Goal: Information Seeking & Learning: Understand process/instructions

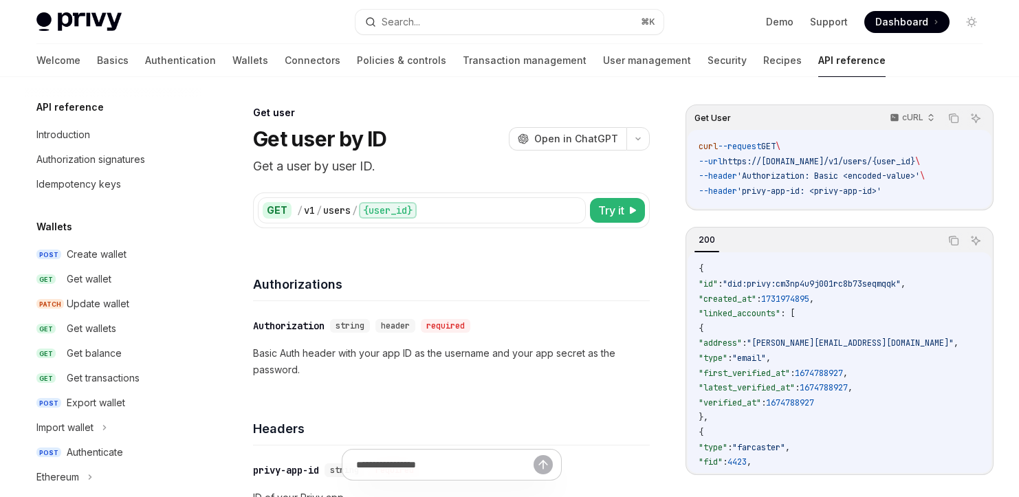
scroll to position [1019, 0]
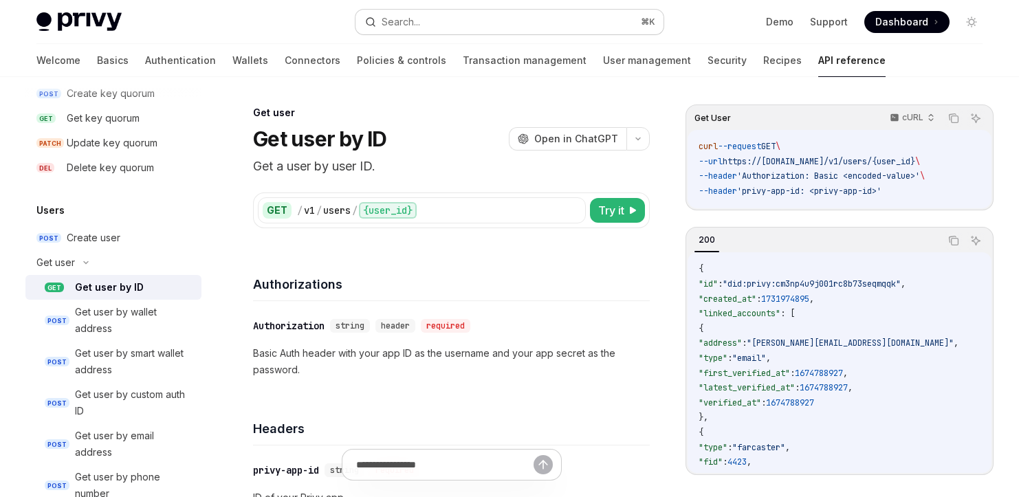
click at [454, 19] on button "Search... ⌘ K" at bounding box center [510, 22] width 308 height 25
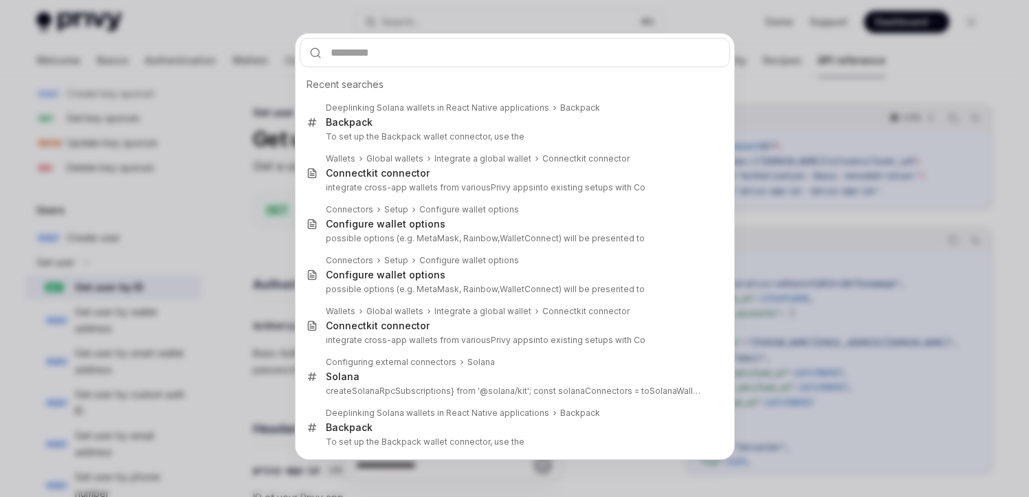
click at [774, 27] on div "Recent searches Deeplinking Solana wallets in React Native applications Backpac…" at bounding box center [514, 248] width 1029 height 497
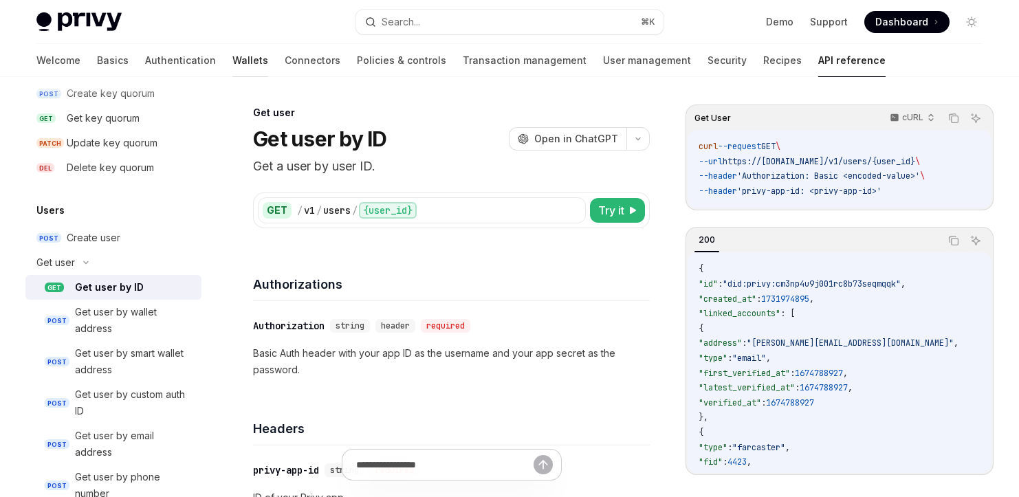
click at [232, 72] on link "Wallets" at bounding box center [250, 60] width 36 height 33
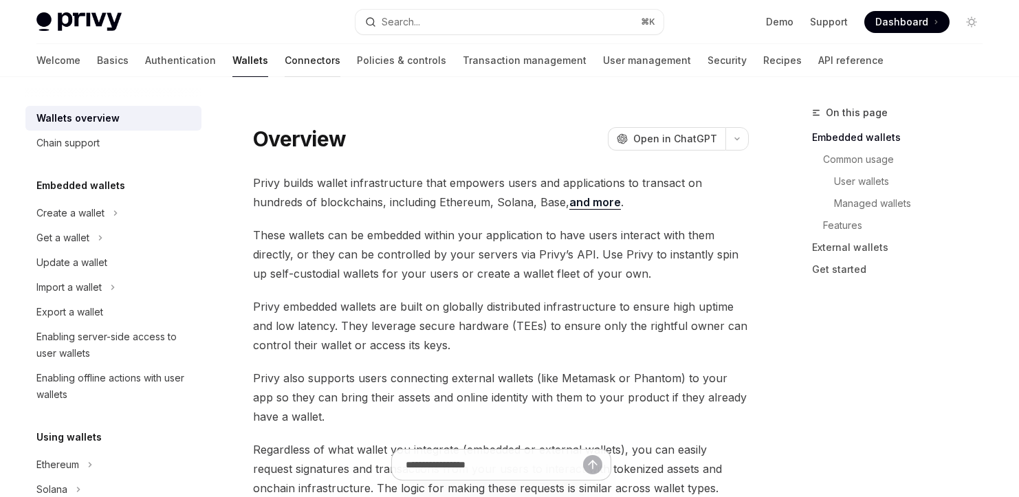
click at [285, 62] on link "Connectors" at bounding box center [313, 60] width 56 height 33
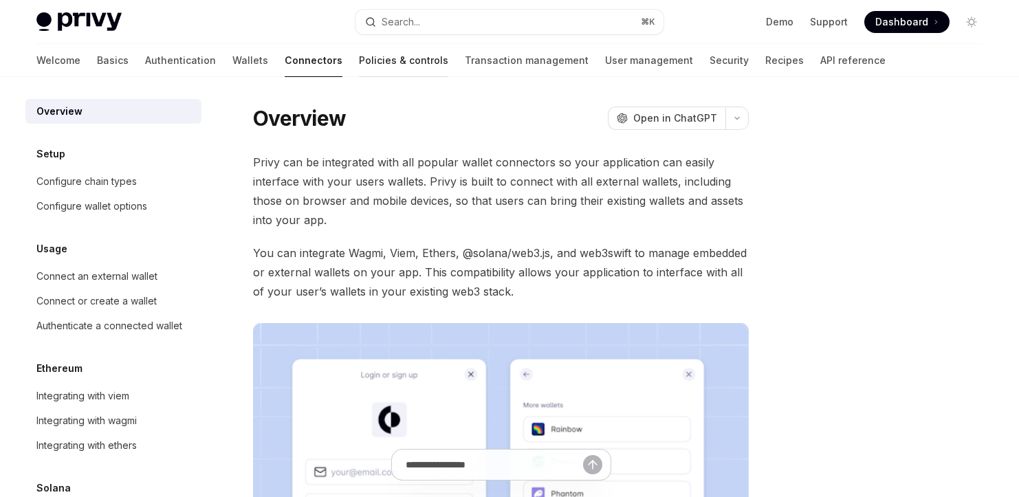
click at [359, 58] on link "Policies & controls" at bounding box center [403, 60] width 89 height 33
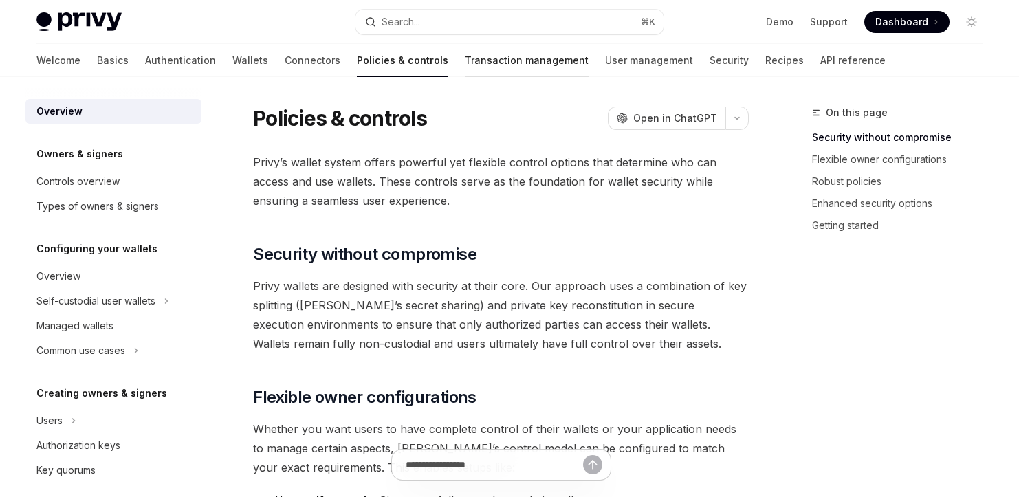
click at [465, 48] on link "Transaction management" at bounding box center [527, 60] width 124 height 33
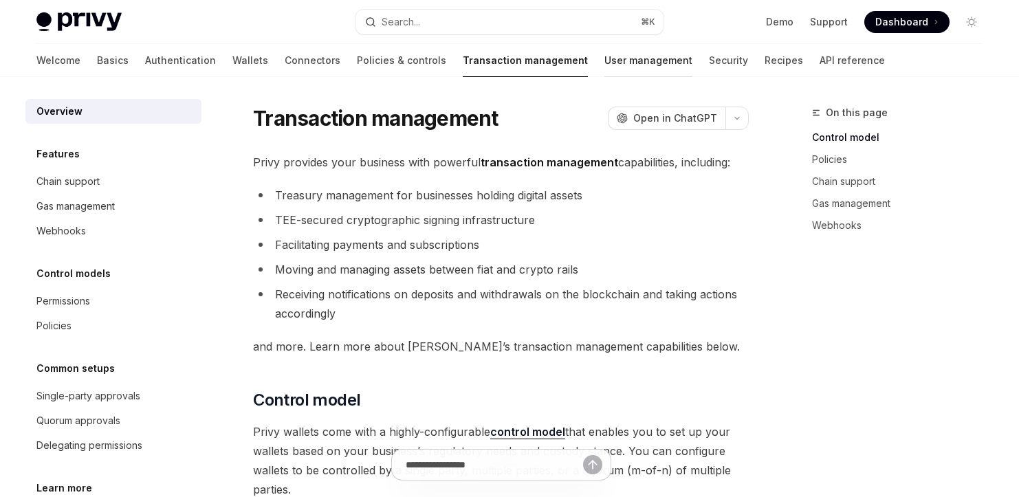
click at [604, 63] on link "User management" at bounding box center [648, 60] width 88 height 33
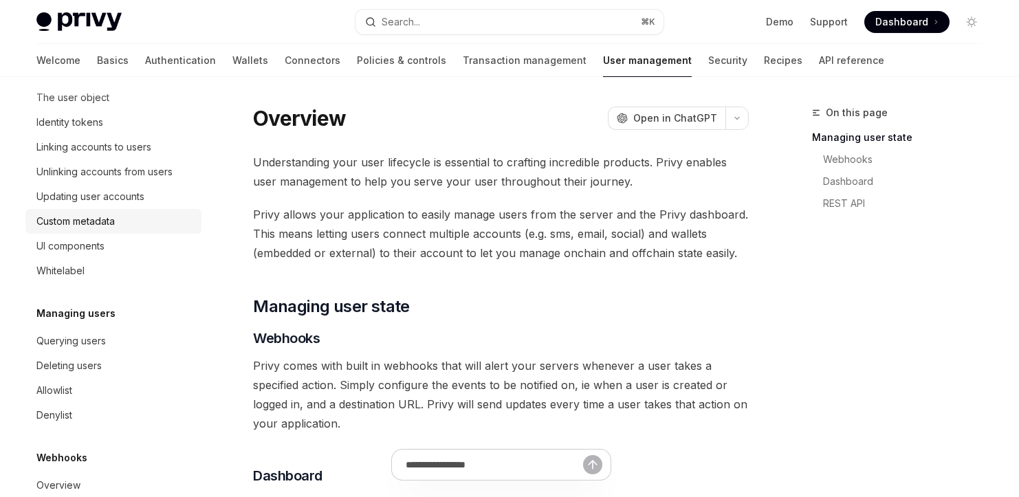
scroll to position [298, 0]
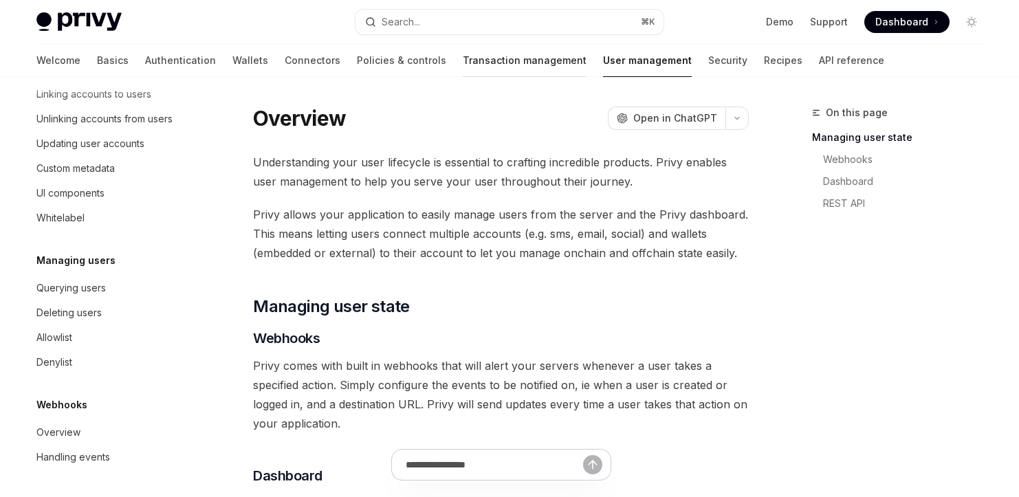
click at [463, 62] on link "Transaction management" at bounding box center [525, 60] width 124 height 33
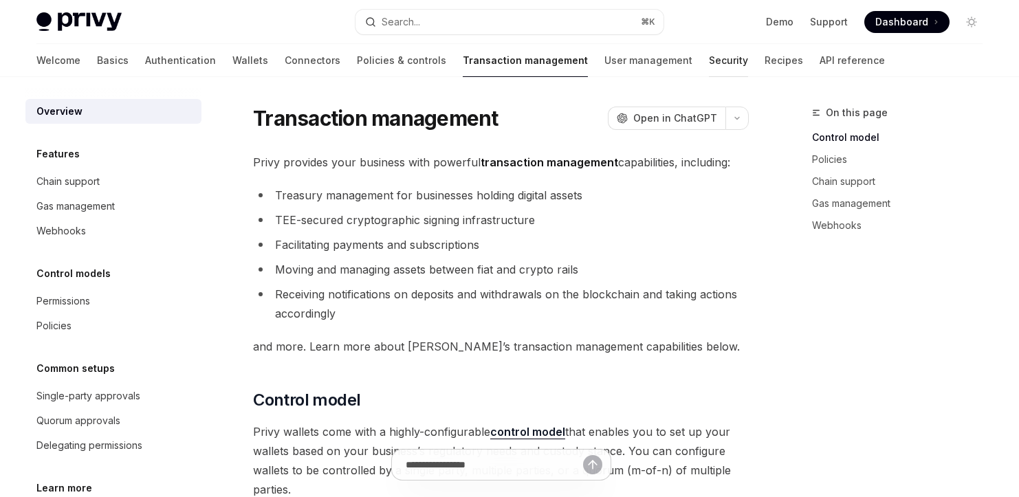
click at [709, 62] on link "Security" at bounding box center [728, 60] width 39 height 33
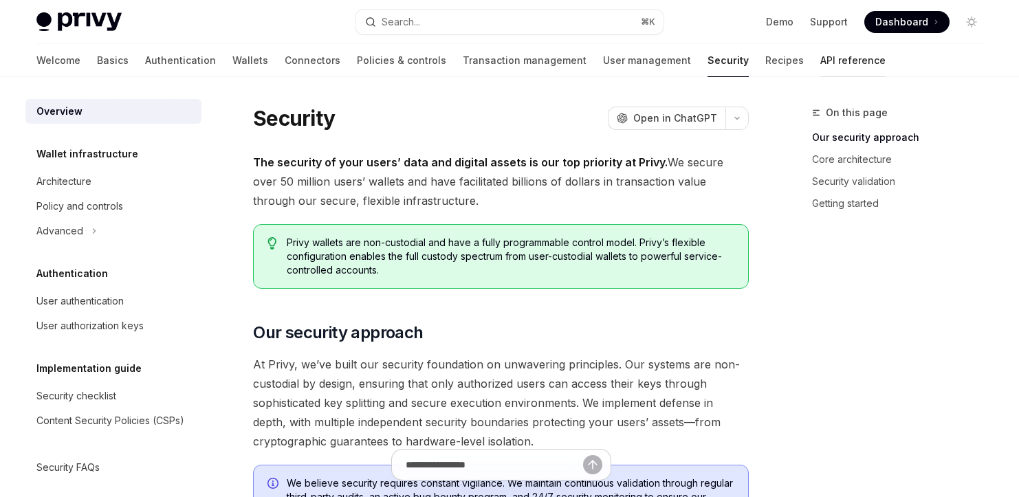
click at [820, 55] on link "API reference" at bounding box center [852, 60] width 65 height 33
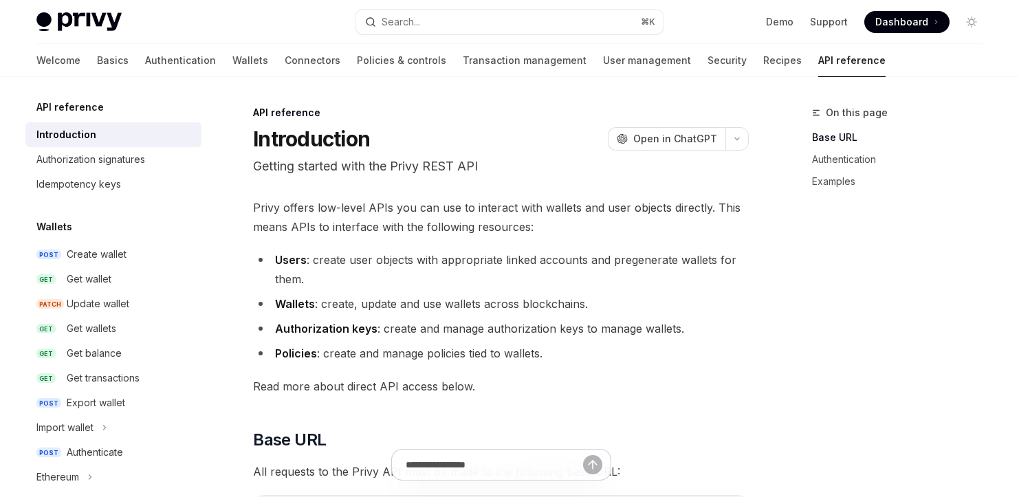
click at [664, 66] on div "Welcome Basics Authentication Wallets Connectors Policies & controls Transactio…" at bounding box center [460, 60] width 849 height 33
click at [820, 18] on link "Support" at bounding box center [829, 22] width 38 height 14
click at [97, 67] on link "Basics" at bounding box center [113, 60] width 32 height 33
type textarea "*"
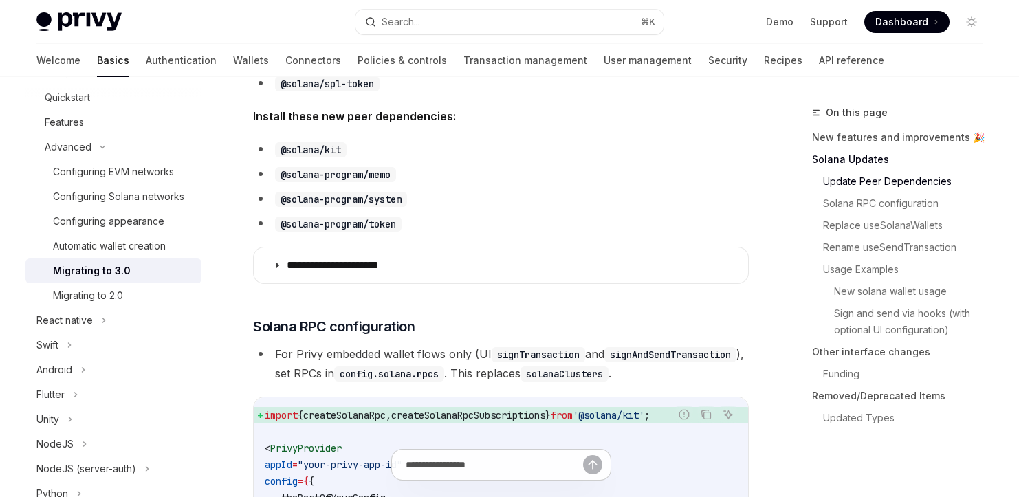
scroll to position [568, 0]
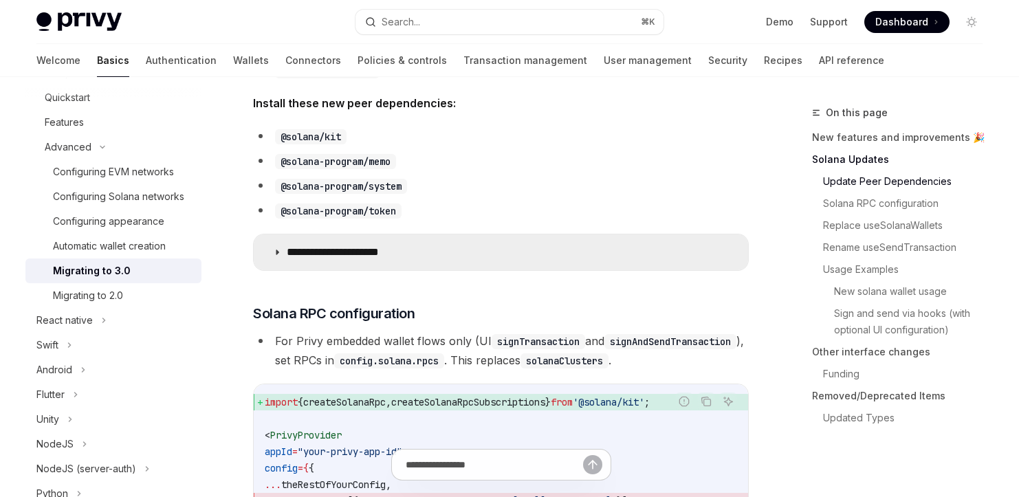
click at [400, 250] on p "**********" at bounding box center [351, 253] width 129 height 14
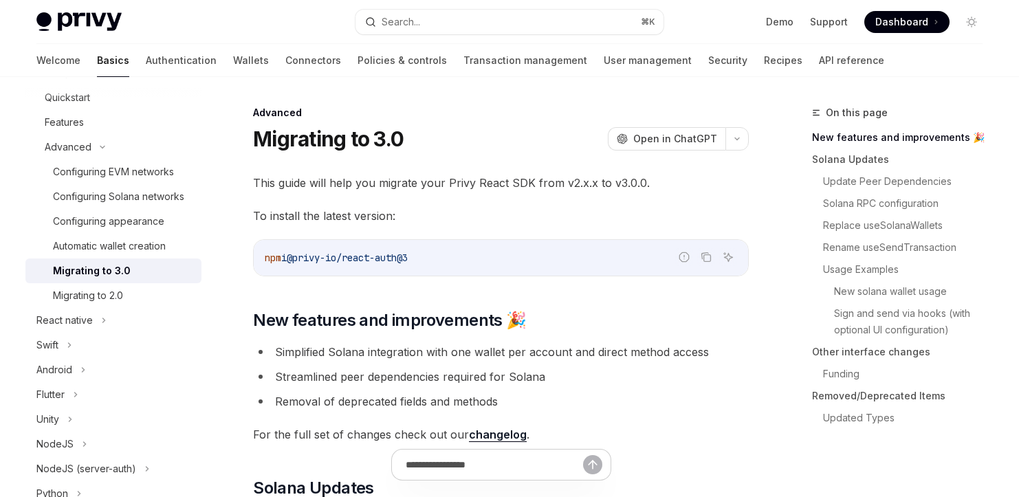
drag, startPoint x: 435, startPoint y: 259, endPoint x: 285, endPoint y: 255, distance: 149.3
click at [285, 255] on code "npm i @privy-io/react-auth@3" at bounding box center [501, 258] width 472 height 17
click at [398, 247] on div "npm i @privy-io/react-auth@3" at bounding box center [501, 258] width 494 height 36
drag, startPoint x: 458, startPoint y: 254, endPoint x: 241, endPoint y: 265, distance: 217.6
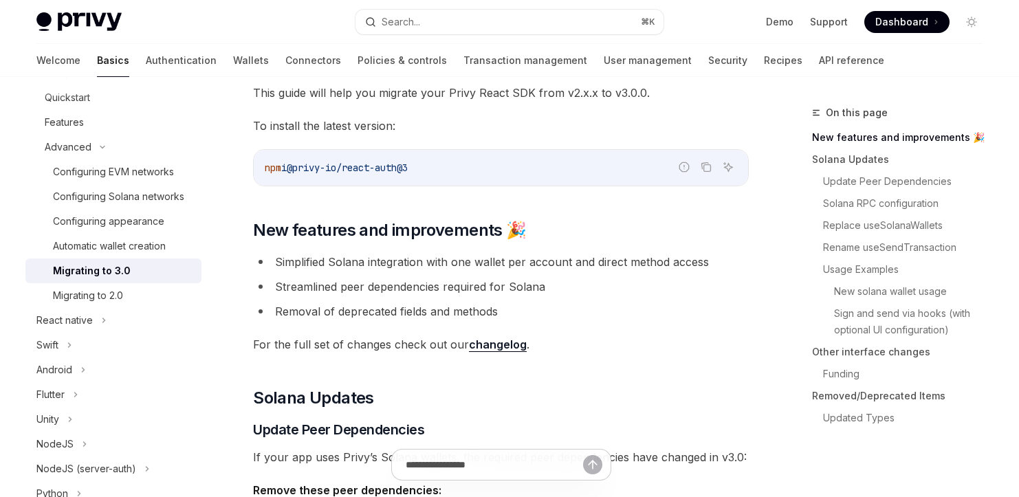
scroll to position [85, 0]
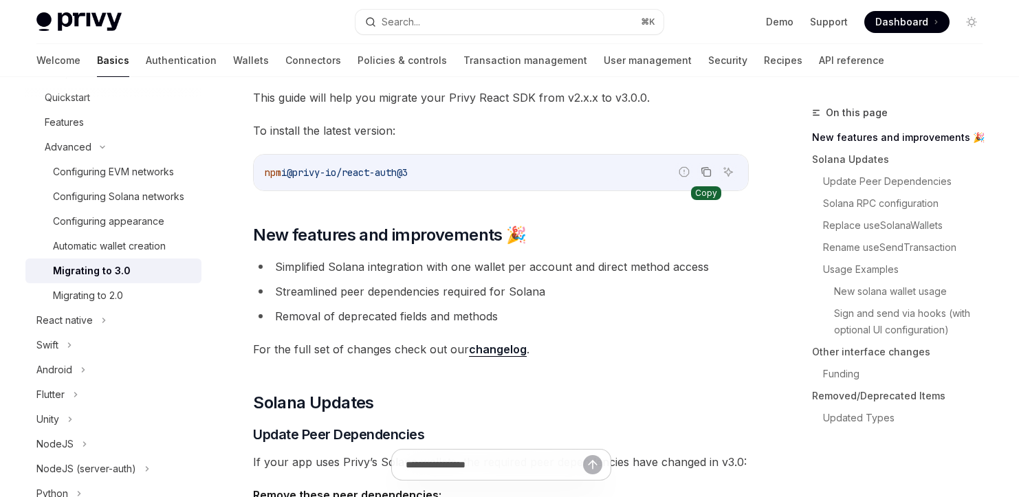
click at [707, 170] on icon "Copy the contents from the code block" at bounding box center [707, 173] width 7 height 7
click at [710, 175] on icon "Copy the contents from the code block" at bounding box center [707, 173] width 7 height 7
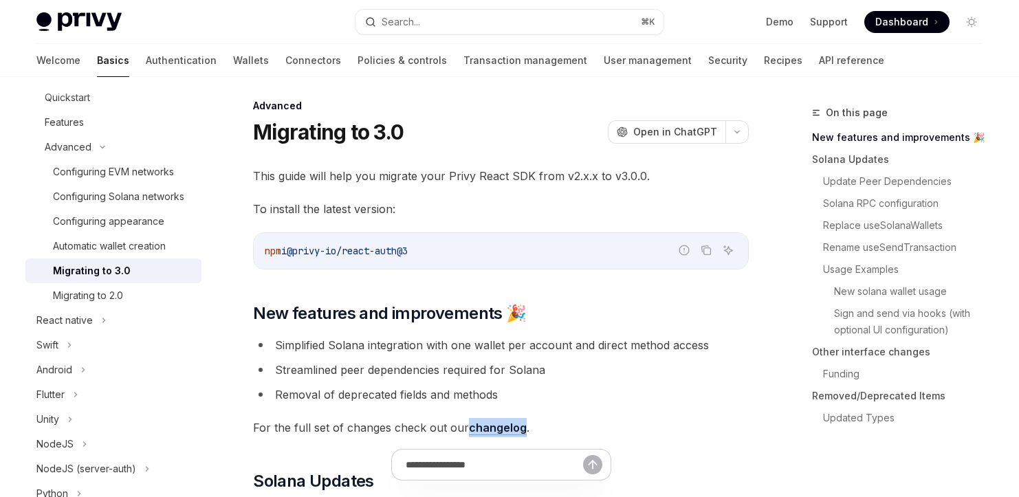
scroll to position [0, 0]
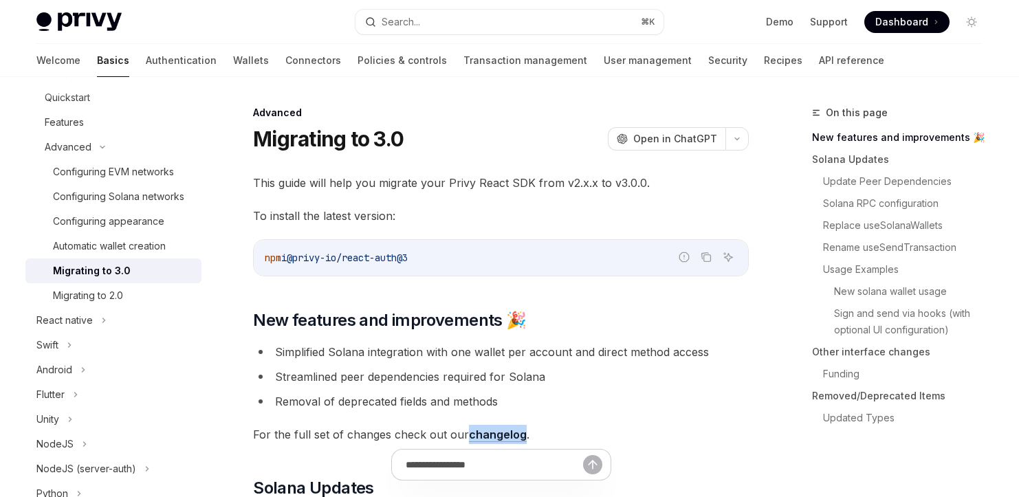
drag, startPoint x: 708, startPoint y: 255, endPoint x: 719, endPoint y: 260, distance: 12.0
click at [708, 255] on icon "Copy the contents from the code block" at bounding box center [707, 258] width 7 height 7
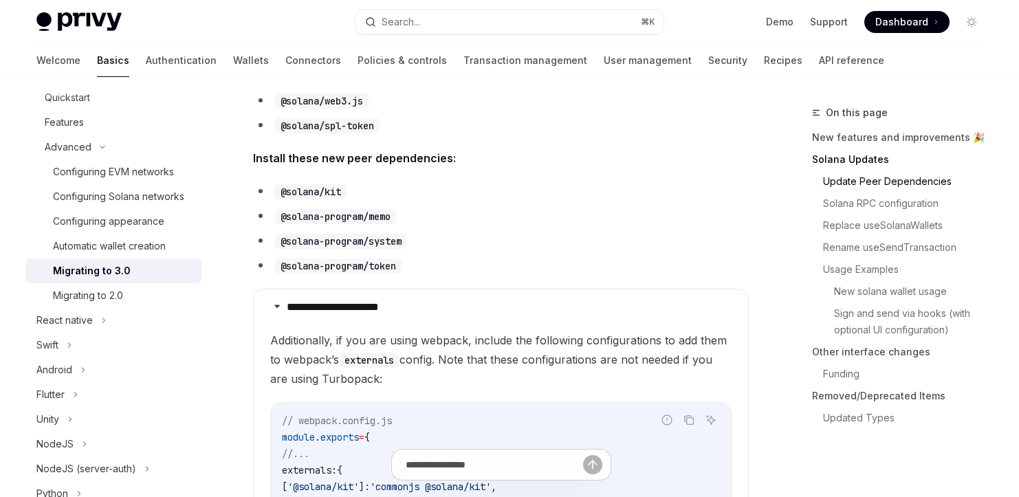
scroll to position [497, 0]
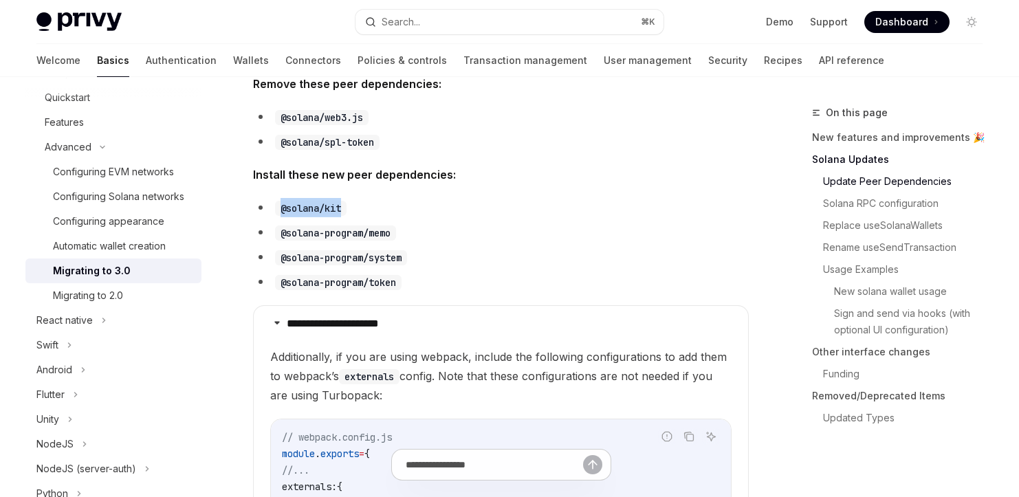
drag, startPoint x: 345, startPoint y: 206, endPoint x: 281, endPoint y: 205, distance: 64.6
click at [281, 205] on code "@solana/kit" at bounding box center [311, 208] width 72 height 15
copy code "@solana/kit"
drag, startPoint x: 397, startPoint y: 232, endPoint x: 281, endPoint y: 231, distance: 116.9
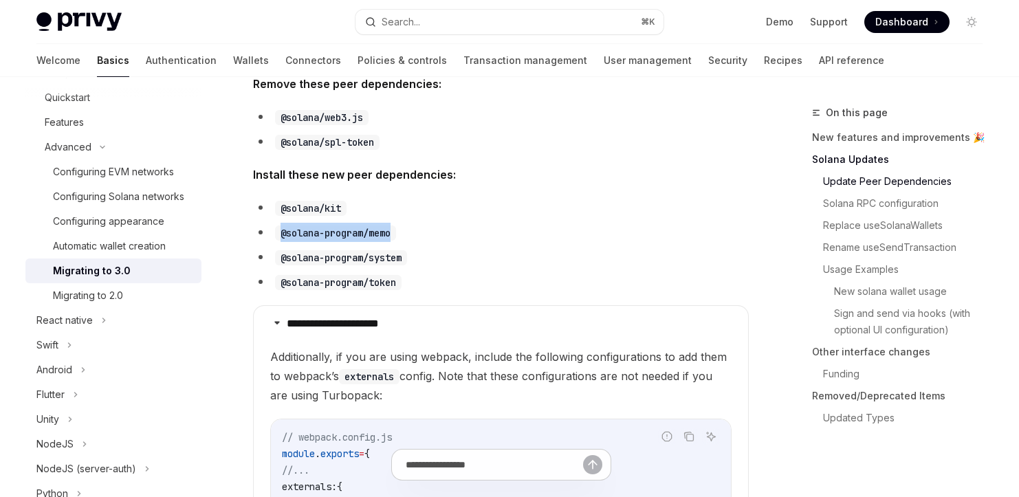
click at [281, 231] on code "@solana-program/memo" at bounding box center [335, 233] width 121 height 15
copy code "@solana-program/memo"
drag, startPoint x: 408, startPoint y: 259, endPoint x: 288, endPoint y: 258, distance: 120.3
click at [288, 258] on code "@solana-program/system" at bounding box center [341, 257] width 132 height 15
copy code "solana-program/system"
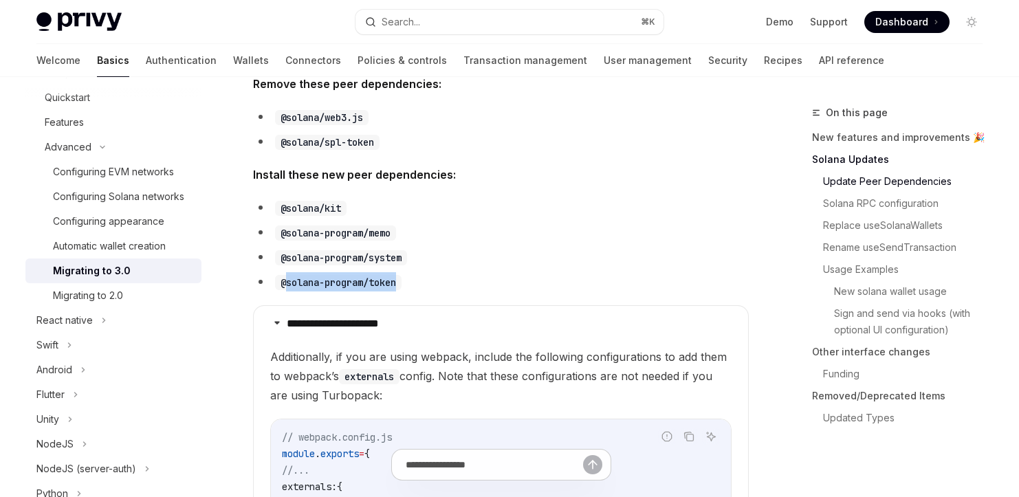
drag, startPoint x: 401, startPoint y: 283, endPoint x: 287, endPoint y: 281, distance: 114.2
click at [287, 281] on code "@solana-program/token" at bounding box center [338, 282] width 127 height 15
copy code "solana-program/token"
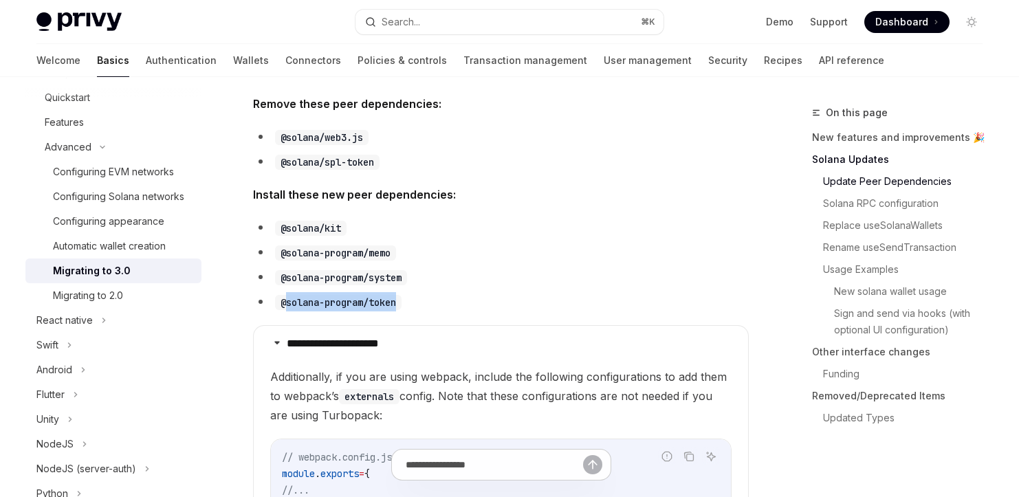
scroll to position [468, 0]
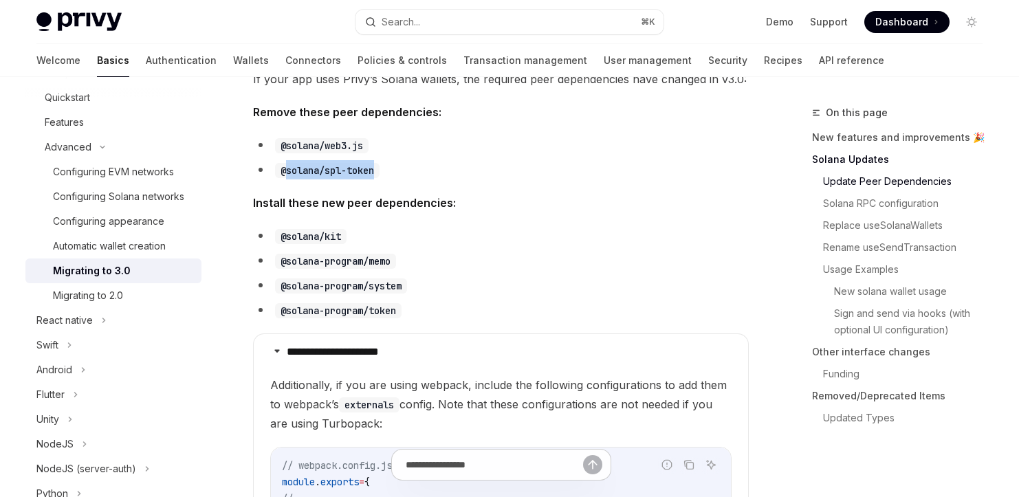
drag, startPoint x: 378, startPoint y: 168, endPoint x: 287, endPoint y: 168, distance: 90.1
click at [287, 168] on code "@solana/spl-token" at bounding box center [327, 170] width 105 height 15
copy code "solana/spl-token"
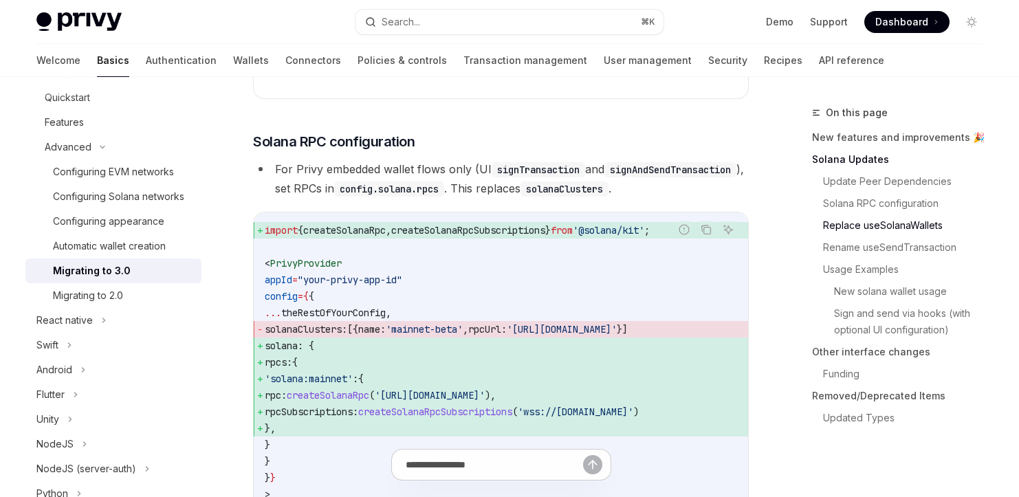
scroll to position [1654, 0]
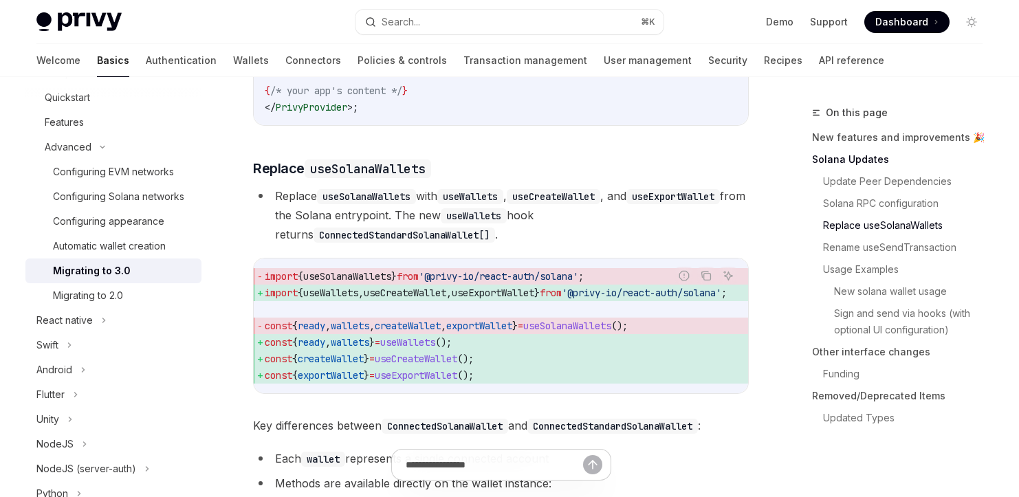
drag, startPoint x: 512, startPoint y: 422, endPoint x: 644, endPoint y: 415, distance: 132.2
click at [644, 393] on div "import { useSolanaWallets } from '@privy-io/react-auth/solana' ; import { useWa…" at bounding box center [501, 326] width 494 height 135
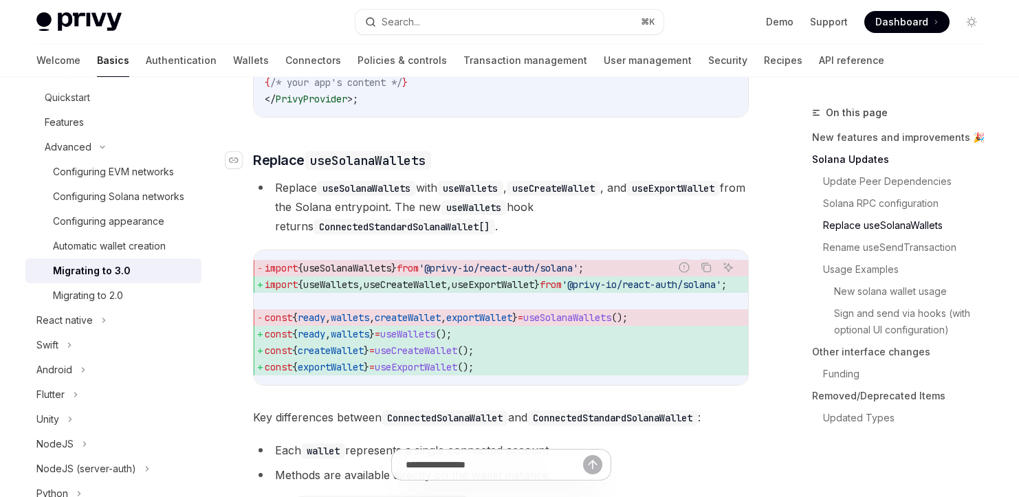
scroll to position [1677, 0]
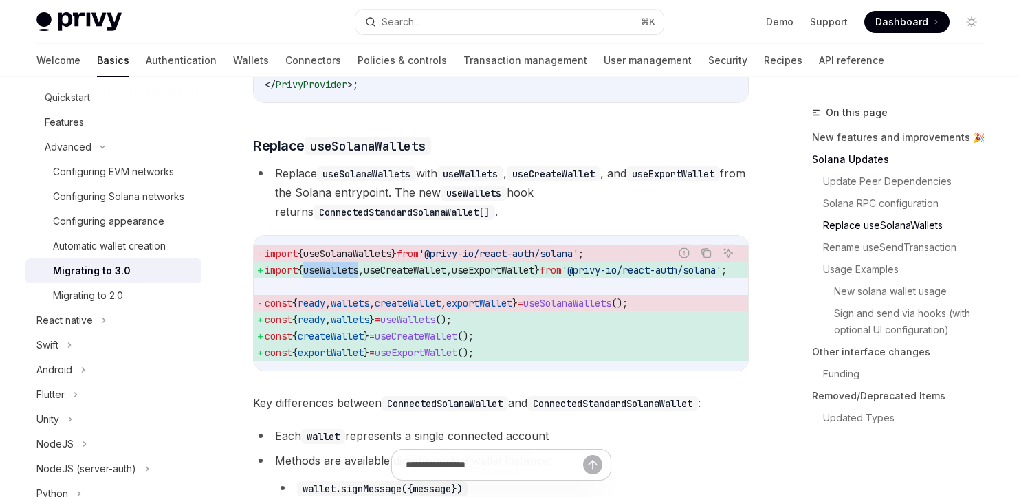
drag, startPoint x: 368, startPoint y: 298, endPoint x: 309, endPoint y: 298, distance: 58.5
click at [309, 279] on span "import { useWallets , useCreateWallet , useExportWallet } from '@privy-io/react…" at bounding box center [512, 270] width 495 height 17
copy span "useWallets"
drag, startPoint x: 448, startPoint y: 243, endPoint x: 280, endPoint y: 239, distance: 168.5
click at [314, 220] on code "ConnectedStandardSolanaWallet[]" at bounding box center [405, 212] width 182 height 15
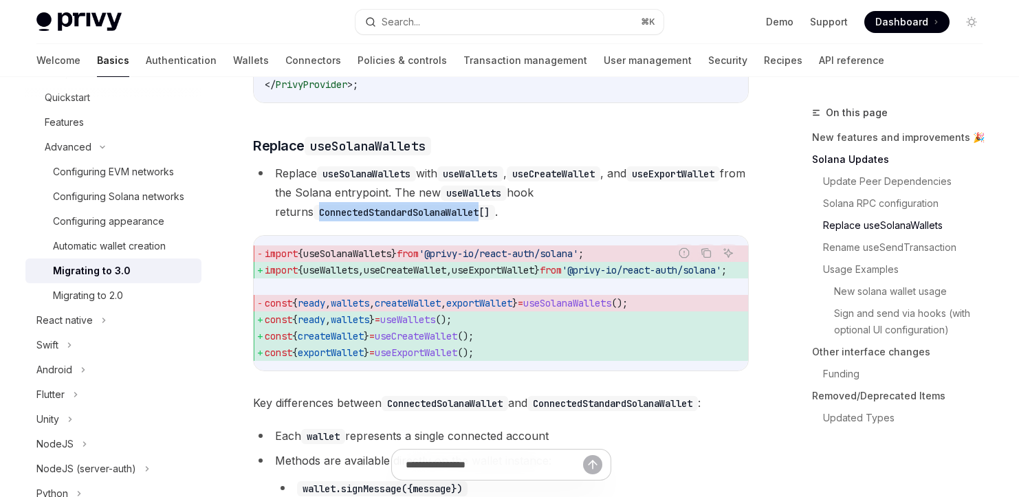
copy code "ConnectedStandardSolanaWallet"
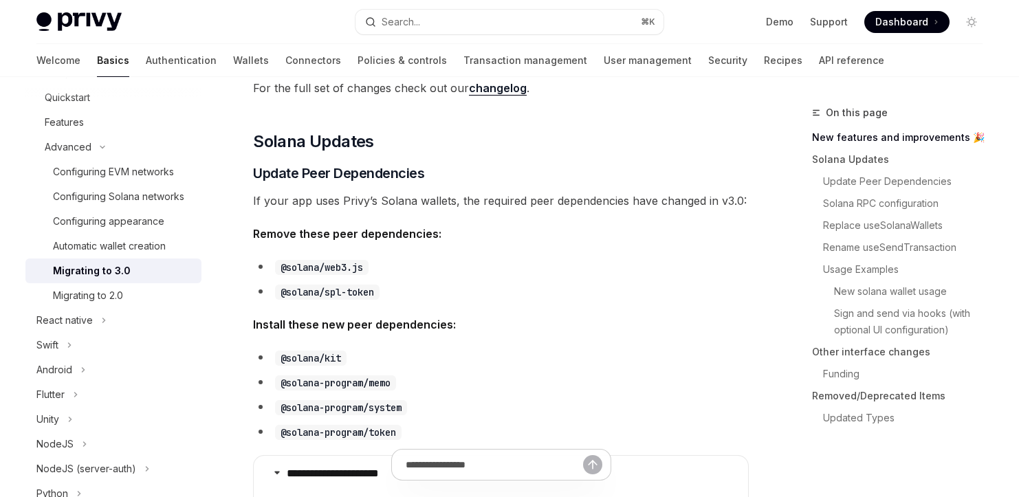
scroll to position [327, 0]
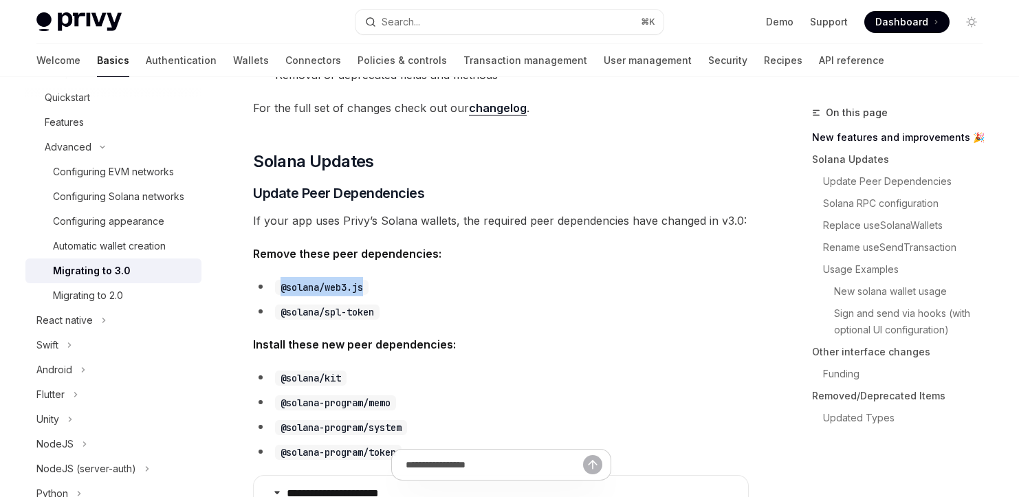
drag, startPoint x: 364, startPoint y: 290, endPoint x: 277, endPoint y: 285, distance: 87.5
click at [277, 285] on code "@solana/web3.js" at bounding box center [322, 287] width 94 height 15
copy code "@solana/web3.js"
drag, startPoint x: 378, startPoint y: 315, endPoint x: 281, endPoint y: 310, distance: 97.1
click at [281, 310] on code "@solana/spl-token" at bounding box center [327, 312] width 105 height 15
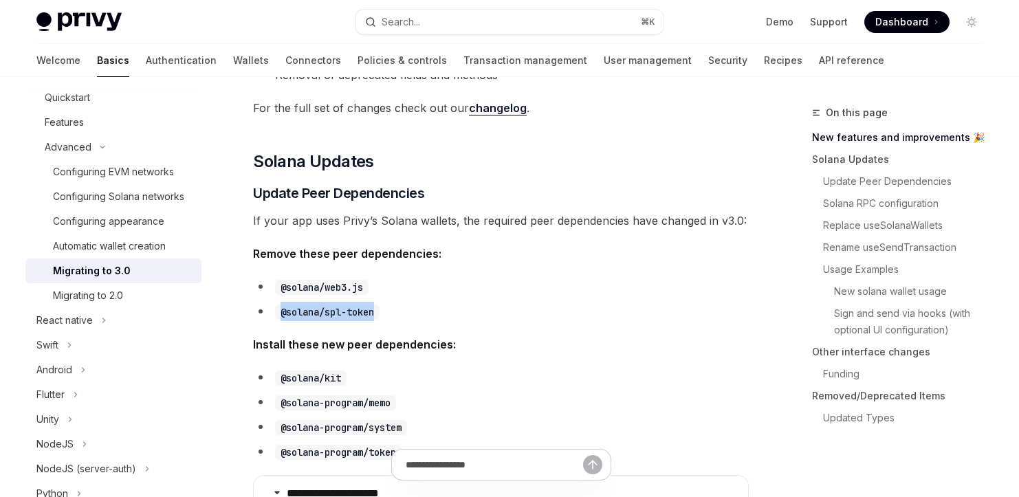
copy code "@solana/spl-token"
click at [332, 287] on code "@solana/web3.js" at bounding box center [322, 287] width 94 height 15
click at [331, 285] on code "@solana/web3.js" at bounding box center [322, 287] width 94 height 15
click at [330, 285] on code "@solana/web3.js" at bounding box center [322, 287] width 94 height 15
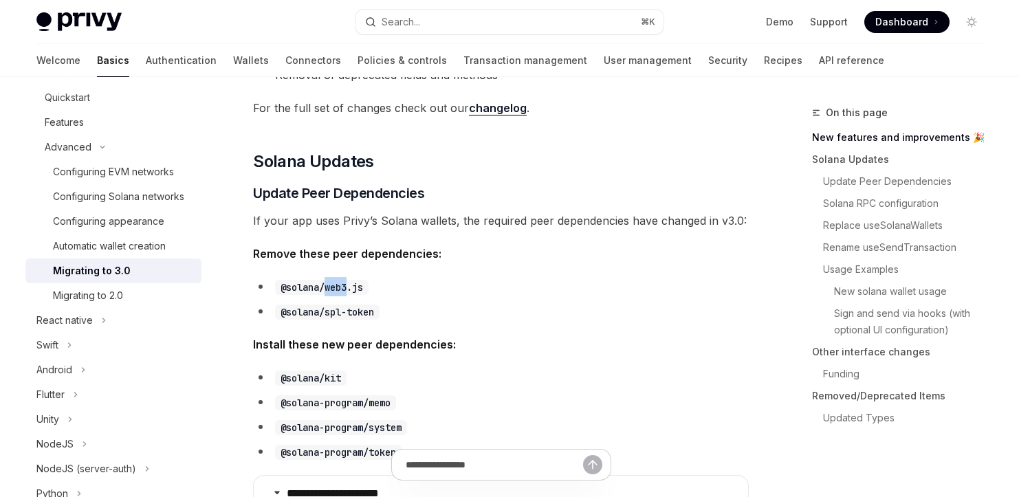
click at [330, 285] on code "@solana/web3.js" at bounding box center [322, 287] width 94 height 15
click at [336, 283] on code "@solana/web3.js" at bounding box center [322, 287] width 94 height 15
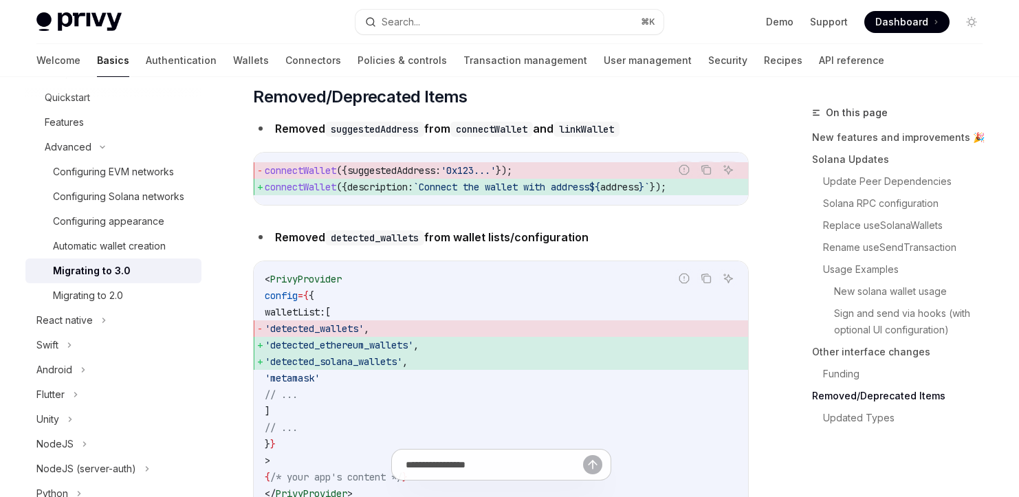
scroll to position [5013, 0]
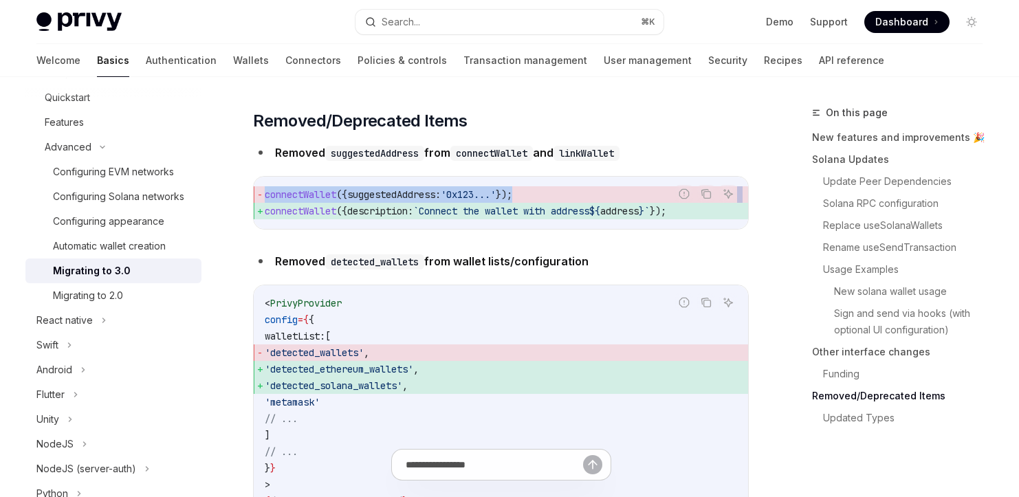
drag, startPoint x: 655, startPoint y: 266, endPoint x: 238, endPoint y: 270, distance: 416.8
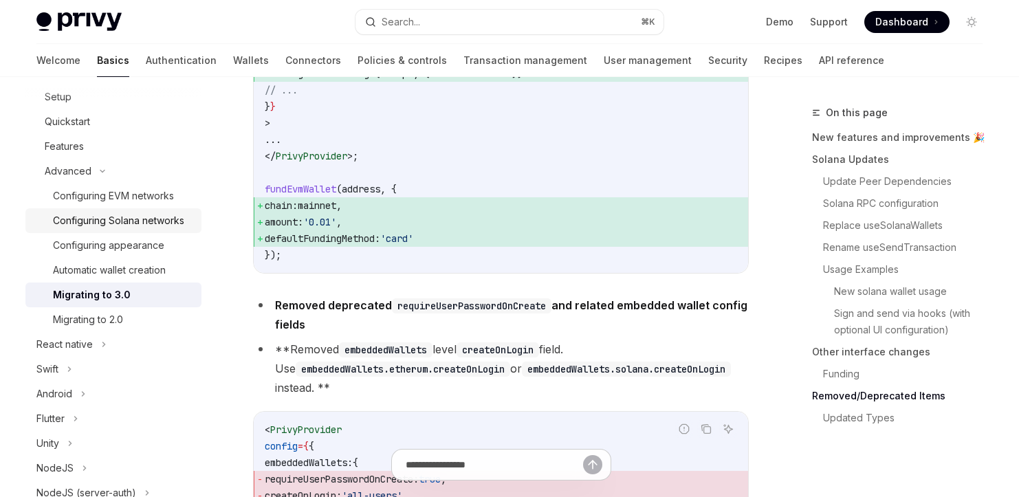
scroll to position [227, 0]
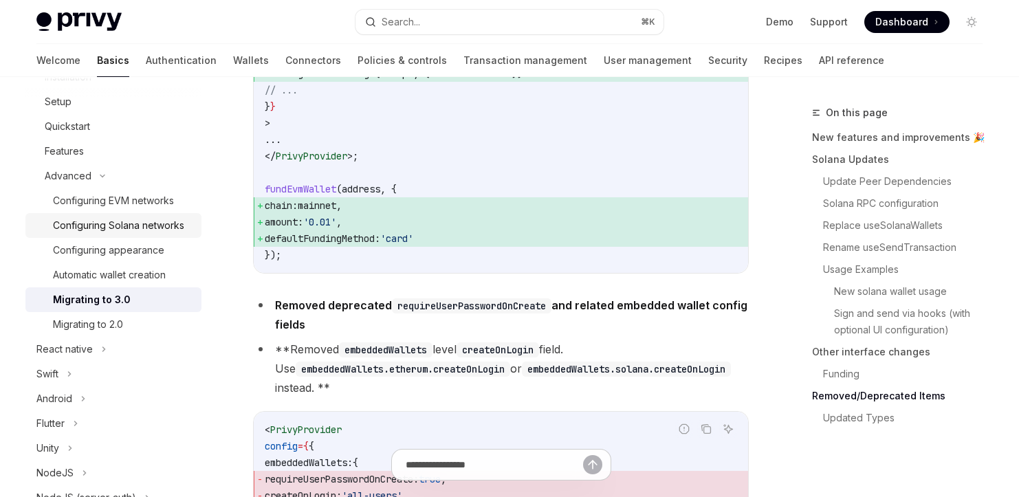
click at [123, 227] on div "Configuring Solana networks" at bounding box center [118, 225] width 131 height 17
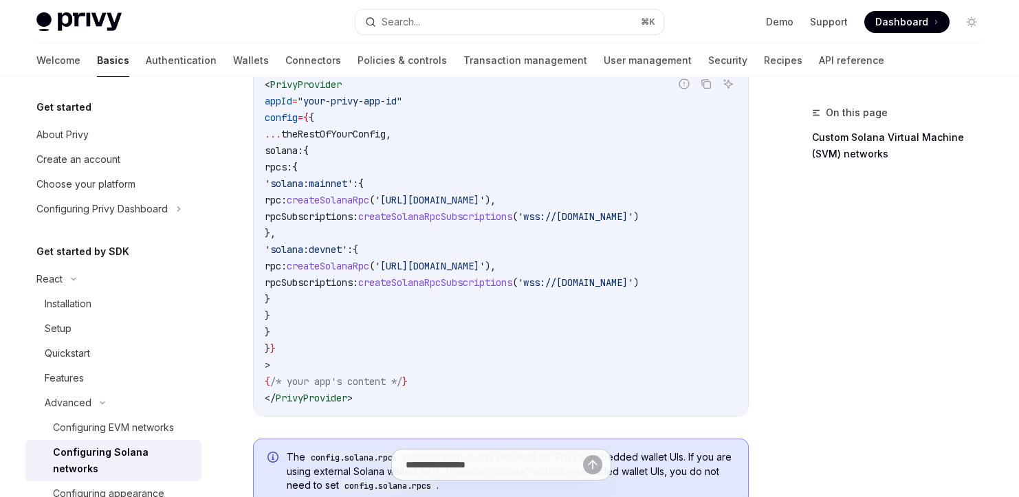
scroll to position [134, 0]
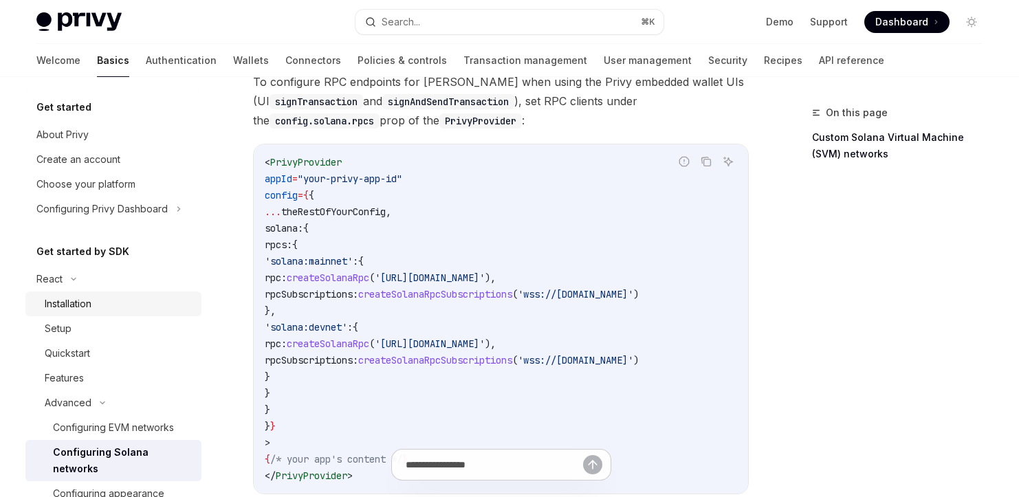
click at [89, 305] on div "Installation" at bounding box center [68, 304] width 47 height 17
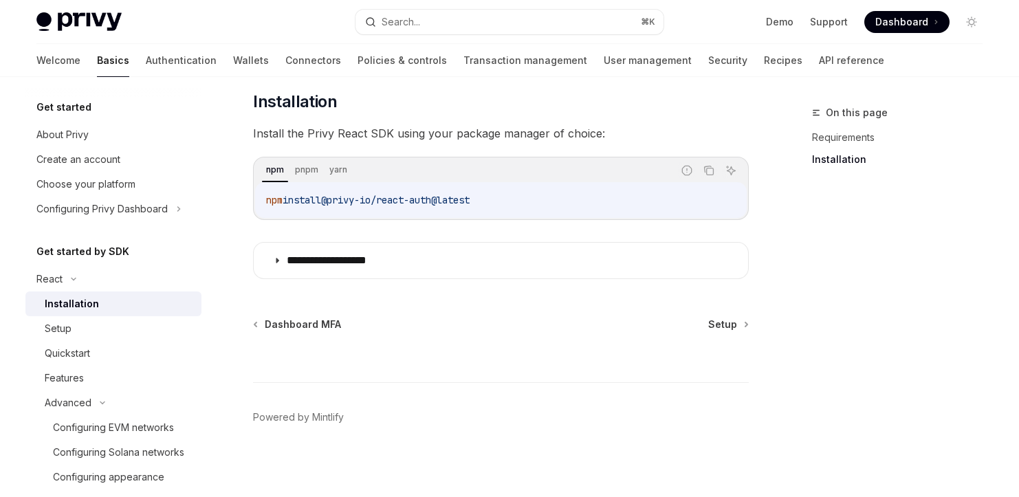
scroll to position [197, 0]
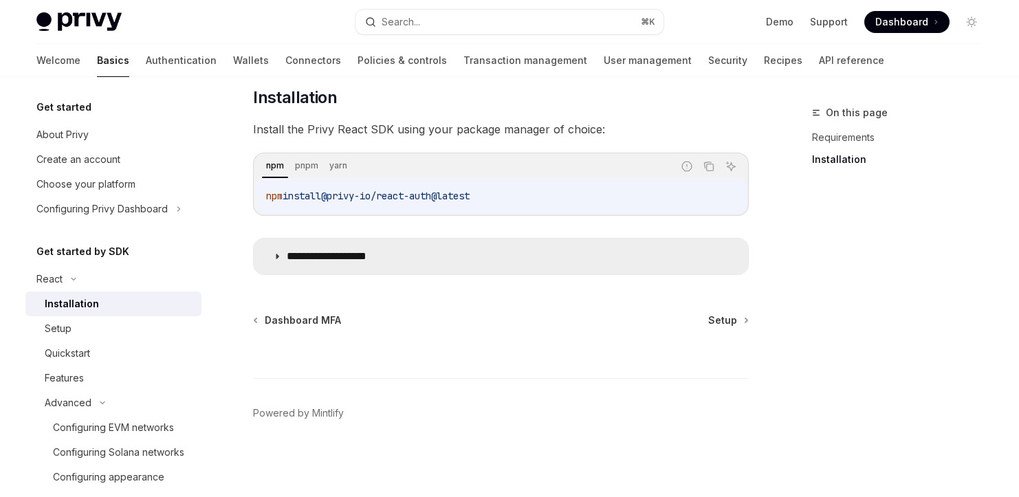
click at [348, 270] on summary "**********" at bounding box center [501, 257] width 494 height 36
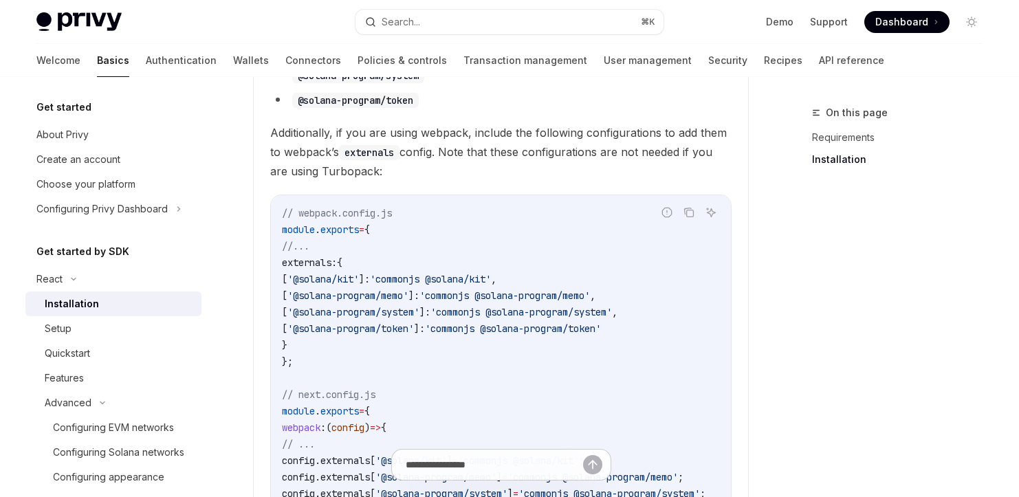
scroll to position [415, 0]
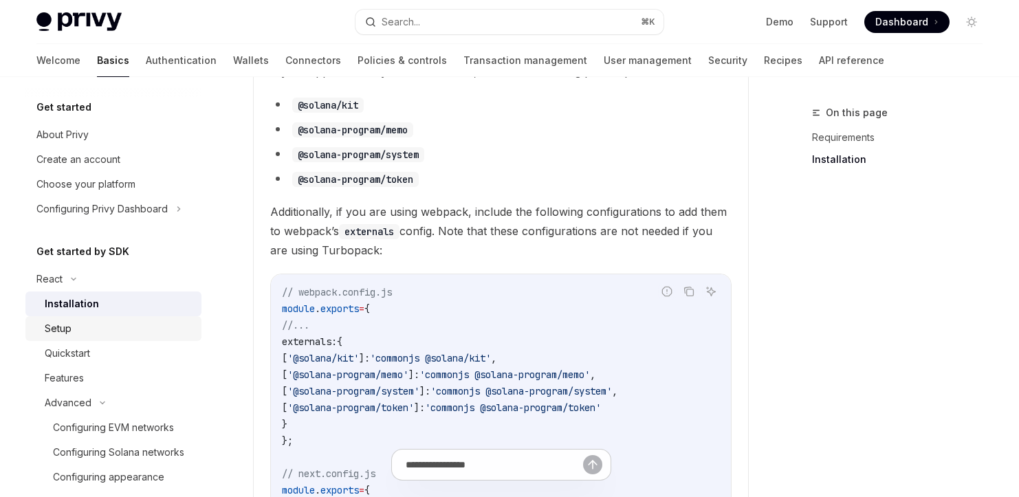
click at [100, 331] on div "Setup" at bounding box center [119, 328] width 149 height 17
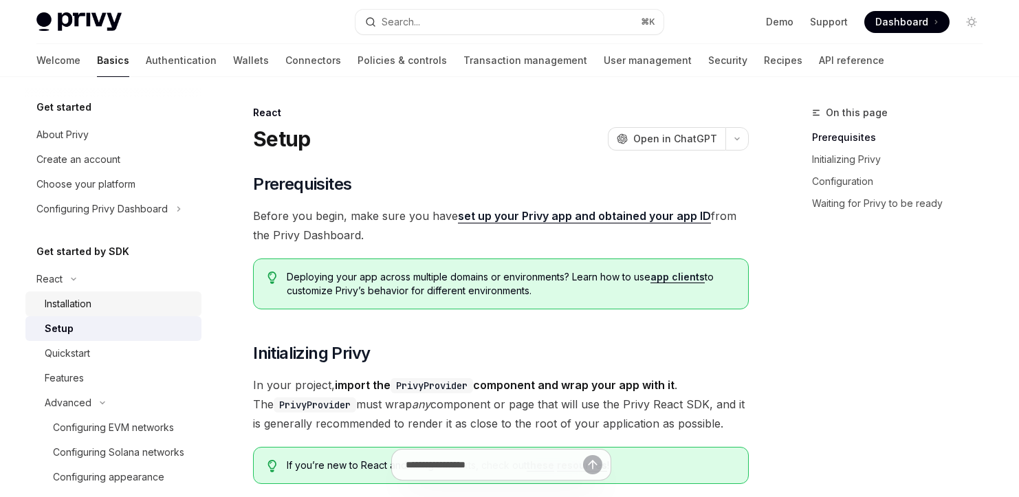
click at [123, 305] on div "Installation" at bounding box center [119, 304] width 149 height 17
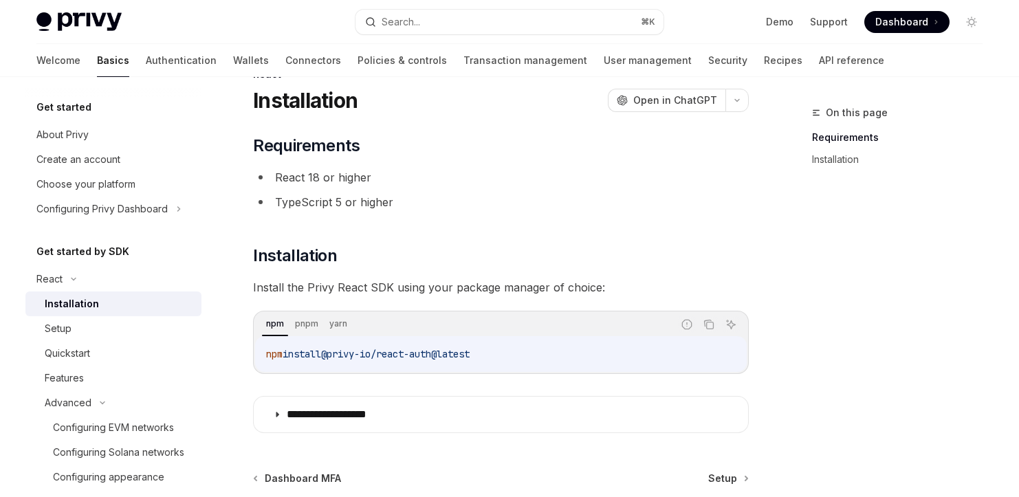
scroll to position [197, 0]
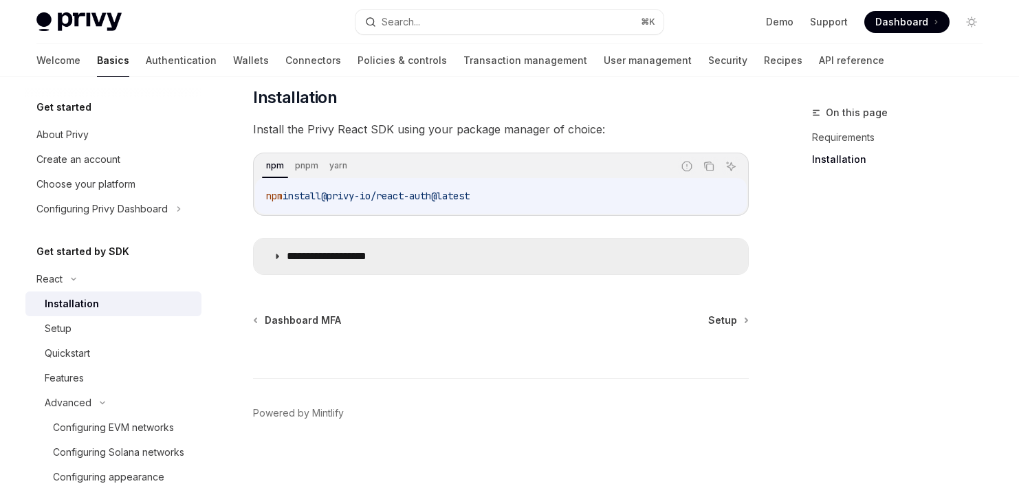
click at [369, 259] on p "**********" at bounding box center [343, 257] width 113 height 14
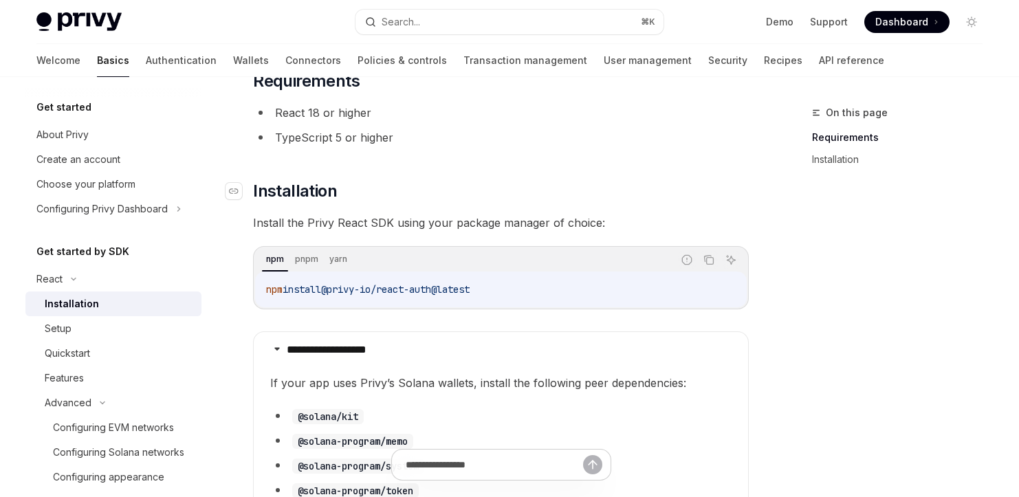
scroll to position [18, 0]
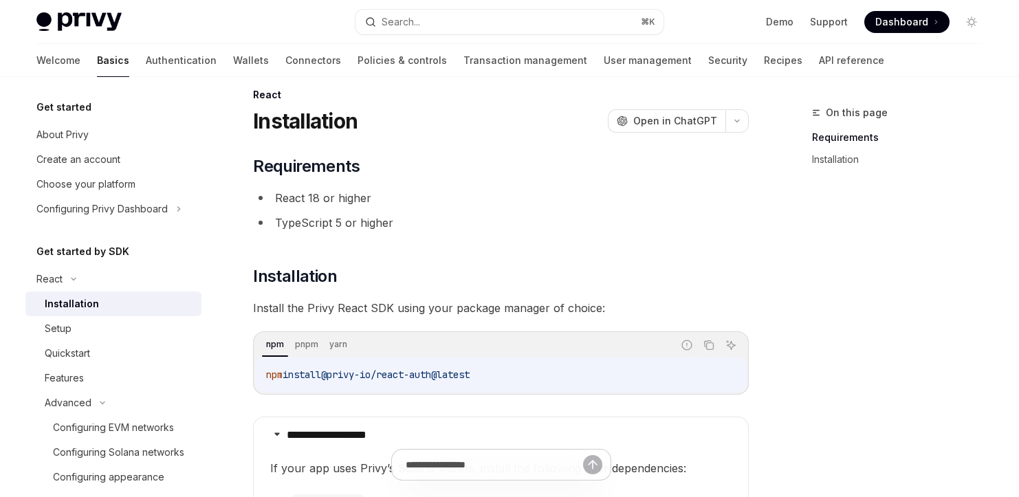
click at [470, 376] on span "@privy-io/react-auth@latest" at bounding box center [395, 375] width 149 height 12
click at [470, 375] on span "@privy-io/react-auth@latest" at bounding box center [395, 375] width 149 height 12
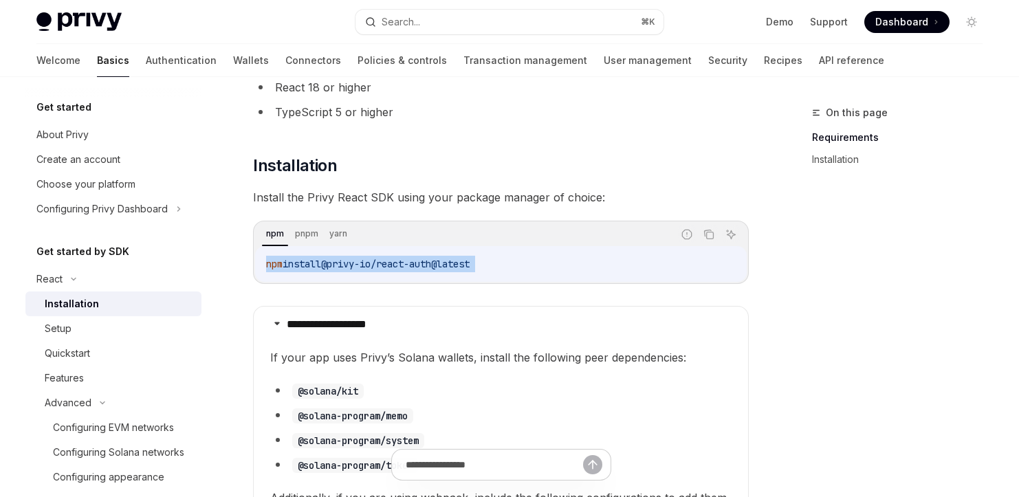
scroll to position [140, 0]
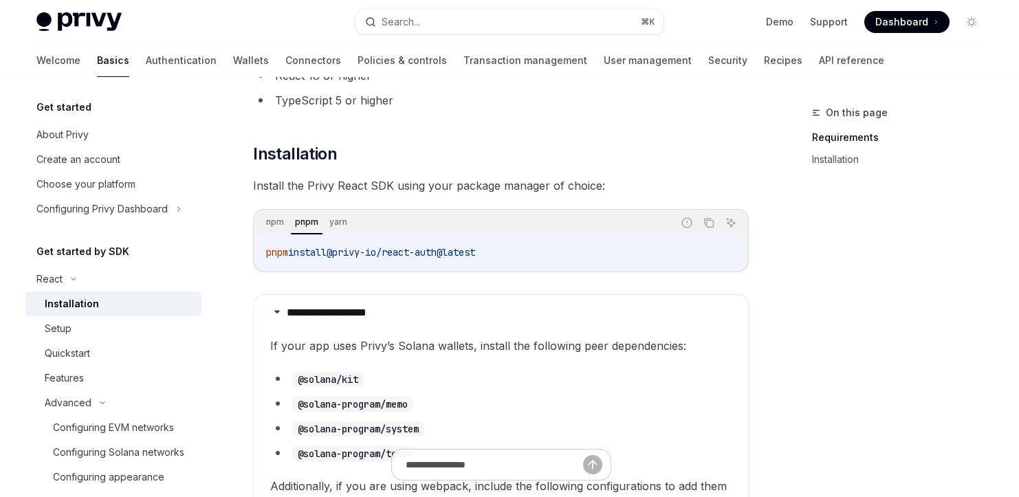
drag, startPoint x: 512, startPoint y: 252, endPoint x: 241, endPoint y: 252, distance: 271.6
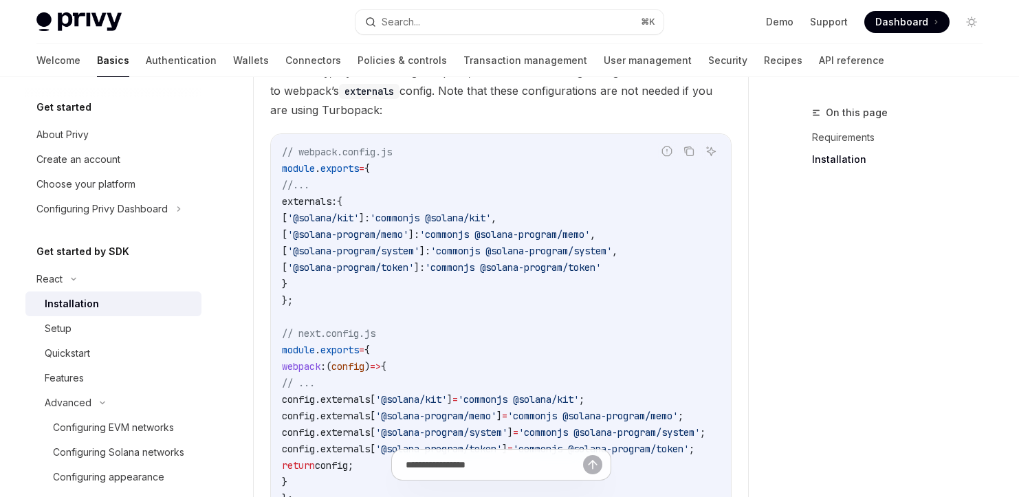
scroll to position [518, 0]
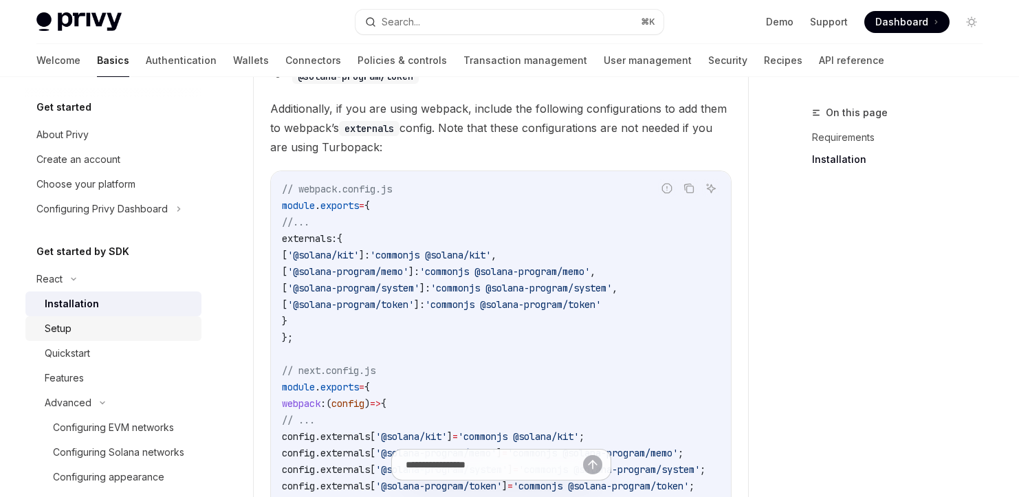
click at [80, 331] on div "Setup" at bounding box center [119, 328] width 149 height 17
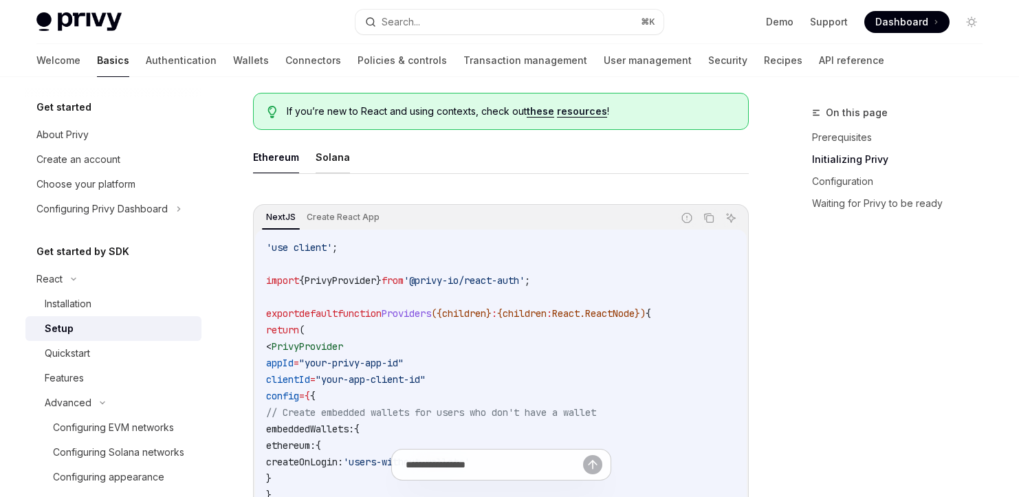
click at [324, 157] on button "Solana" at bounding box center [333, 157] width 34 height 32
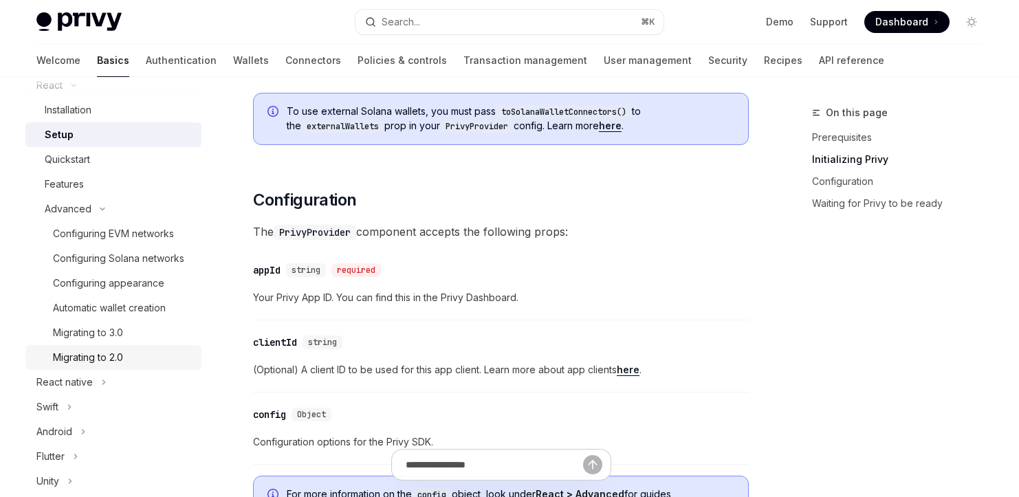
scroll to position [224, 0]
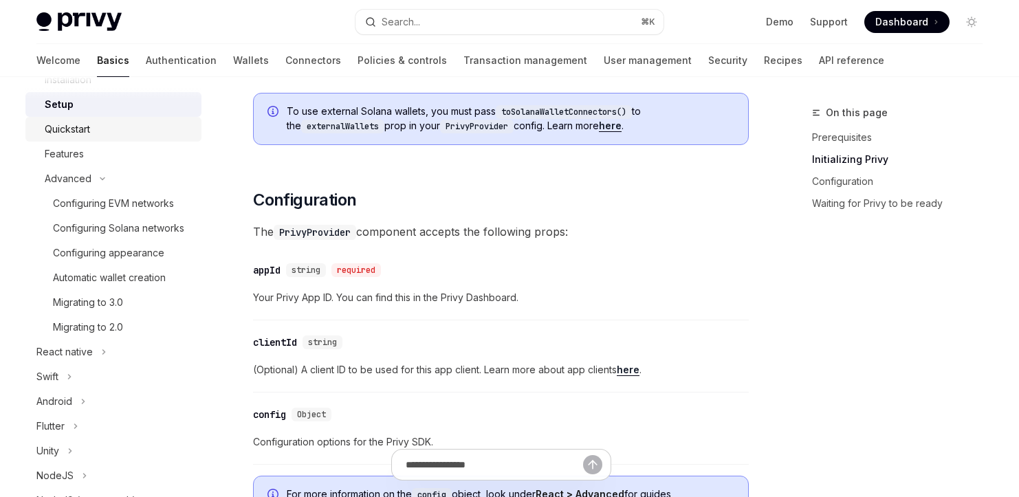
click at [100, 129] on div "Quickstart" at bounding box center [119, 129] width 149 height 17
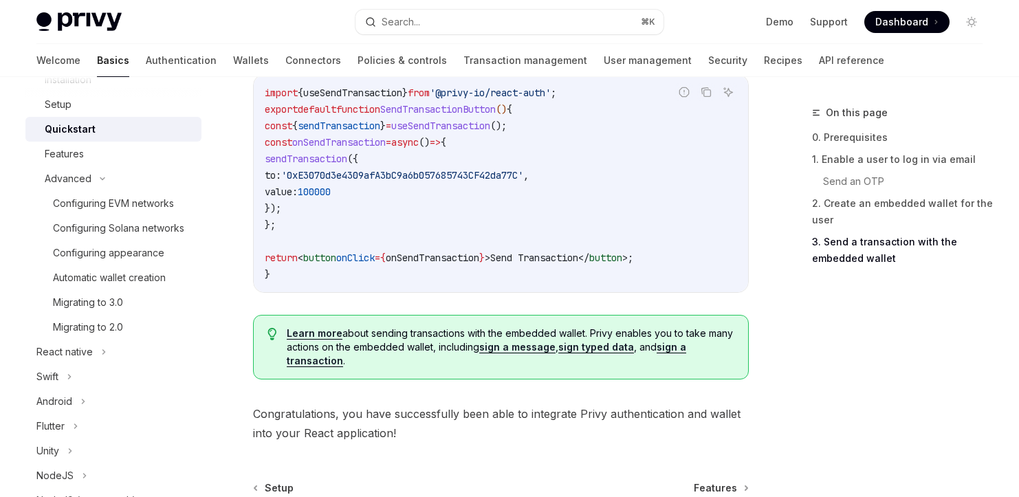
scroll to position [1520, 0]
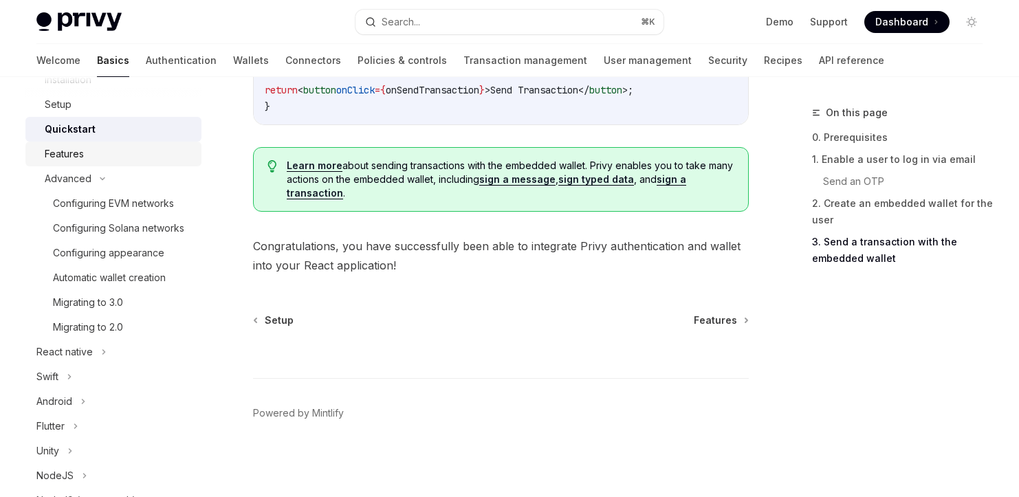
click at [103, 155] on div "Features" at bounding box center [119, 154] width 149 height 17
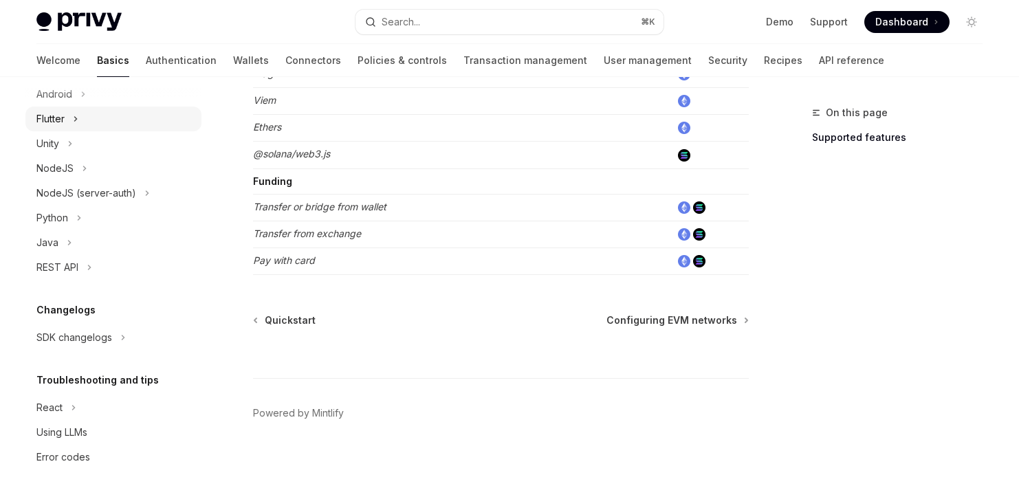
scroll to position [548, 0]
click at [285, 56] on link "Connectors" at bounding box center [313, 60] width 56 height 33
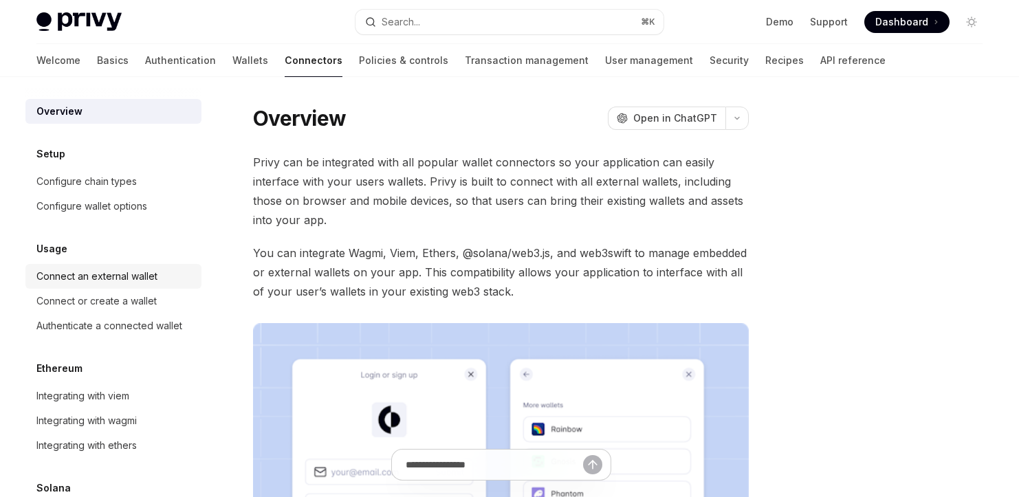
click at [117, 281] on div "Connect an external wallet" at bounding box center [96, 276] width 121 height 17
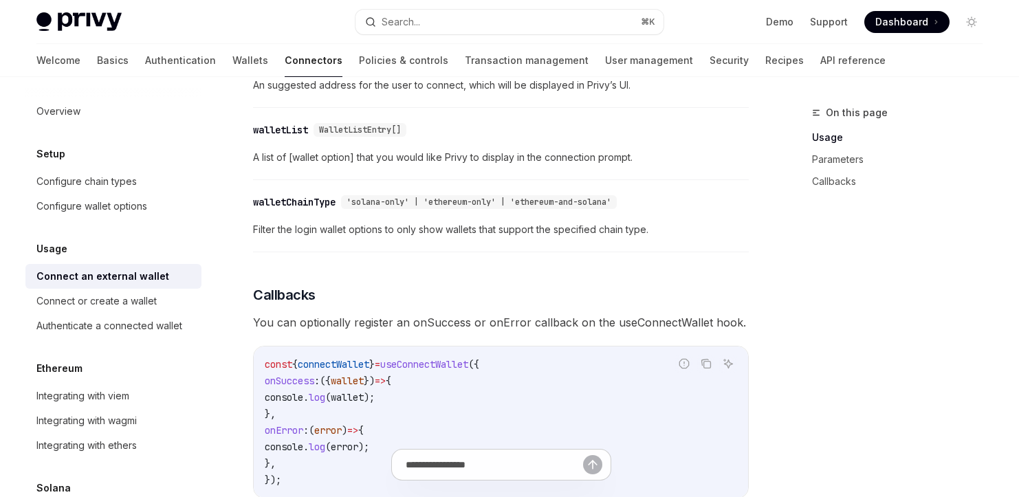
scroll to position [669, 0]
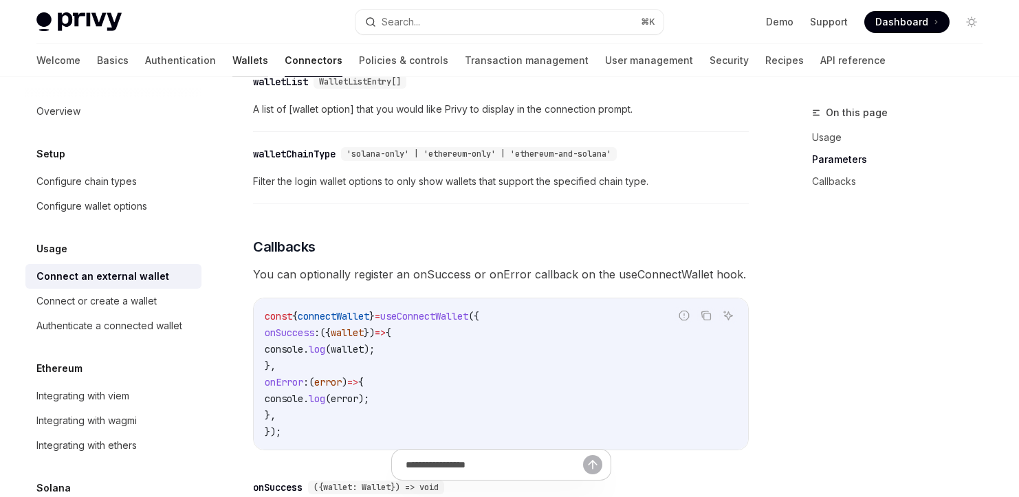
click at [232, 57] on link "Wallets" at bounding box center [250, 60] width 36 height 33
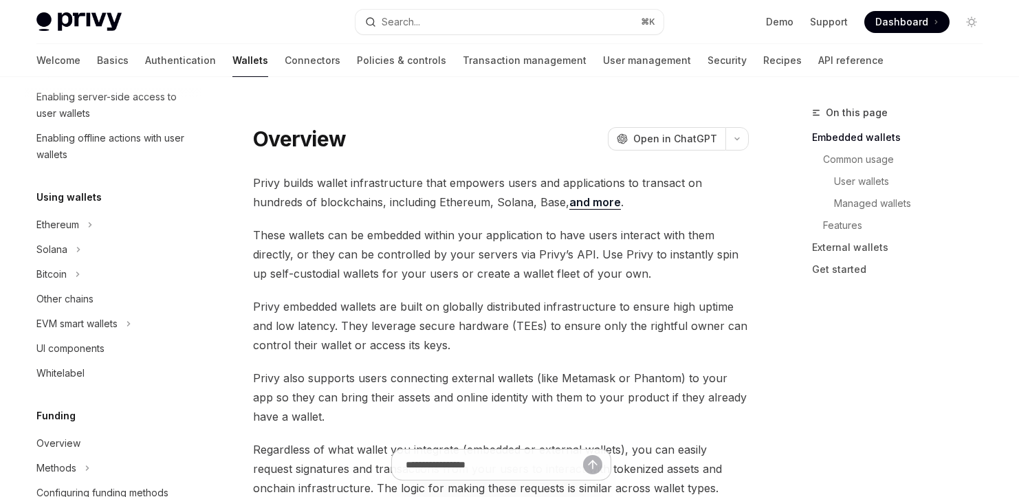
scroll to position [243, 0]
click at [285, 57] on link "Connectors" at bounding box center [313, 60] width 56 height 33
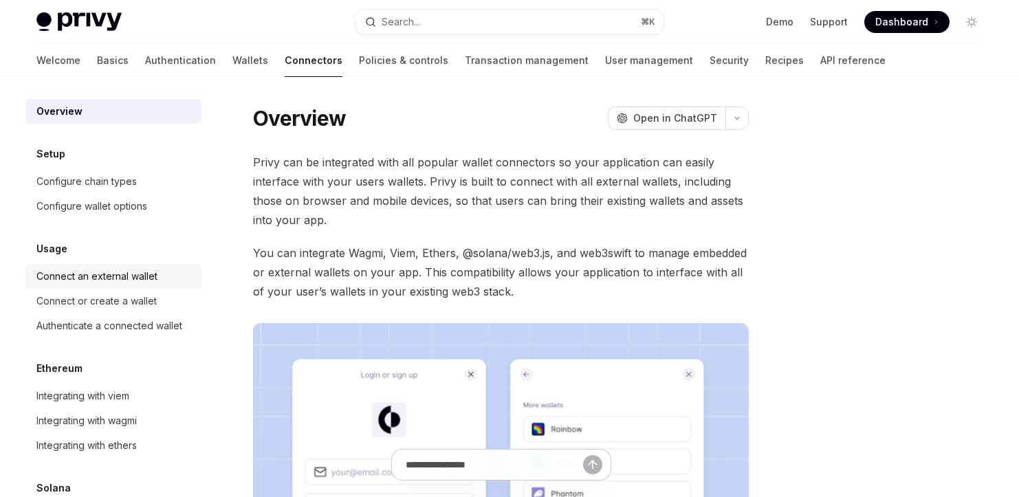
click at [129, 277] on div "Connect an external wallet" at bounding box center [96, 276] width 121 height 17
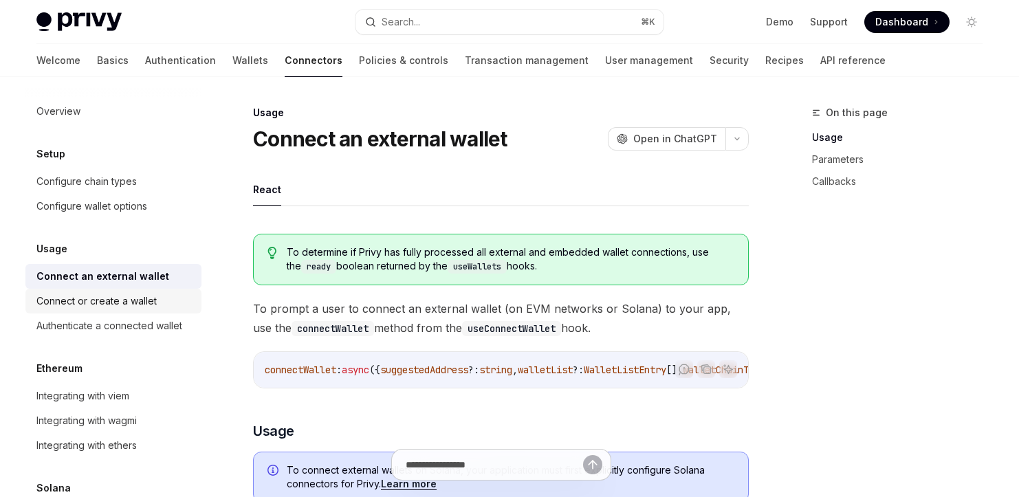
click at [126, 309] on div "Connect or create a wallet" at bounding box center [96, 301] width 120 height 17
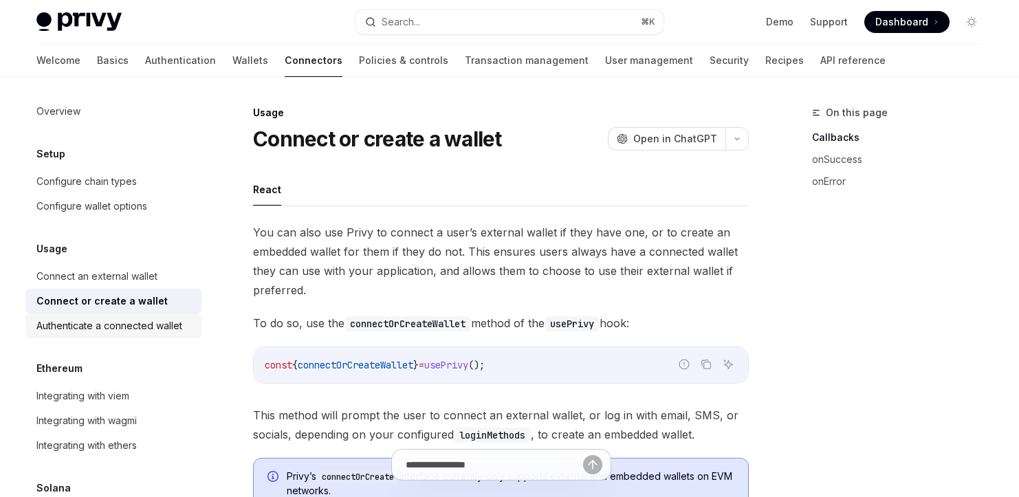
click at [129, 327] on div "Authenticate a connected wallet" at bounding box center [109, 326] width 146 height 17
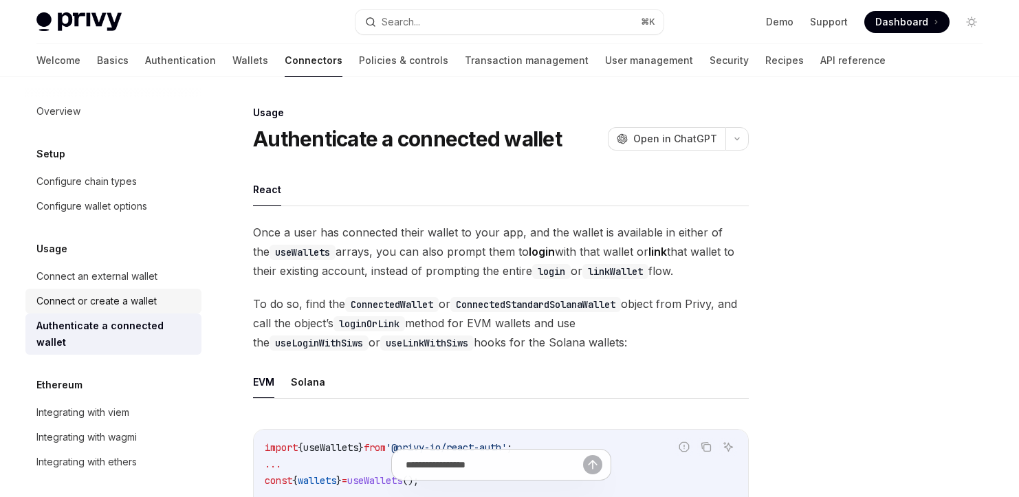
click at [133, 305] on div "Connect or create a wallet" at bounding box center [96, 301] width 120 height 17
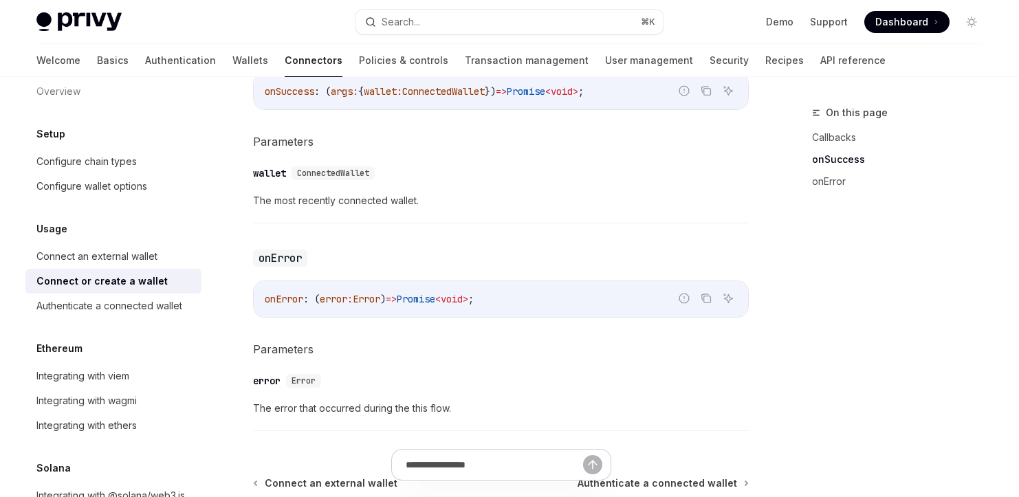
scroll to position [100, 0]
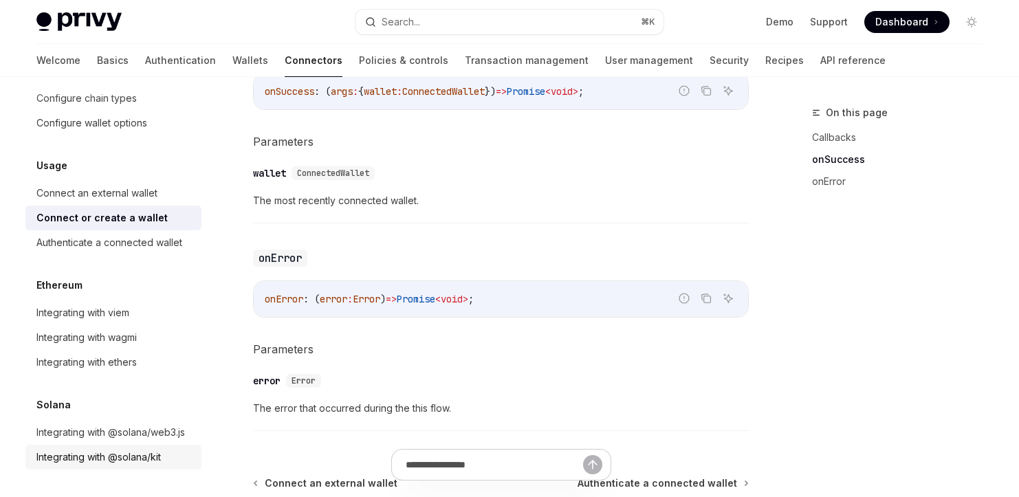
click at [127, 457] on div "Integrating with @solana/kit" at bounding box center [98, 457] width 124 height 17
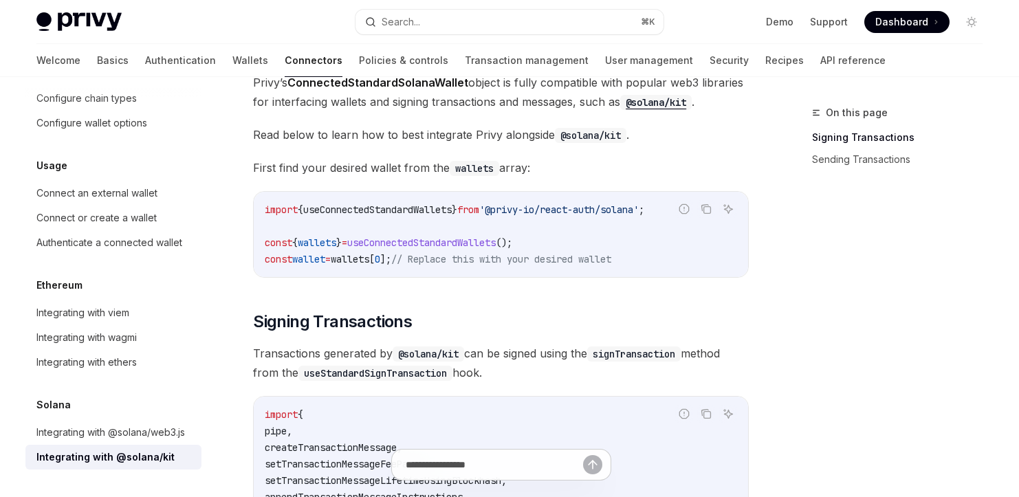
scroll to position [8, 0]
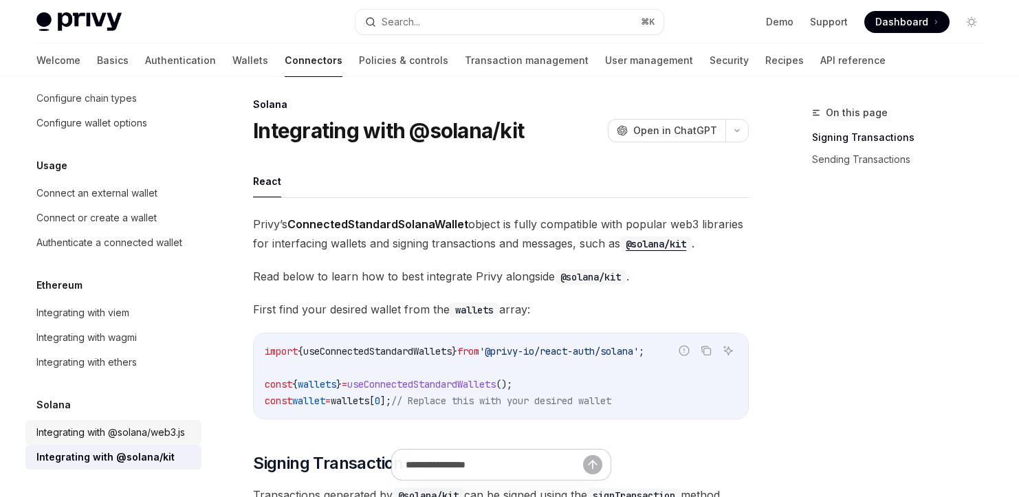
click at [101, 424] on div "Integrating with @solana/web3.js" at bounding box center [110, 432] width 149 height 17
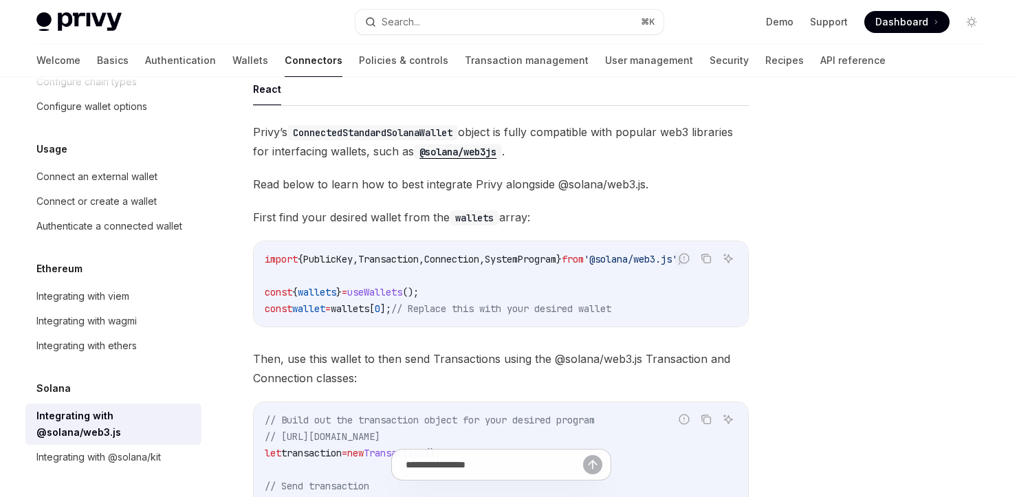
scroll to position [56, 0]
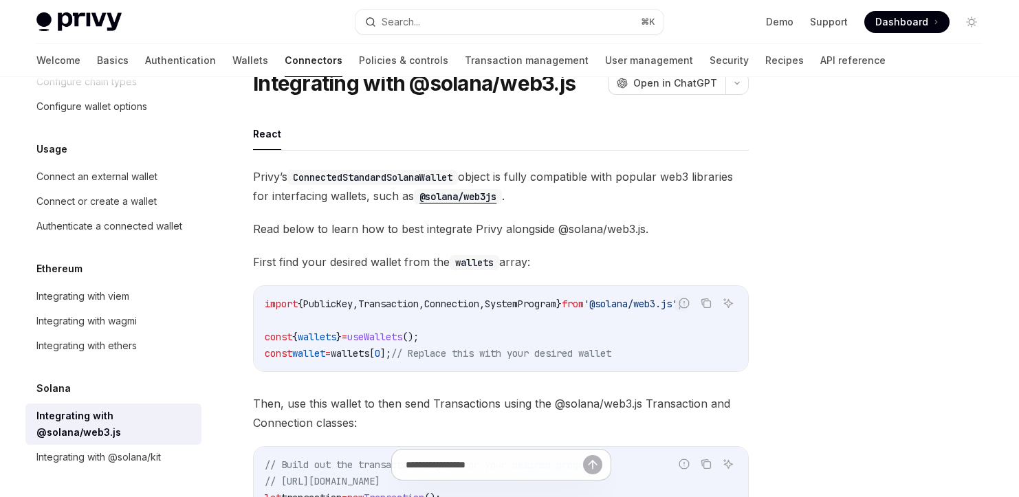
drag, startPoint x: 435, startPoint y: 369, endPoint x: 505, endPoint y: 367, distance: 70.2
click at [505, 367] on div "import { PublicKey , Transaction , Connection , SystemProgram } from '@solana/w…" at bounding box center [501, 328] width 494 height 85
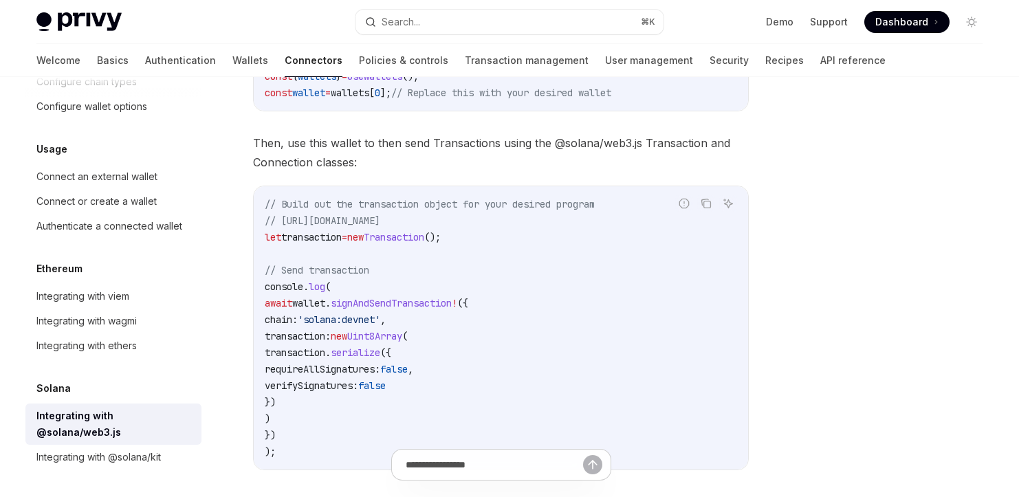
scroll to position [349, 0]
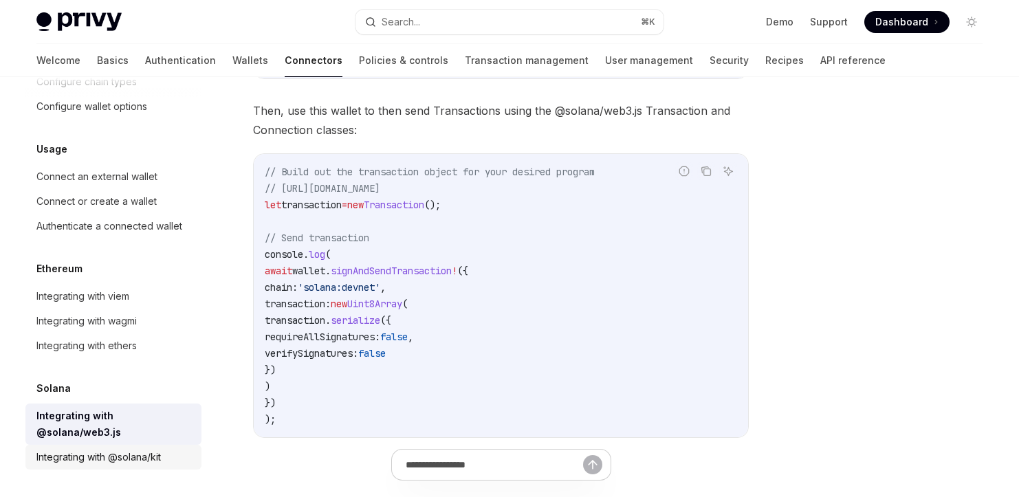
click at [114, 455] on div "Integrating with @solana/kit" at bounding box center [98, 457] width 124 height 17
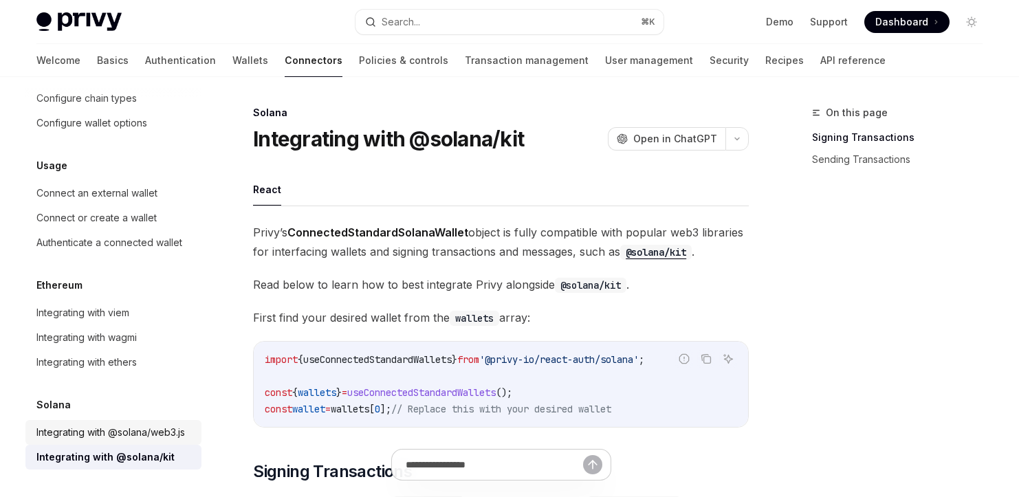
click at [116, 426] on div "Integrating with @solana/web3.js" at bounding box center [110, 432] width 149 height 17
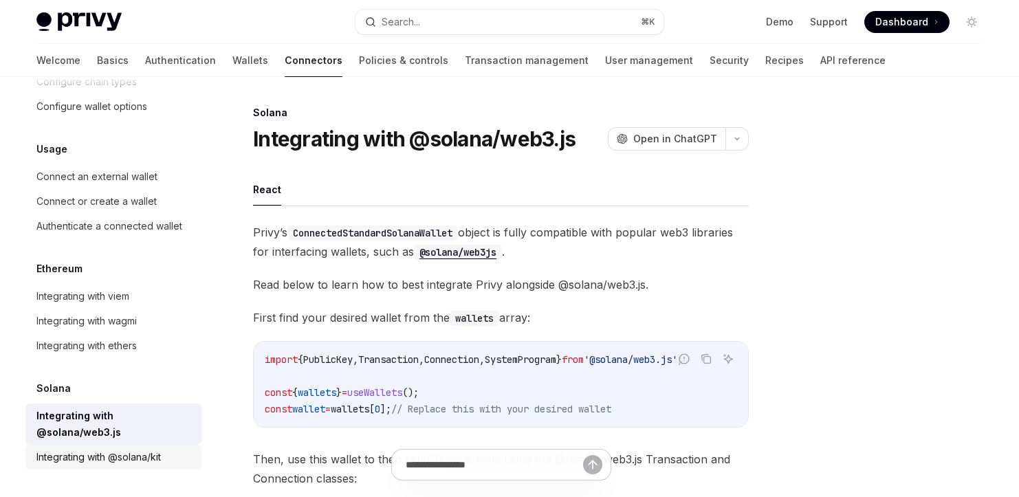
click at [110, 457] on div "Integrating with @solana/kit" at bounding box center [98, 457] width 124 height 17
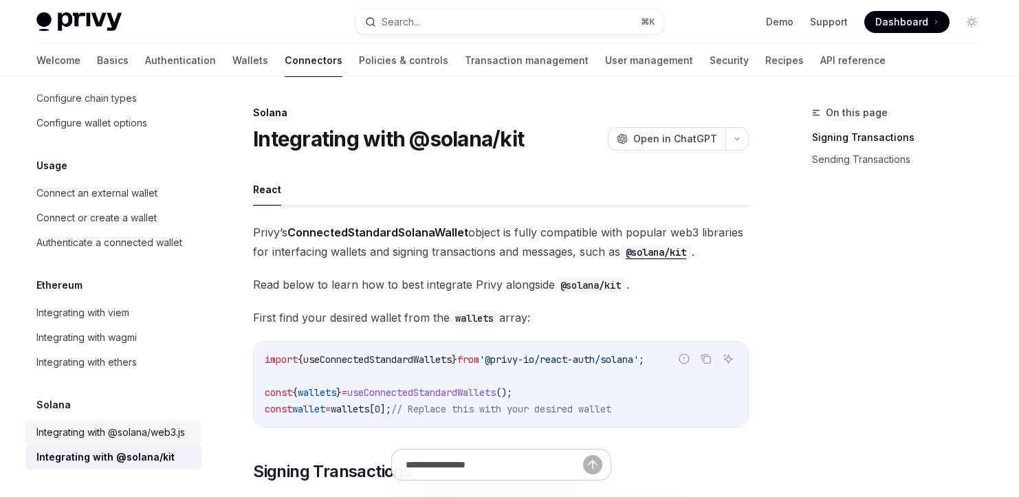
click at [116, 436] on div "Integrating with @solana/web3.js" at bounding box center [110, 432] width 149 height 17
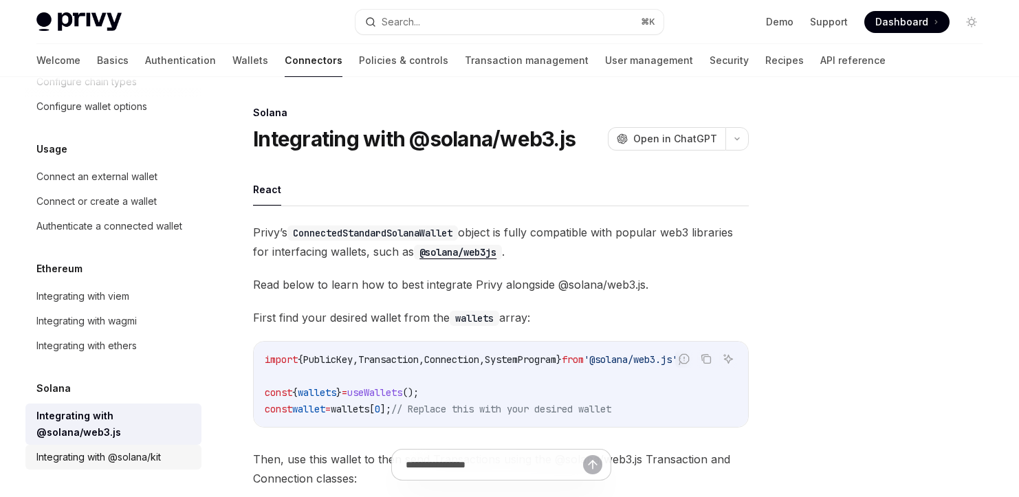
click at [114, 462] on div "Integrating with @solana/kit" at bounding box center [98, 457] width 124 height 17
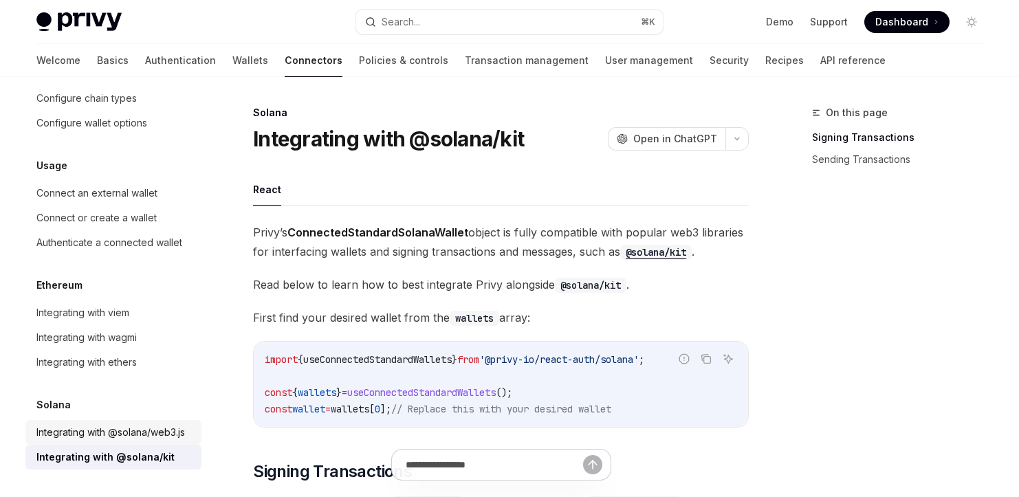
click at [118, 441] on link "Integrating with @solana/web3.js" at bounding box center [113, 432] width 176 height 25
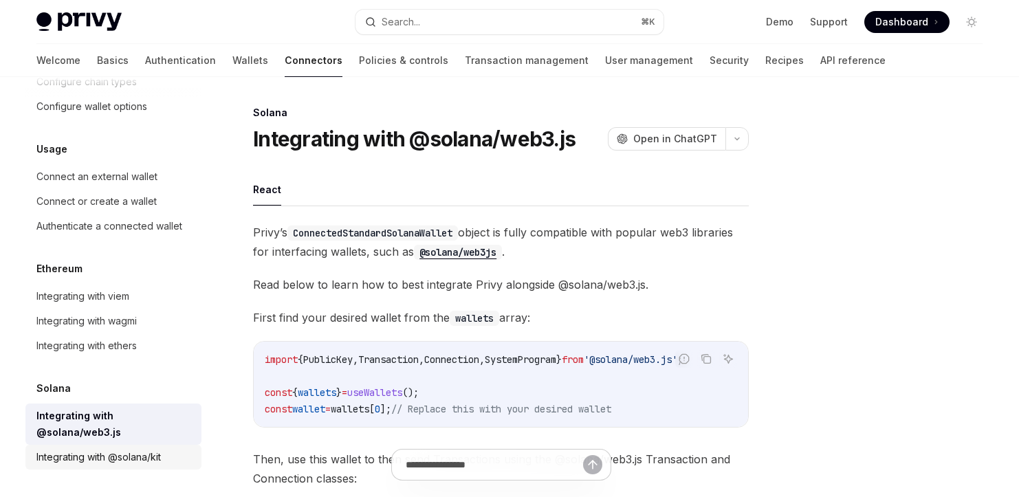
click at [113, 466] on link "Integrating with @solana/kit" at bounding box center [113, 457] width 176 height 25
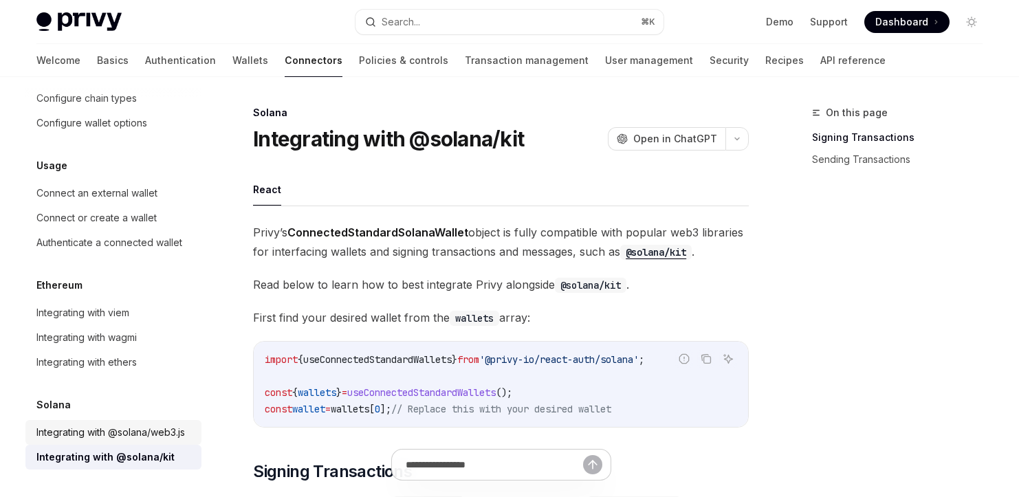
click at [118, 438] on div "Integrating with @solana/web3.js" at bounding box center [110, 432] width 149 height 17
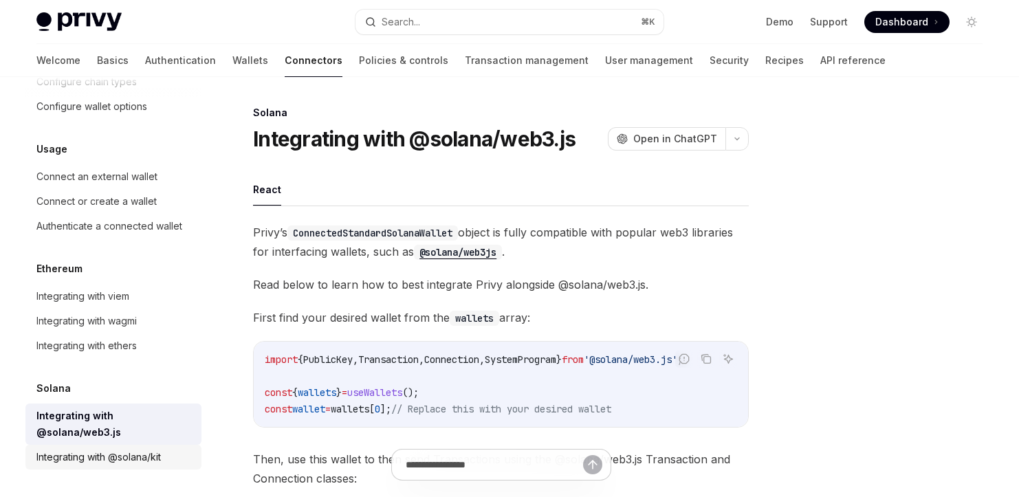
click at [112, 464] on div "Integrating with @solana/kit" at bounding box center [98, 457] width 124 height 17
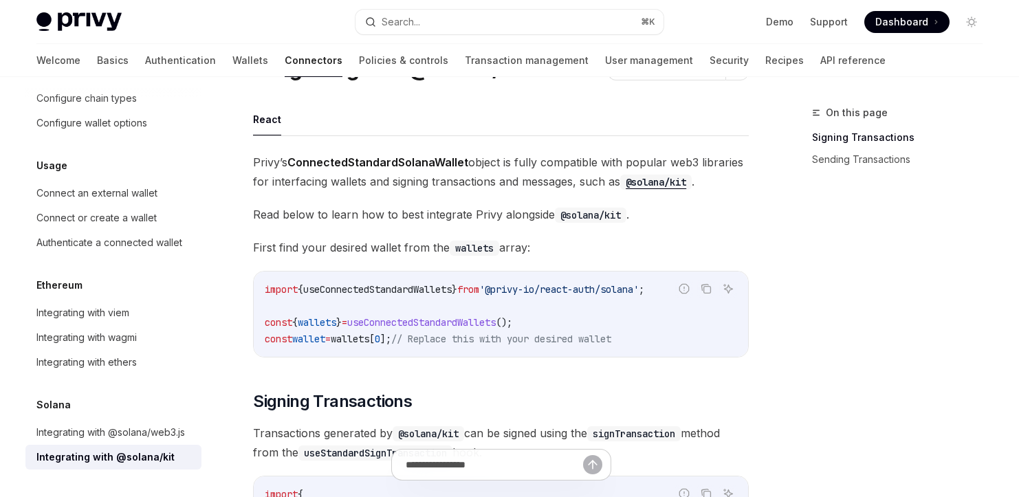
scroll to position [121, 0]
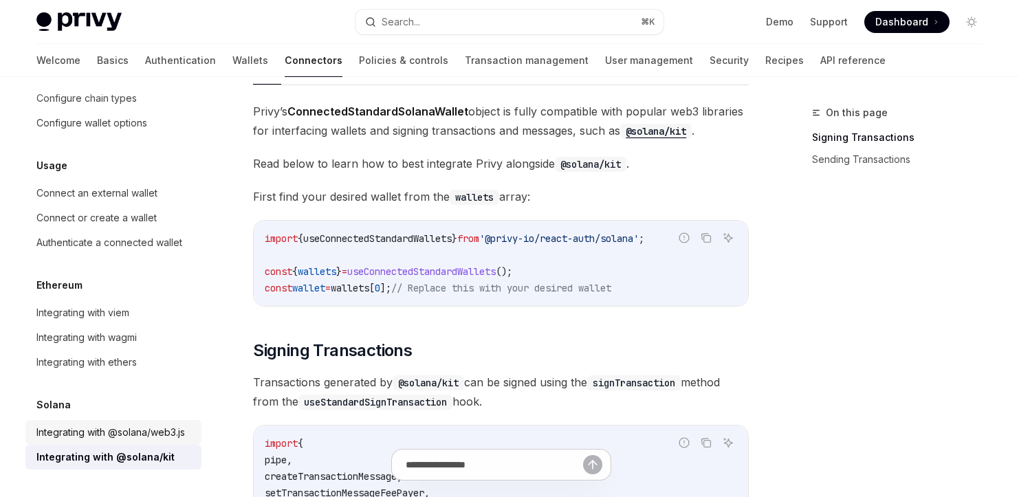
click at [101, 424] on div "Integrating with @solana/web3.js" at bounding box center [110, 432] width 149 height 17
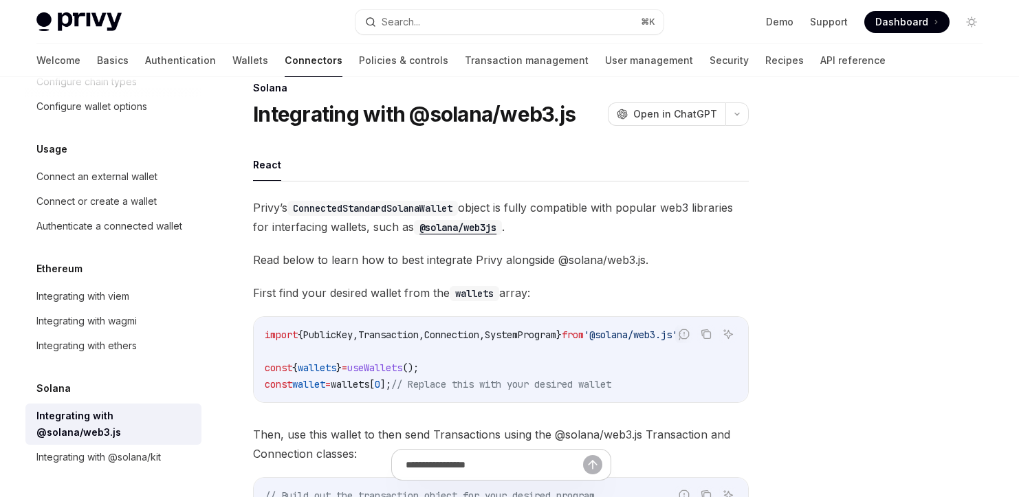
scroll to position [389, 0]
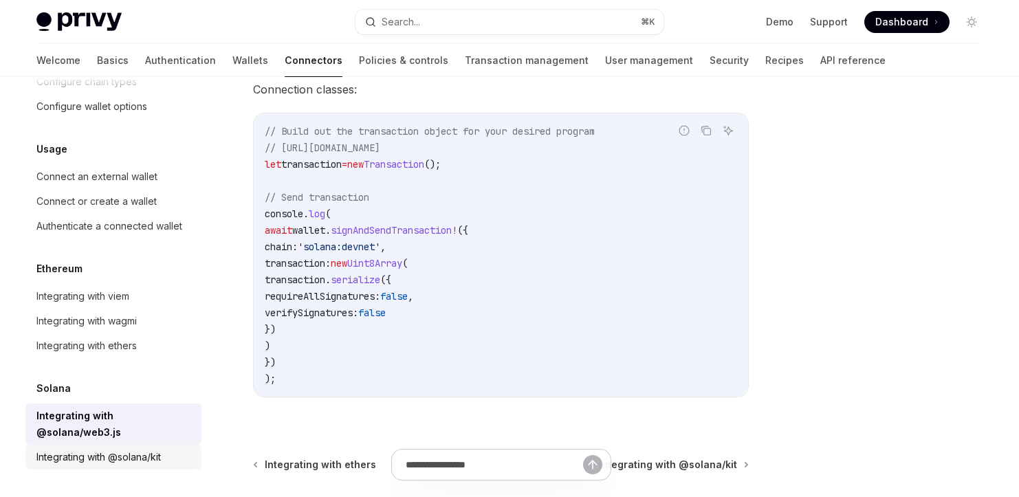
click at [111, 453] on div "Integrating with @solana/kit" at bounding box center [98, 457] width 124 height 17
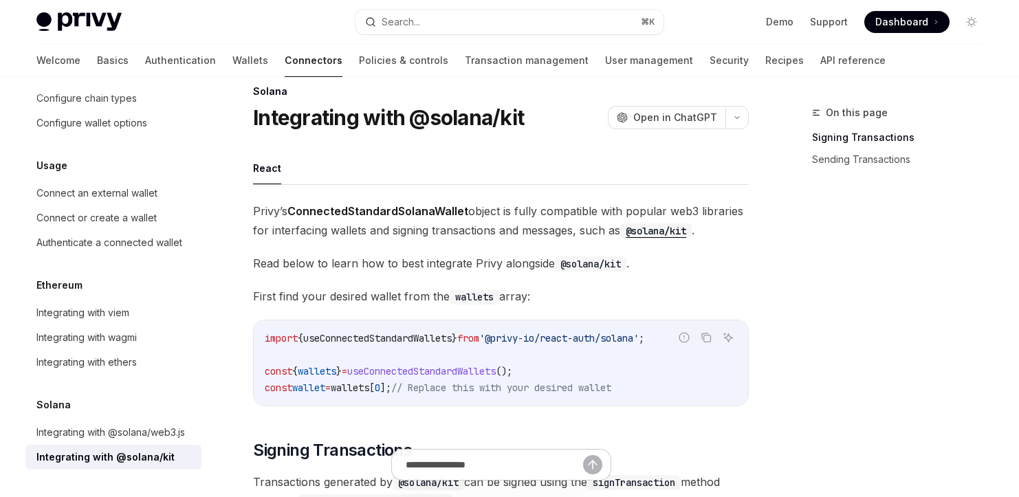
scroll to position [24, 0]
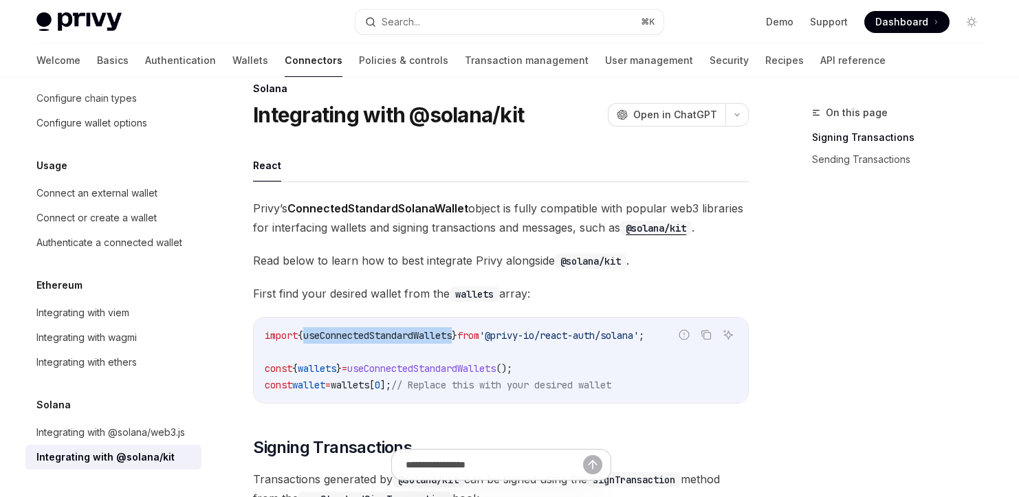
drag, startPoint x: 468, startPoint y: 336, endPoint x: 309, endPoint y: 336, distance: 158.9
click at [309, 336] on span "import { useConnectedStandardWallets } from '@privy-io/react-auth/solana' ;" at bounding box center [455, 335] width 380 height 12
click at [530, 337] on span "'@privy-io/react-auth/solana'" at bounding box center [559, 335] width 160 height 12
click at [534, 336] on span "'@privy-io/react-auth/solana'" at bounding box center [559, 335] width 160 height 12
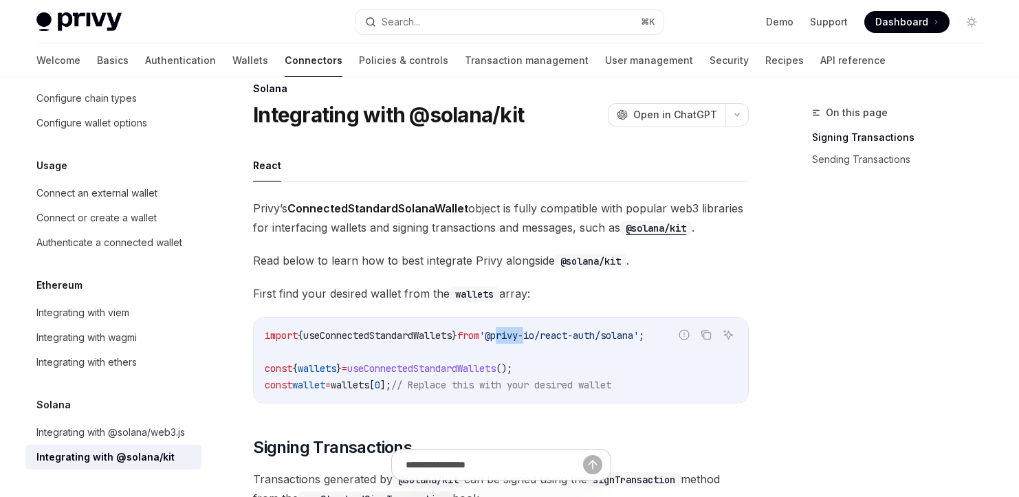
click at [534, 336] on span "'@privy-io/react-auth/solana'" at bounding box center [559, 335] width 160 height 12
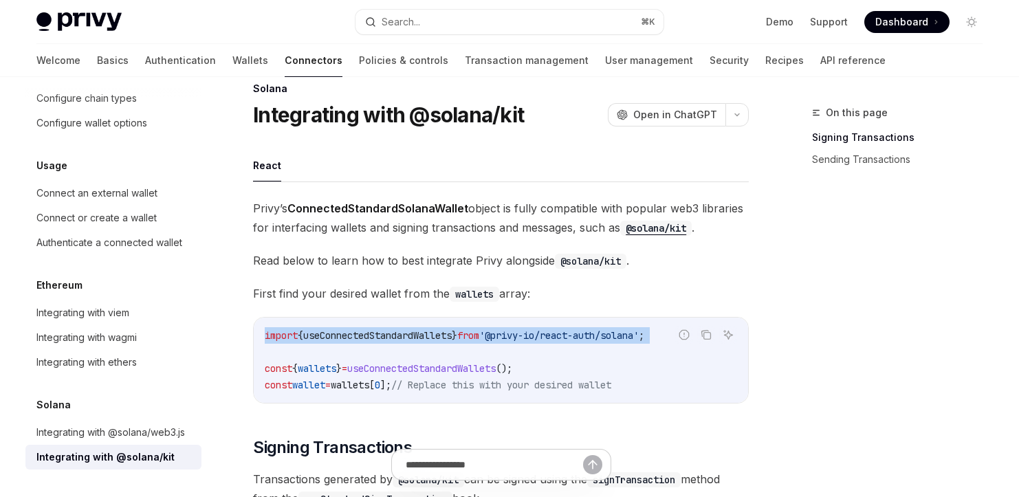
click at [534, 336] on span "'@privy-io/react-auth/solana'" at bounding box center [559, 335] width 160 height 12
click at [116, 429] on div "Integrating with @solana/web3.js" at bounding box center [110, 432] width 149 height 17
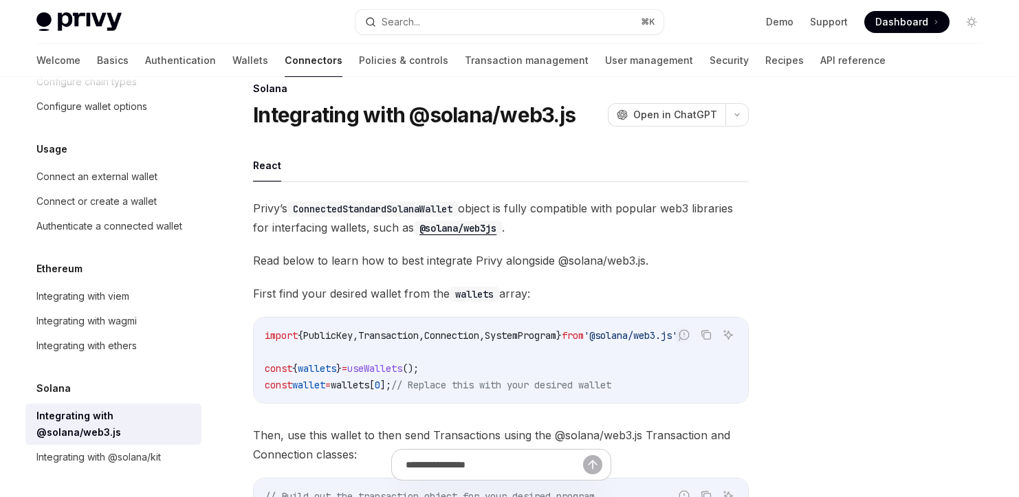
click at [402, 368] on span "useWallets" at bounding box center [374, 368] width 55 height 12
click at [145, 62] on link "Authentication" at bounding box center [180, 60] width 71 height 33
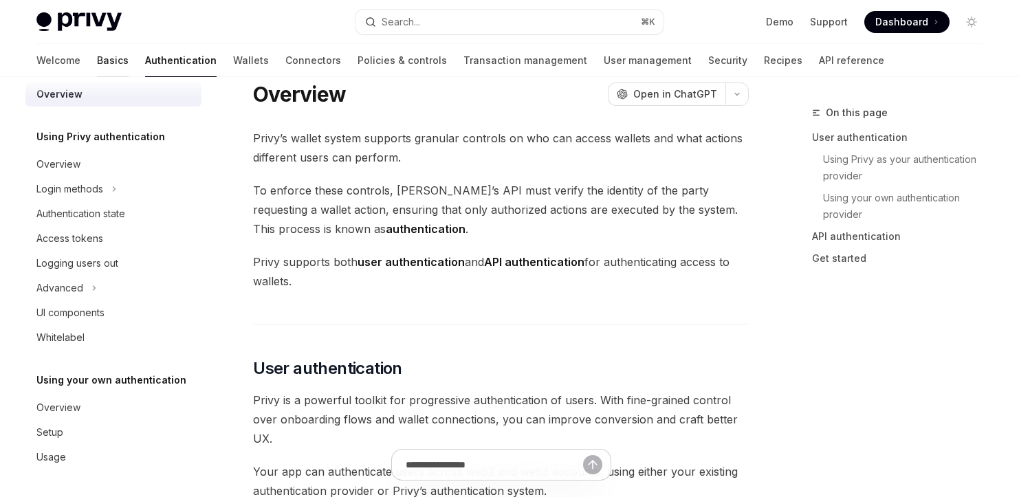
scroll to position [17, 0]
click at [97, 65] on link "Basics" at bounding box center [113, 60] width 32 height 33
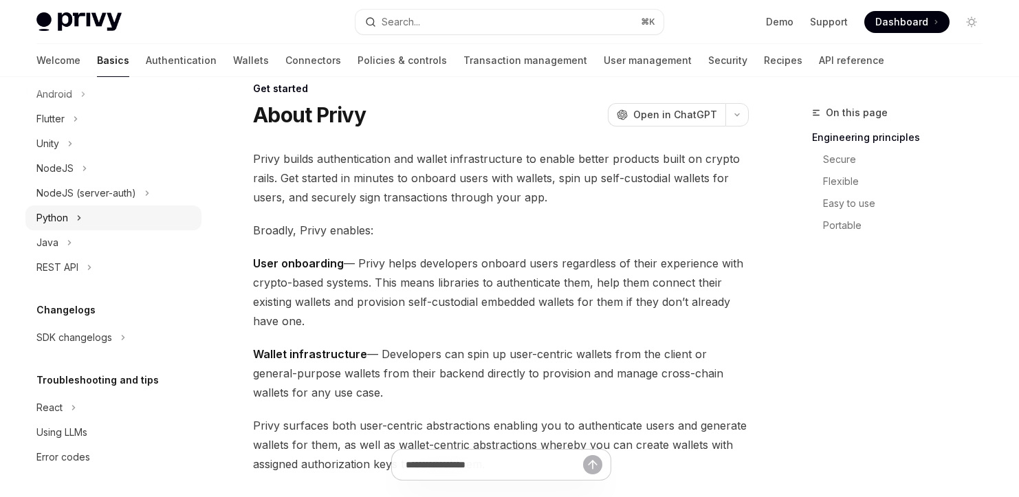
scroll to position [162, 0]
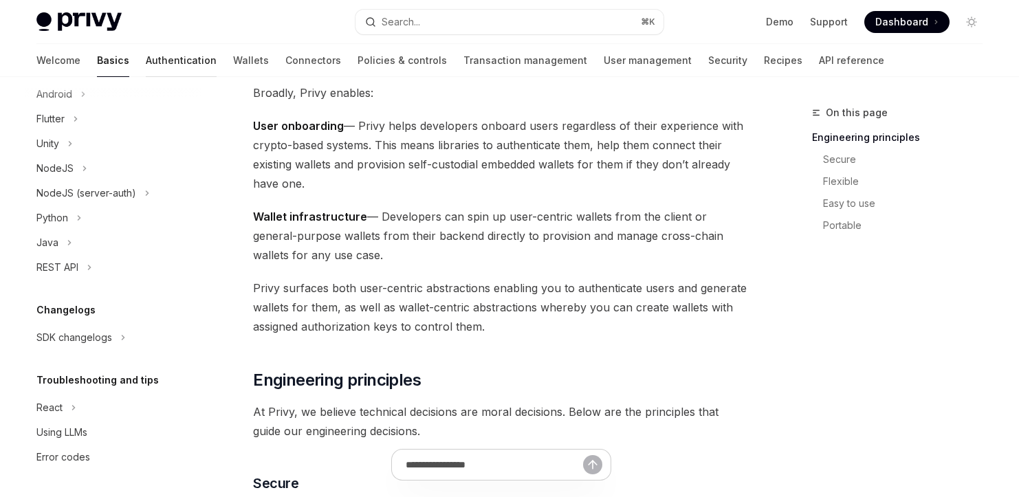
click at [146, 64] on link "Authentication" at bounding box center [181, 60] width 71 height 33
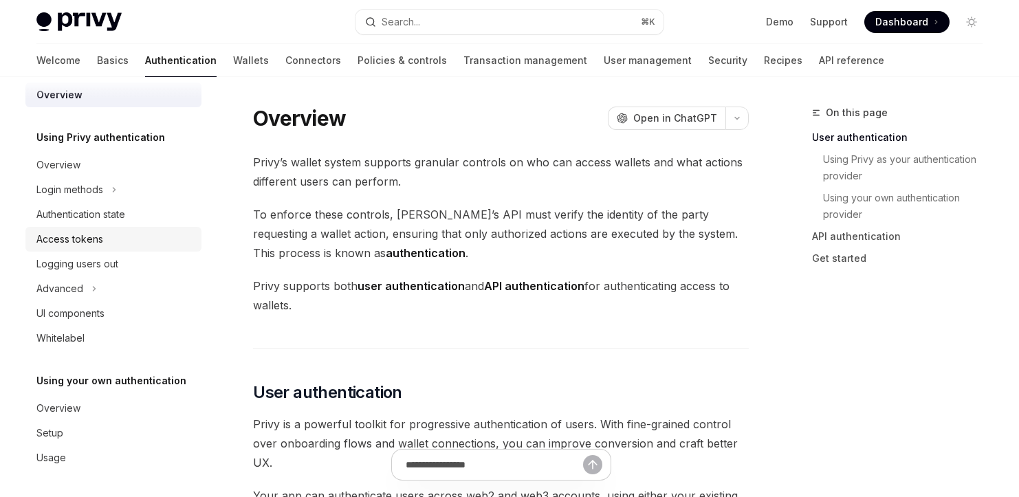
scroll to position [17, 0]
click at [233, 57] on link "Wallets" at bounding box center [251, 60] width 36 height 33
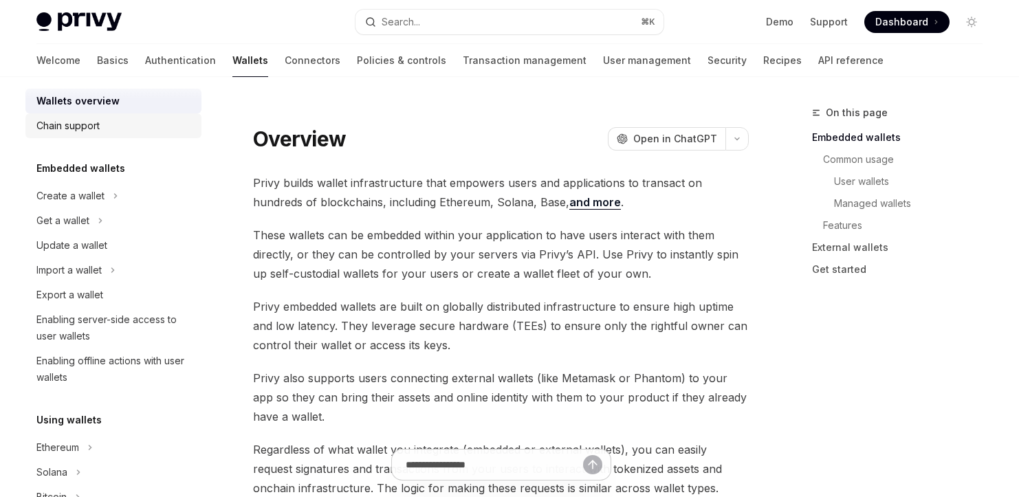
click at [114, 125] on div "Chain support" at bounding box center [114, 126] width 157 height 17
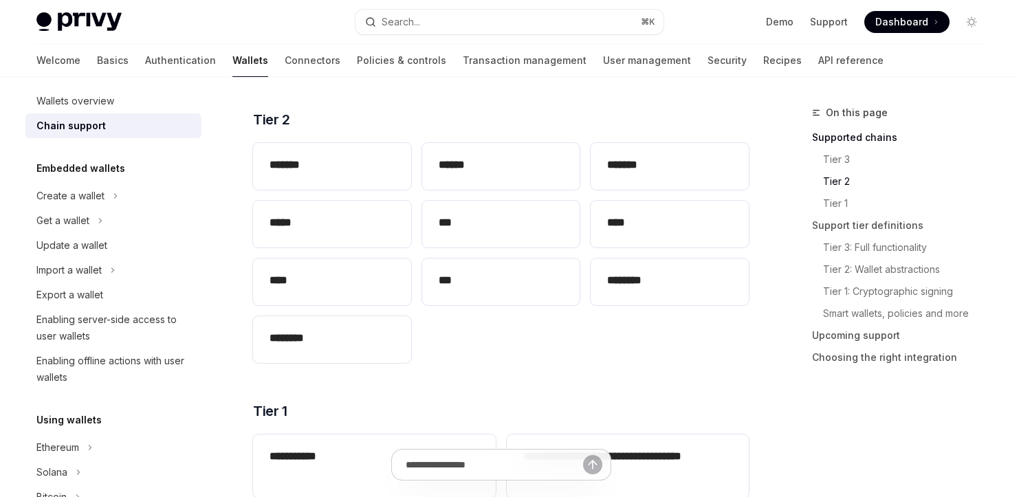
scroll to position [571, 0]
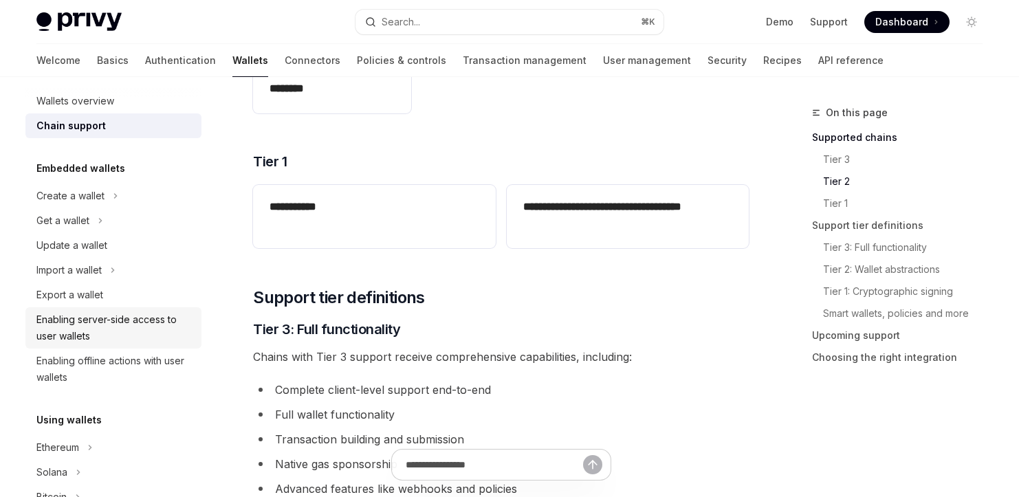
click at [159, 322] on div "Enabling server-side access to user wallets" at bounding box center [114, 328] width 157 height 33
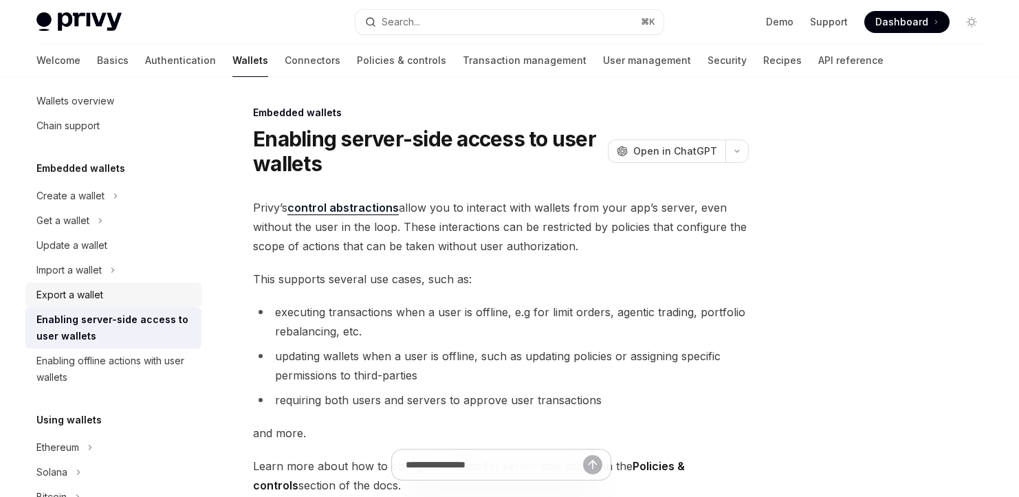
click at [123, 299] on div "Export a wallet" at bounding box center [114, 295] width 157 height 17
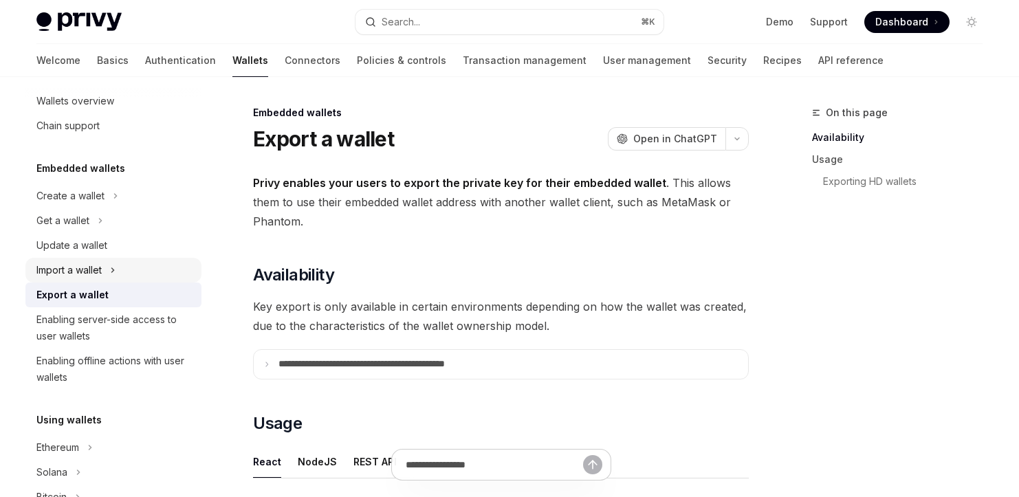
click at [135, 277] on div "Import a wallet" at bounding box center [113, 270] width 176 height 25
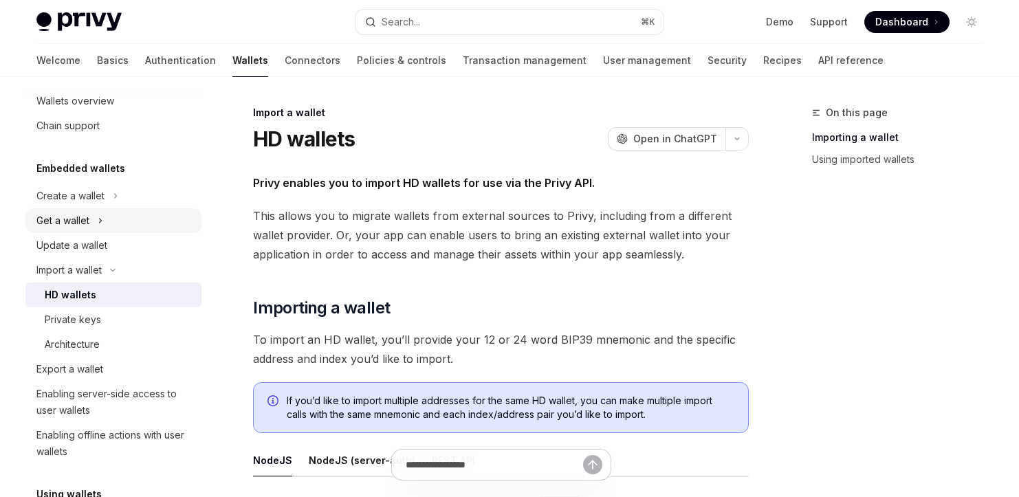
click at [131, 215] on div "Get a wallet" at bounding box center [113, 220] width 176 height 25
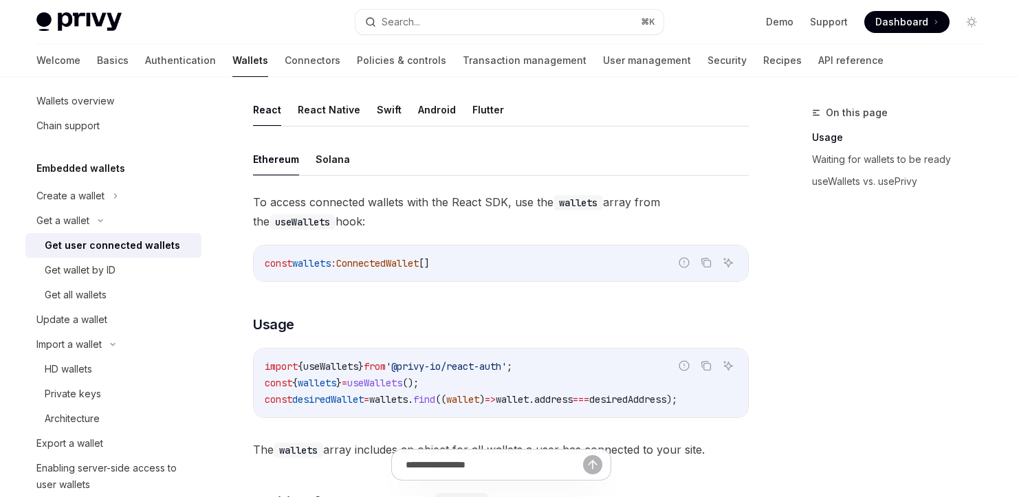
scroll to position [392, 0]
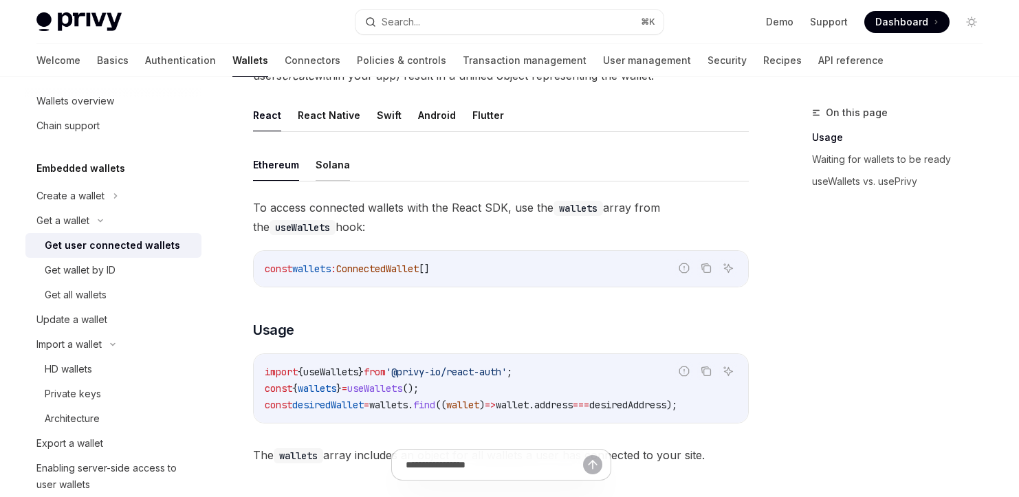
click at [328, 168] on button "Solana" at bounding box center [333, 165] width 34 height 32
type textarea "*"
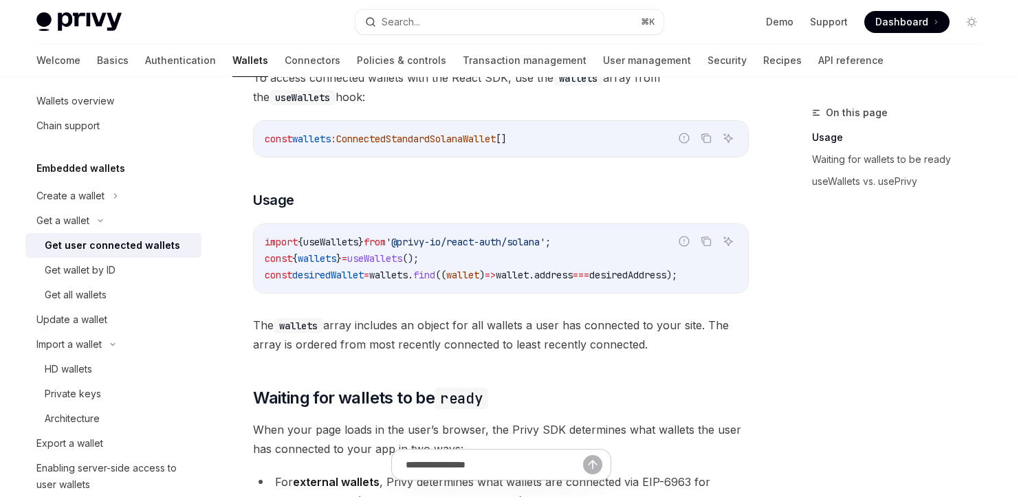
scroll to position [593, 0]
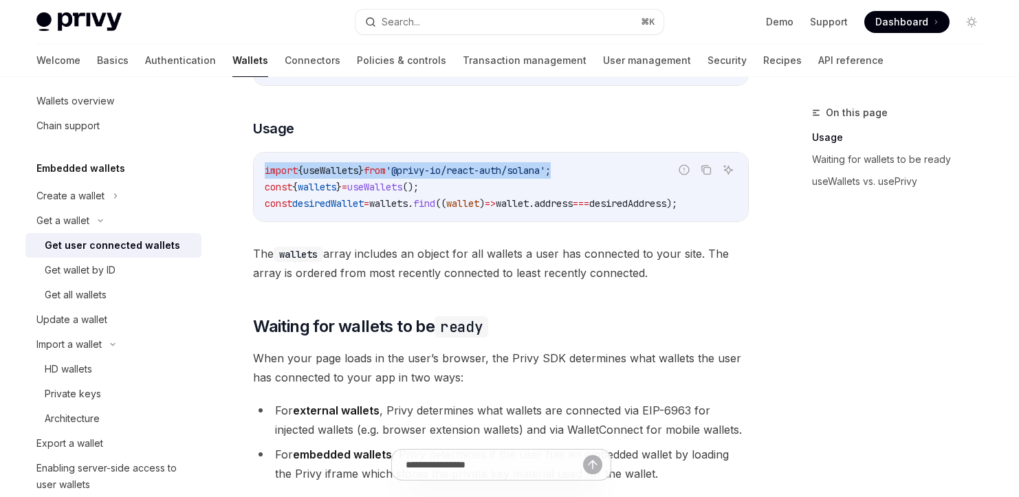
drag, startPoint x: 589, startPoint y: 168, endPoint x: 243, endPoint y: 170, distance: 345.9
click at [243, 170] on div "Get a wallet Get user connected wallets OpenAI Open in ChatGPT OpenAI Open in C…" at bounding box center [371, 394] width 759 height 1767
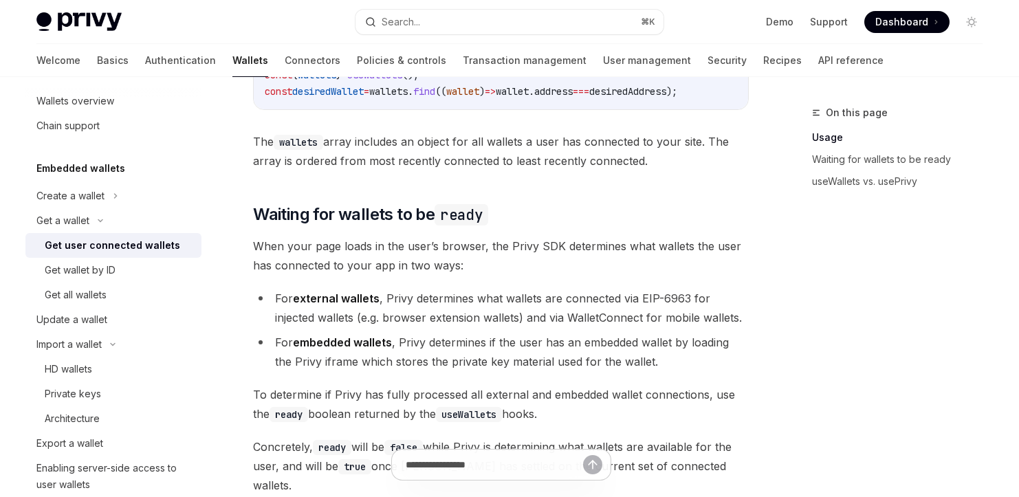
scroll to position [631, 0]
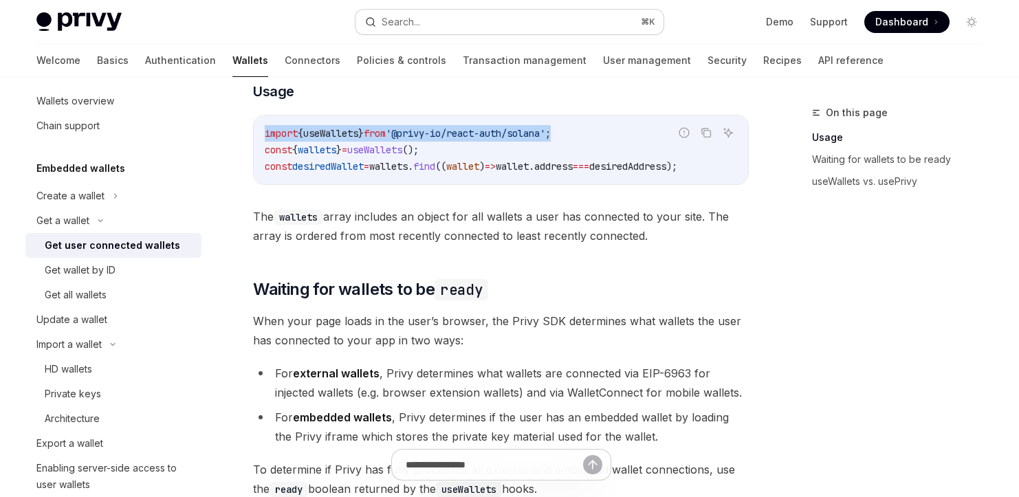
click at [497, 25] on button "Search... ⌘ K" at bounding box center [510, 22] width 308 height 25
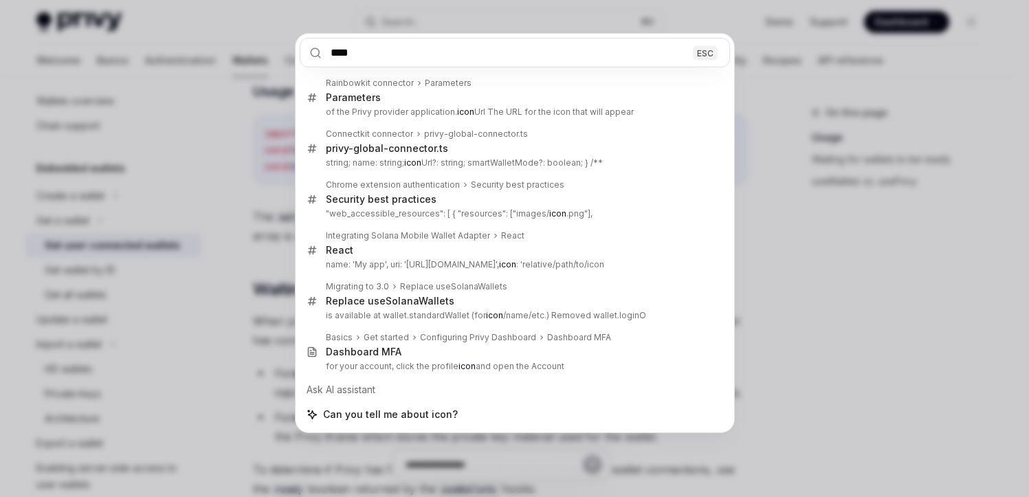
type input "****"
click at [232, 197] on div "**** ESC Rainbowkit connector Parameters Parameters of the Privy provider appli…" at bounding box center [514, 248] width 1029 height 497
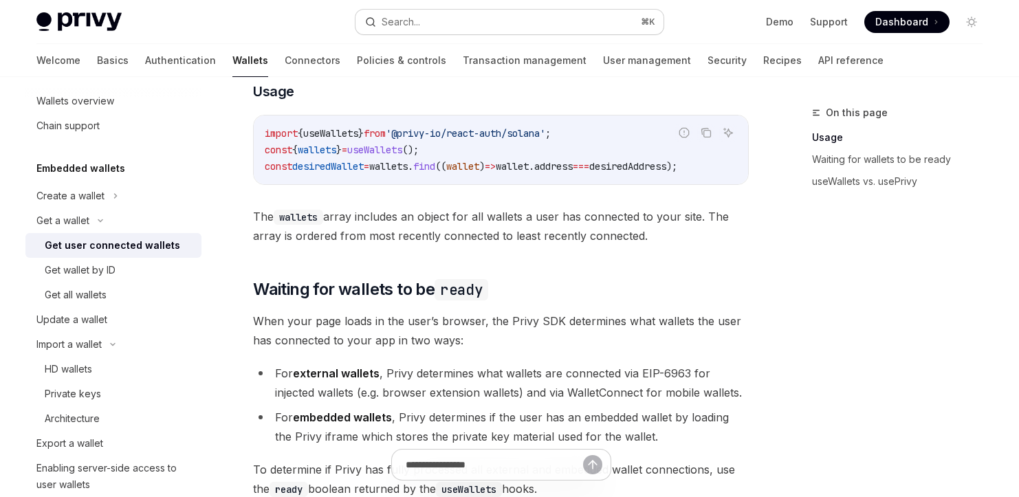
click at [430, 20] on button "Search... ⌘ K" at bounding box center [510, 22] width 308 height 25
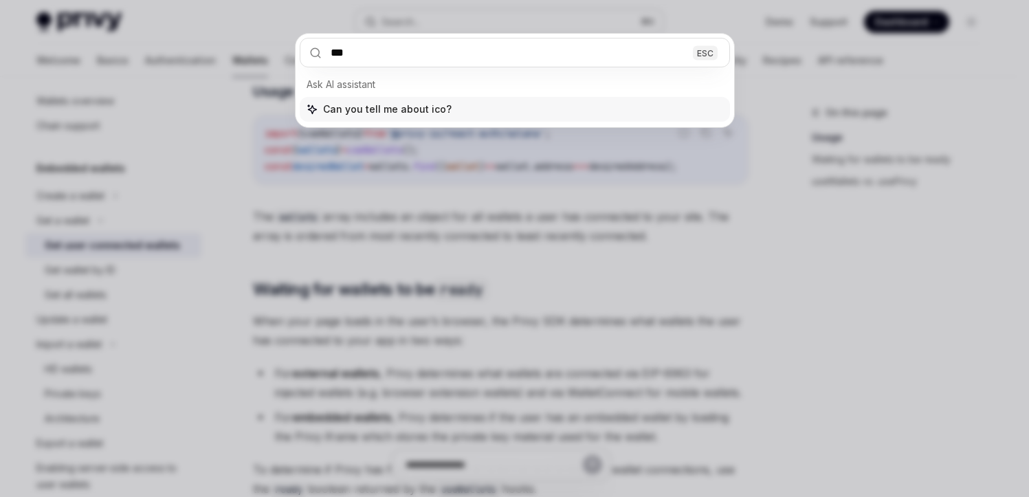
type input "****"
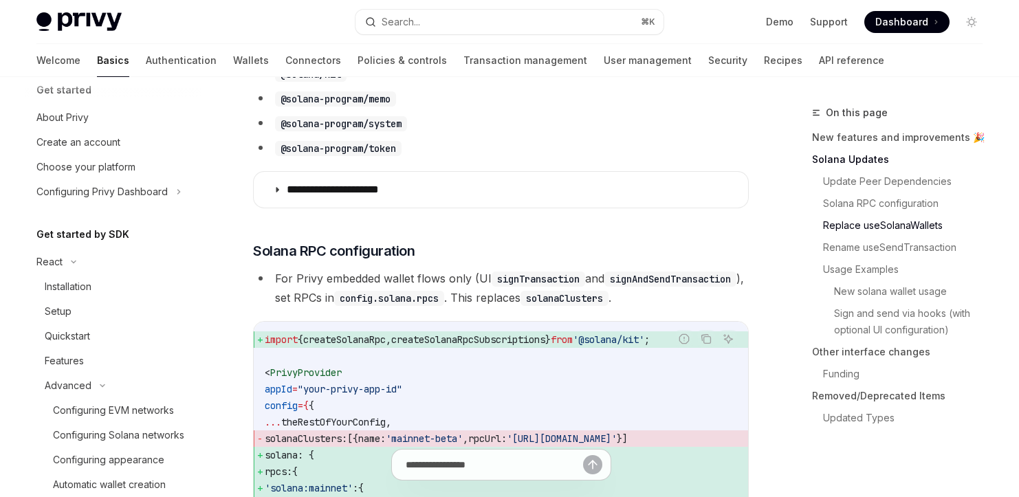
type textarea "*"
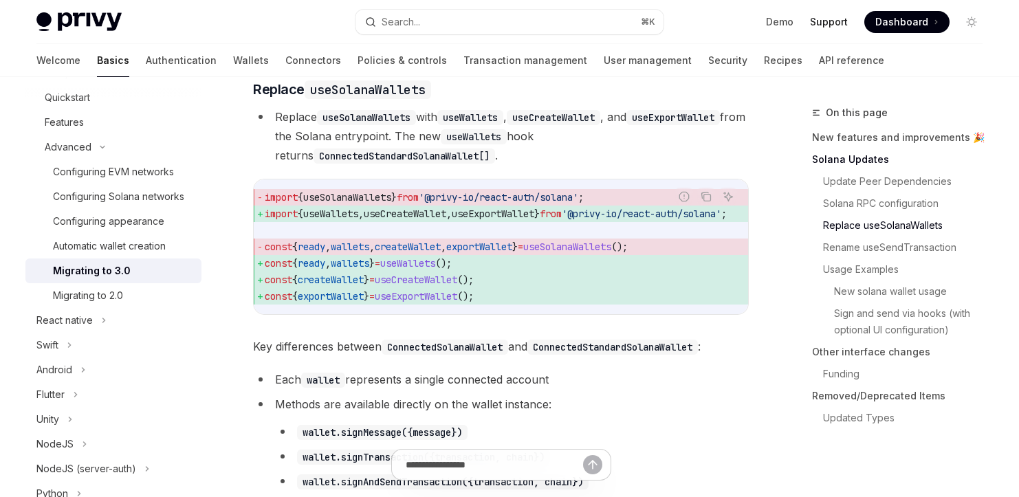
scroll to position [1579, 0]
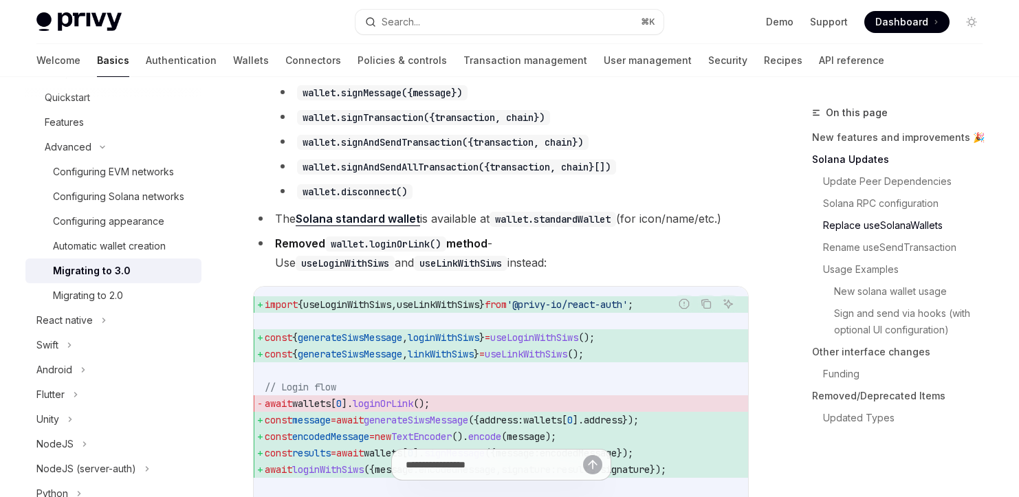
click at [395, 226] on link "Solana standard wallet" at bounding box center [358, 219] width 124 height 14
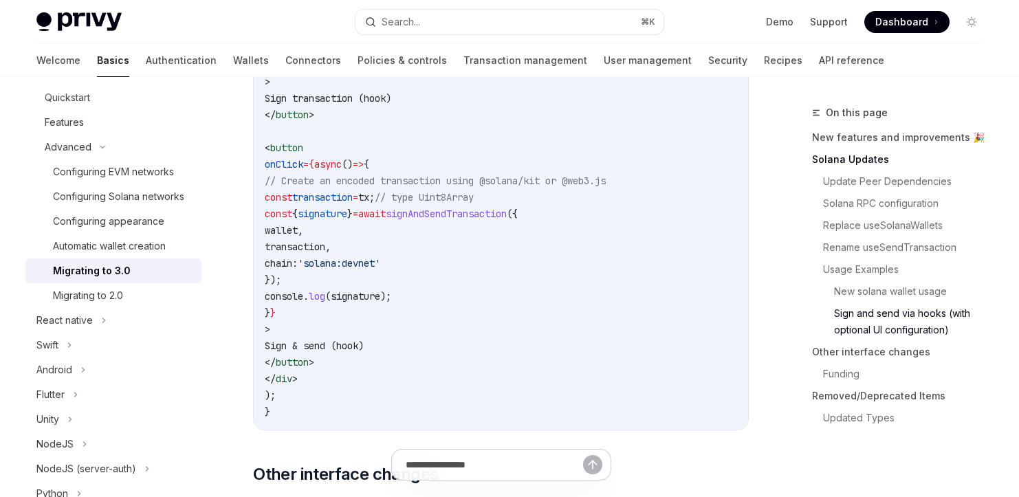
scroll to position [3698, 0]
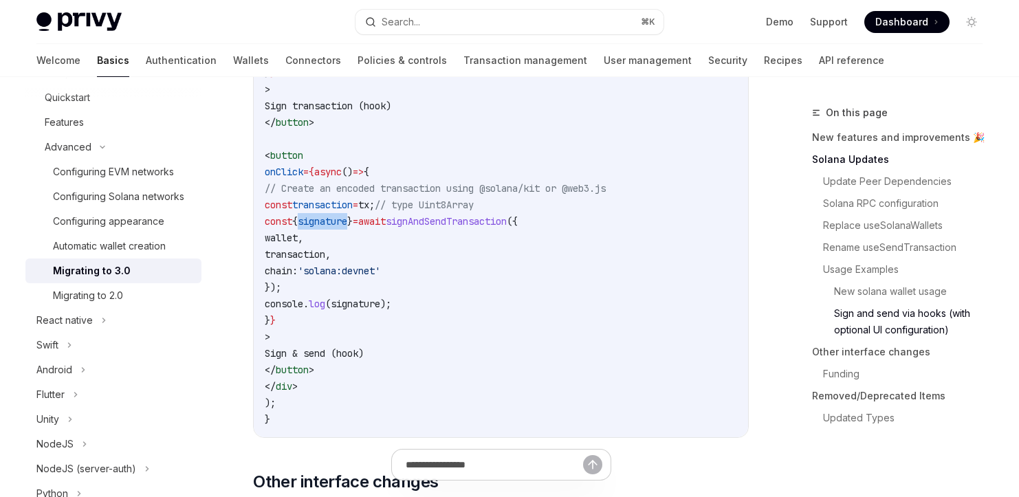
click at [416, 228] on span "const { signature } = await signAndSendTransaction ({" at bounding box center [391, 221] width 253 height 12
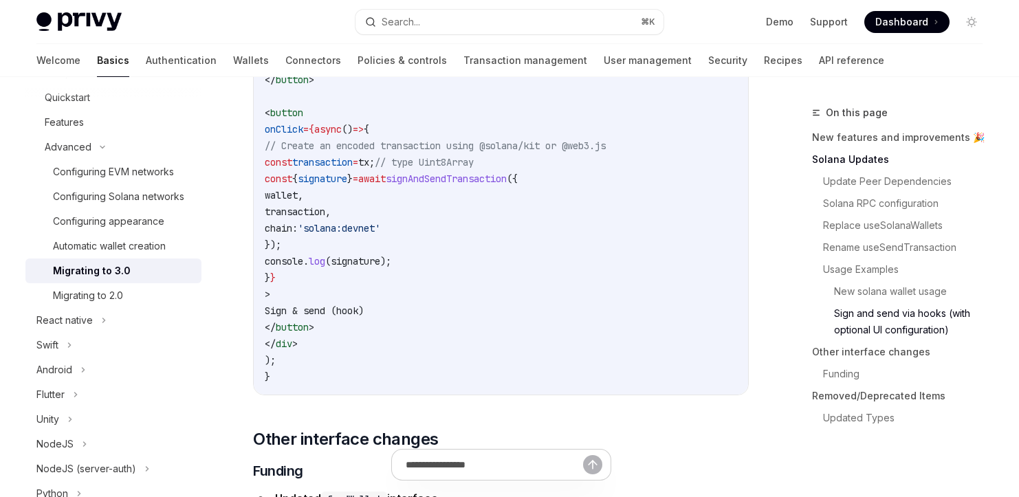
scroll to position [3741, 0]
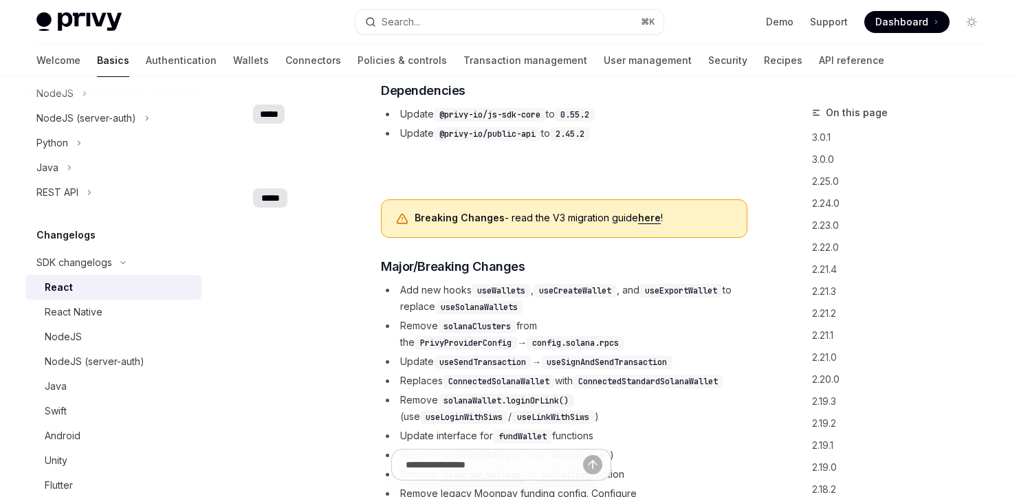
scroll to position [353, 0]
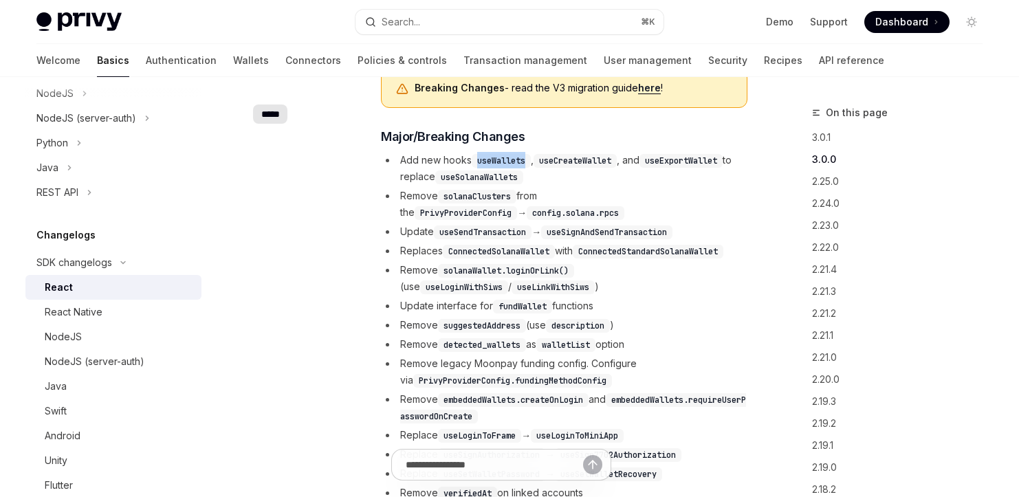
drag, startPoint x: 479, startPoint y: 161, endPoint x: 527, endPoint y: 158, distance: 47.5
click at [527, 158] on code "useWallets" at bounding box center [501, 161] width 59 height 14
copy code "useWallets"
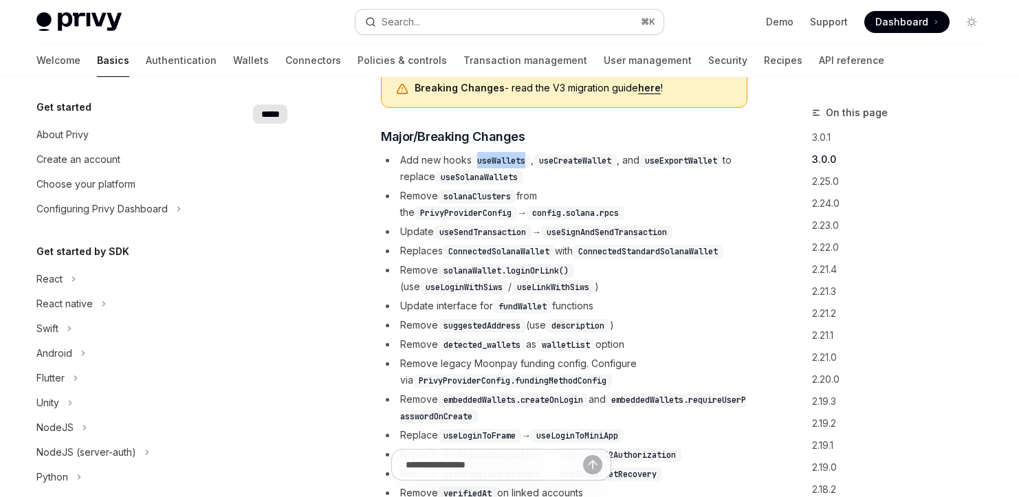
scroll to position [334, 0]
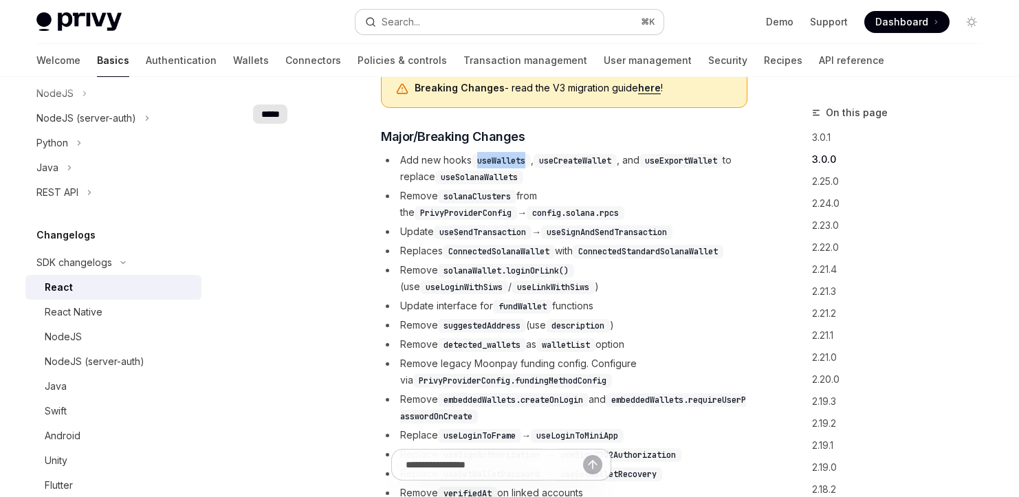
click at [448, 14] on button "Search... ⌘ K" at bounding box center [510, 22] width 308 height 25
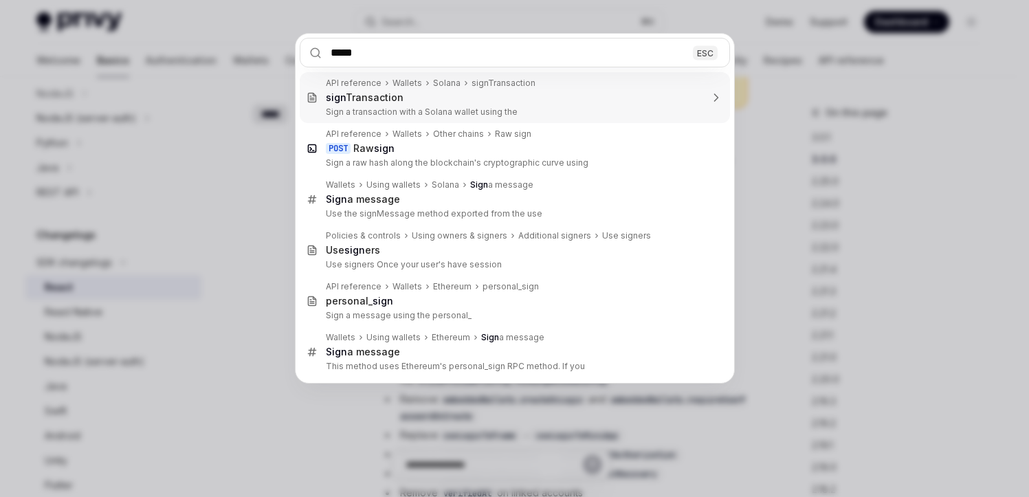
type input "******"
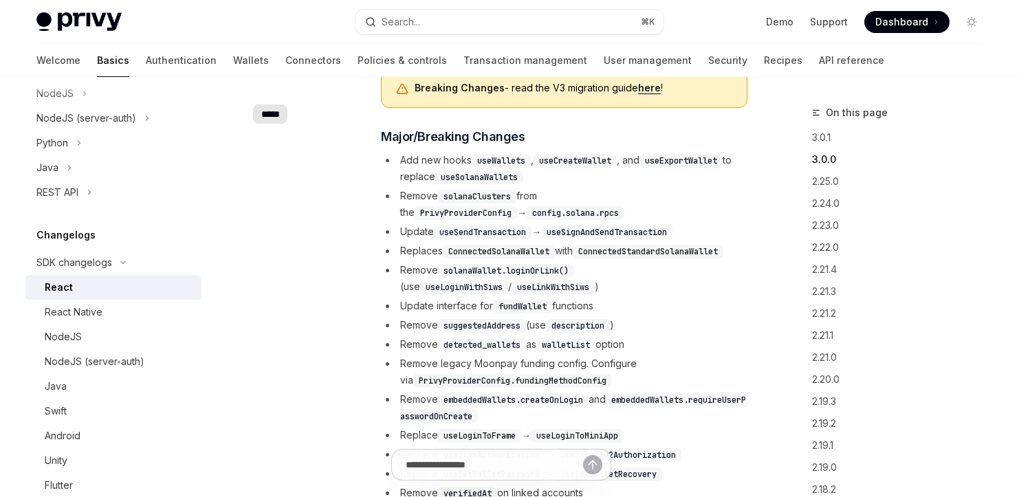
type textarea "*"
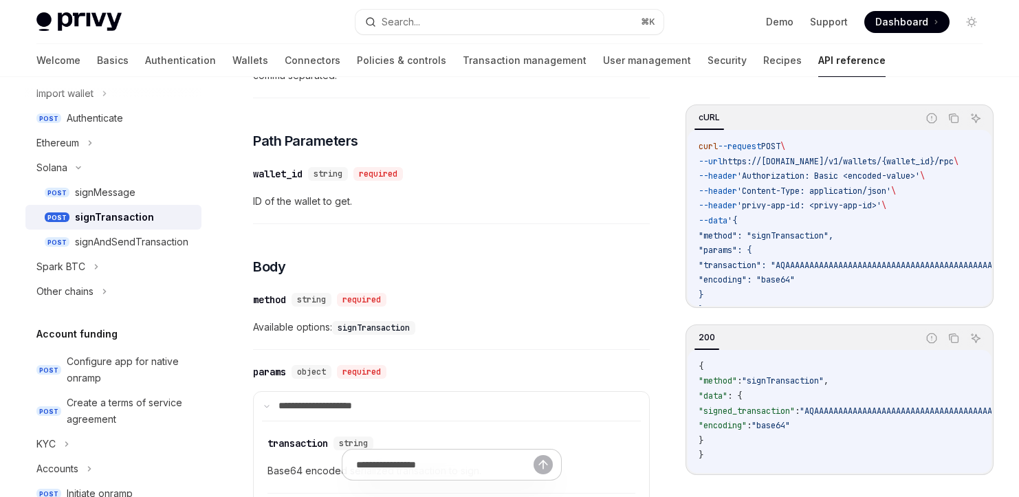
scroll to position [77, 0]
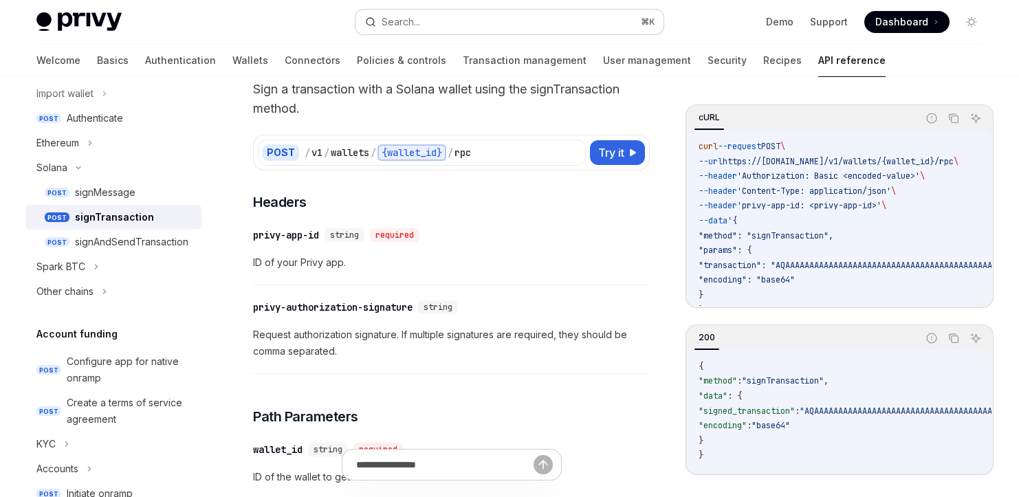
click at [400, 16] on div "Search..." at bounding box center [401, 22] width 39 height 17
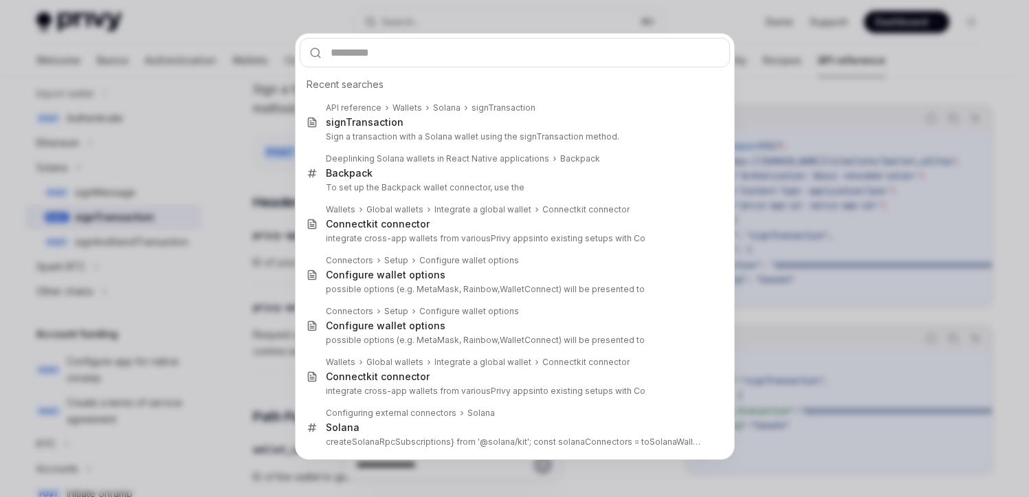
type input "*"
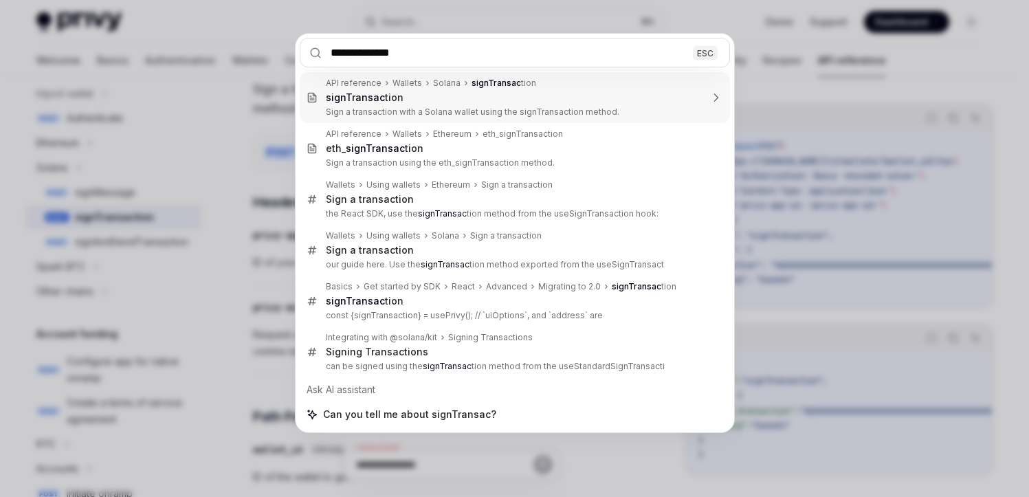
type input "**********"
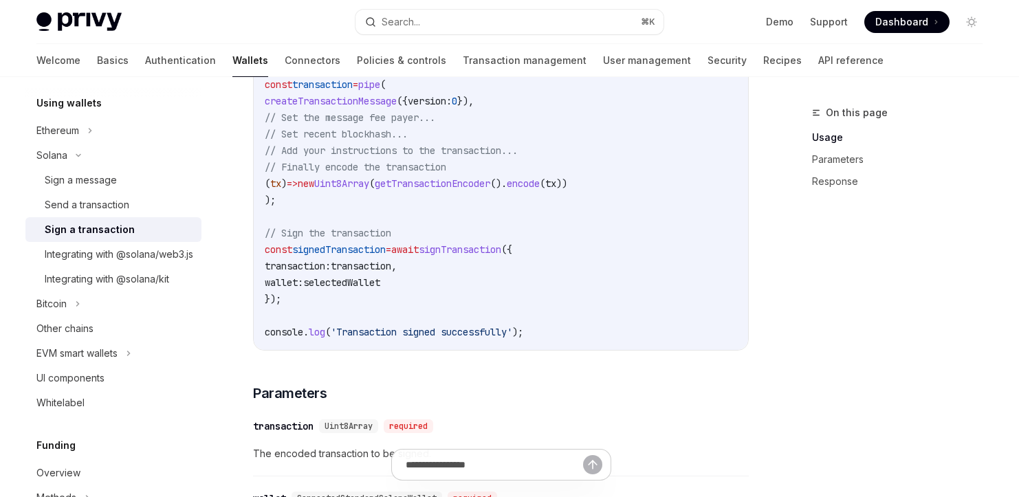
scroll to position [741, 0]
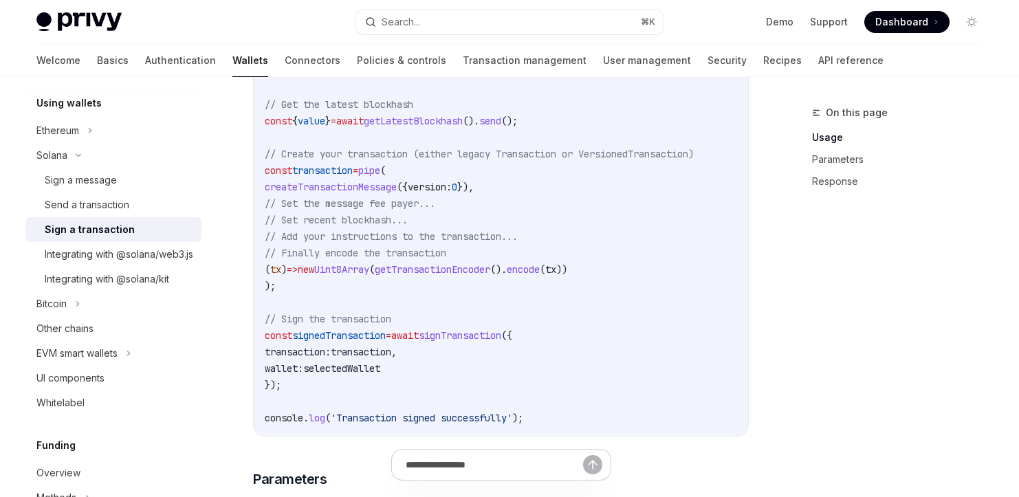
click at [367, 298] on code "import { useSignTransaction , useWallets } from '@privy-io/react-auth/solana' ;…" at bounding box center [537, 162] width 545 height 528
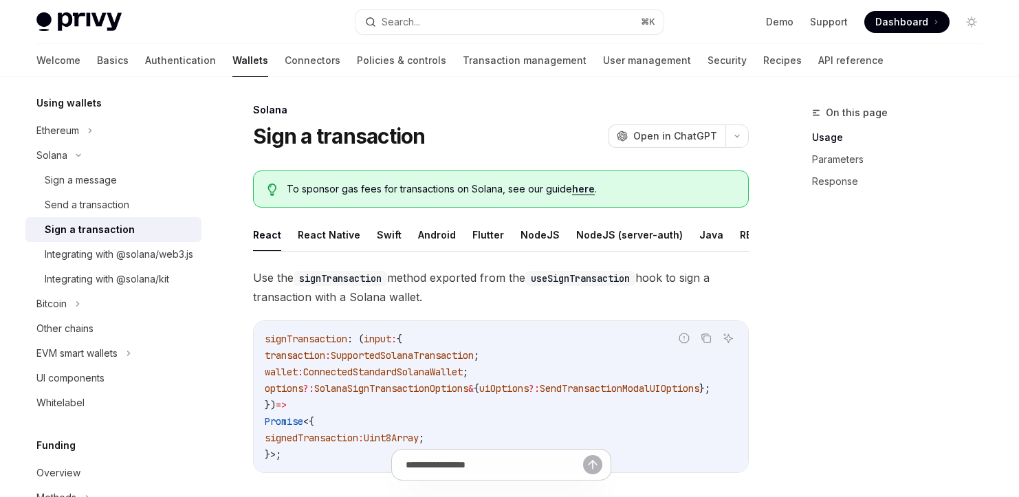
scroll to position [0, 0]
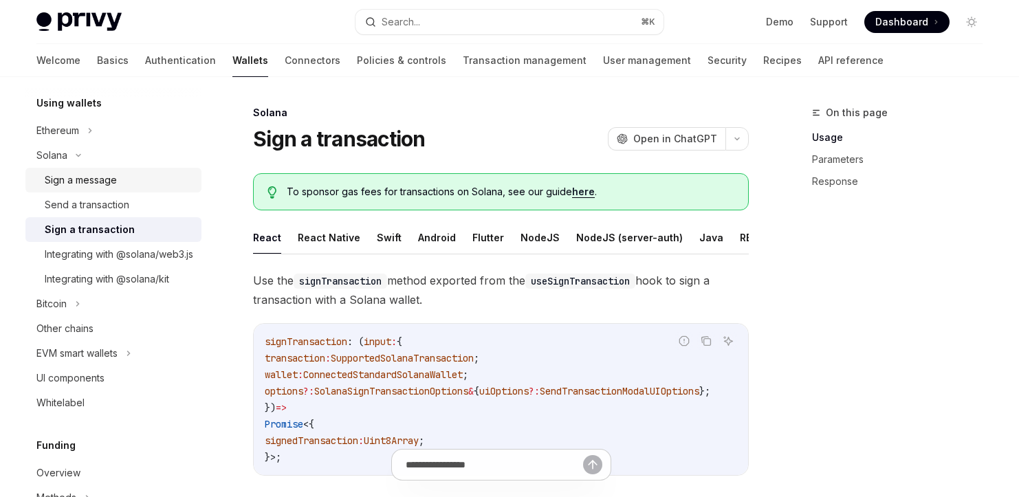
click at [122, 177] on div "Sign a message" at bounding box center [119, 180] width 149 height 17
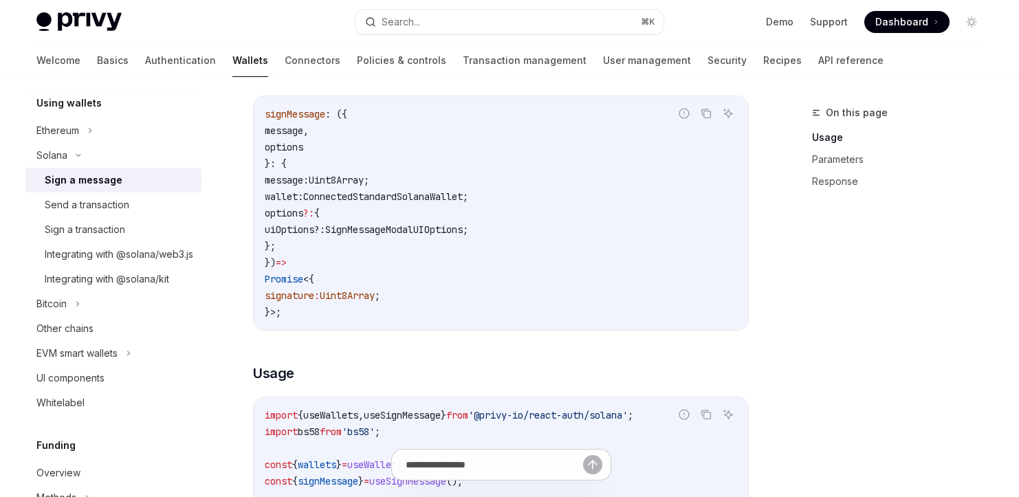
scroll to position [514, 0]
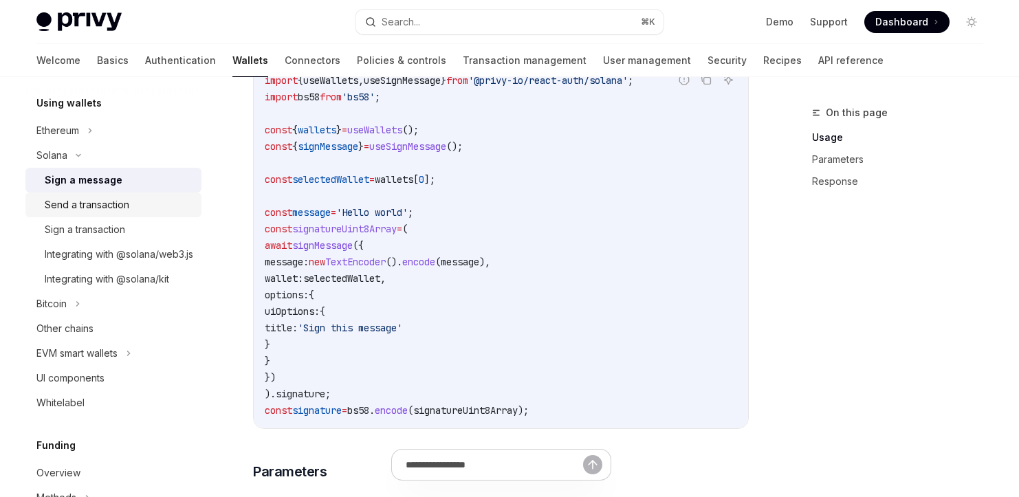
click at [129, 215] on link "Send a transaction" at bounding box center [113, 205] width 176 height 25
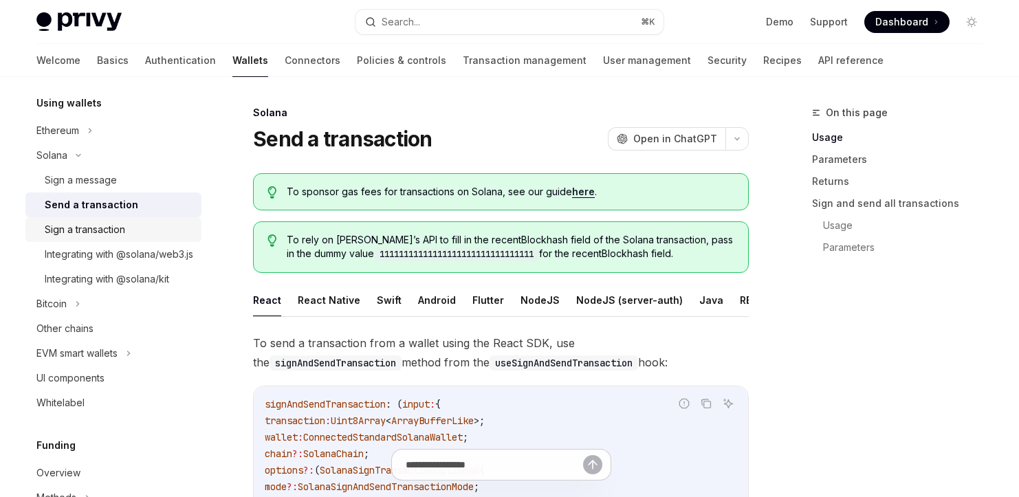
click at [128, 233] on div "Sign a transaction" at bounding box center [119, 229] width 149 height 17
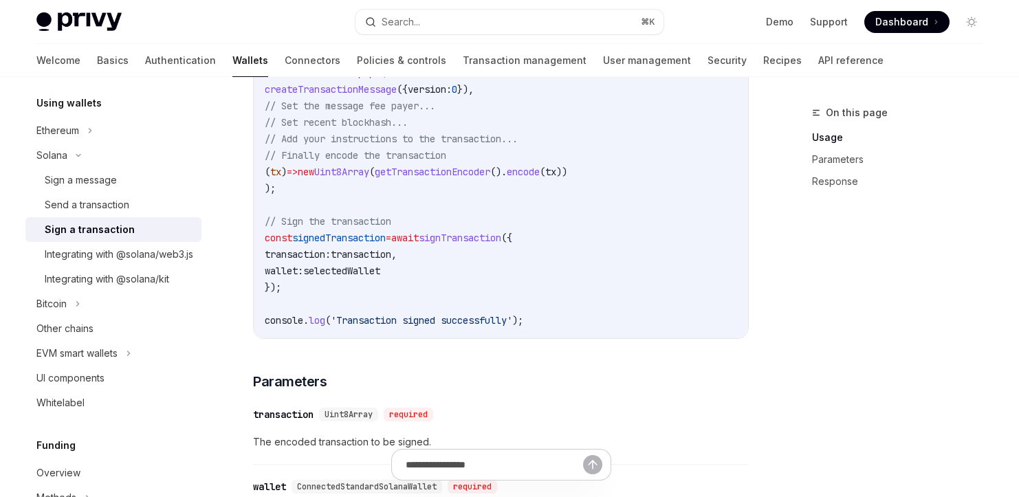
drag, startPoint x: 418, startPoint y: 290, endPoint x: 272, endPoint y: 281, distance: 146.8
click at [272, 281] on code "import { useSignTransaction , useWallets } from '@privy-io/react-auth/solana' ;…" at bounding box center [537, 65] width 545 height 528
click at [265, 244] on span "const" at bounding box center [279, 238] width 28 height 12
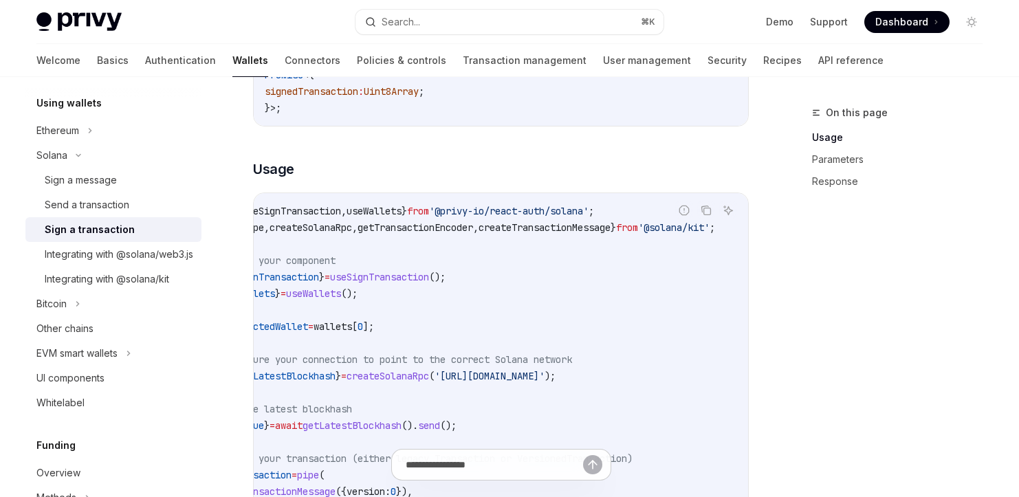
scroll to position [0, 121]
click at [87, 186] on div "Sign a message" at bounding box center [81, 180] width 72 height 17
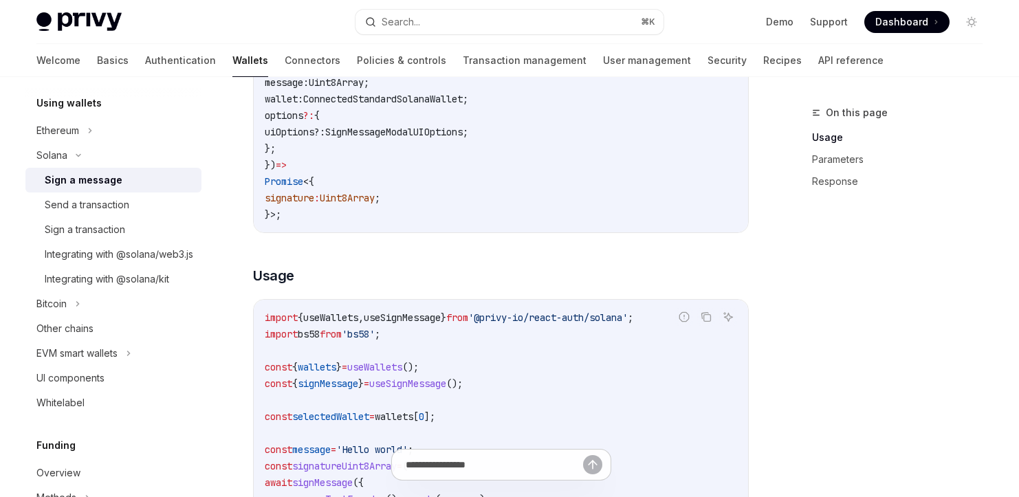
scroll to position [280, 0]
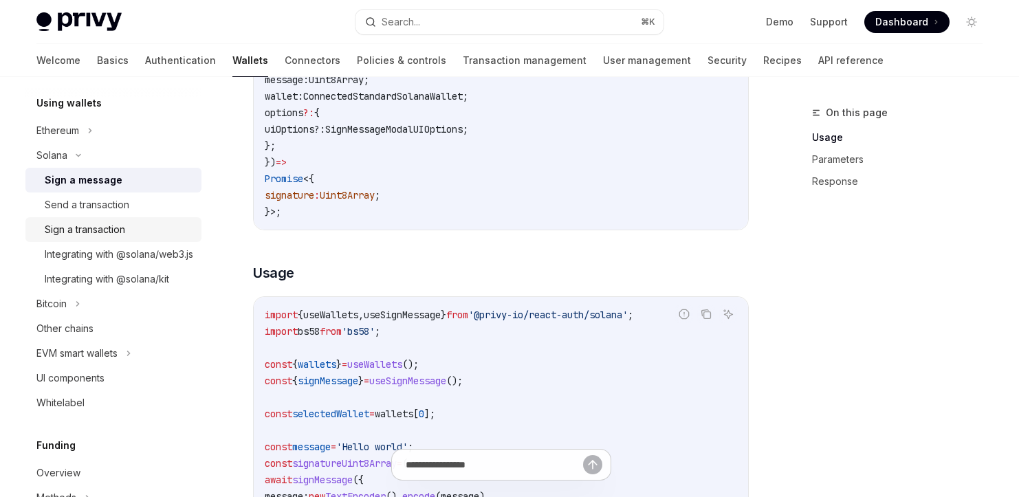
click at [78, 220] on link "Sign a transaction" at bounding box center [113, 229] width 176 height 25
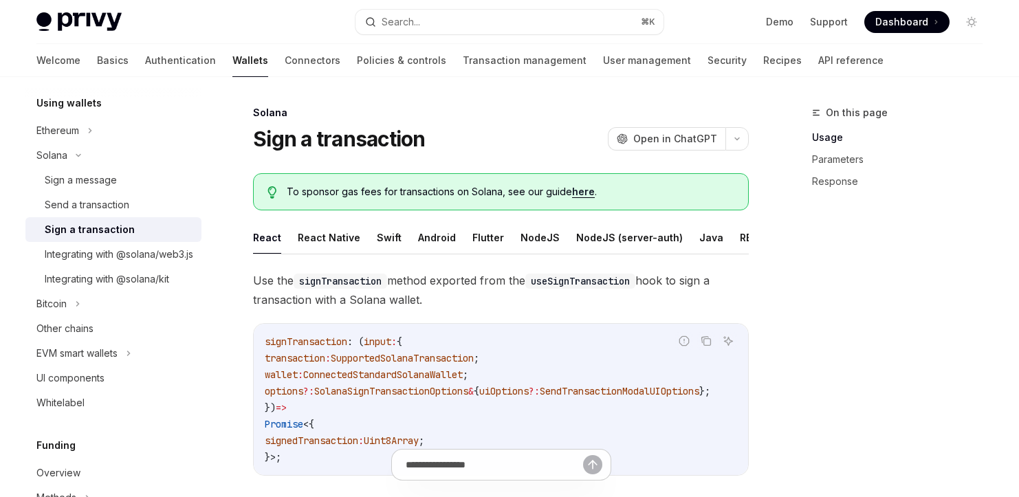
type textarea "*"
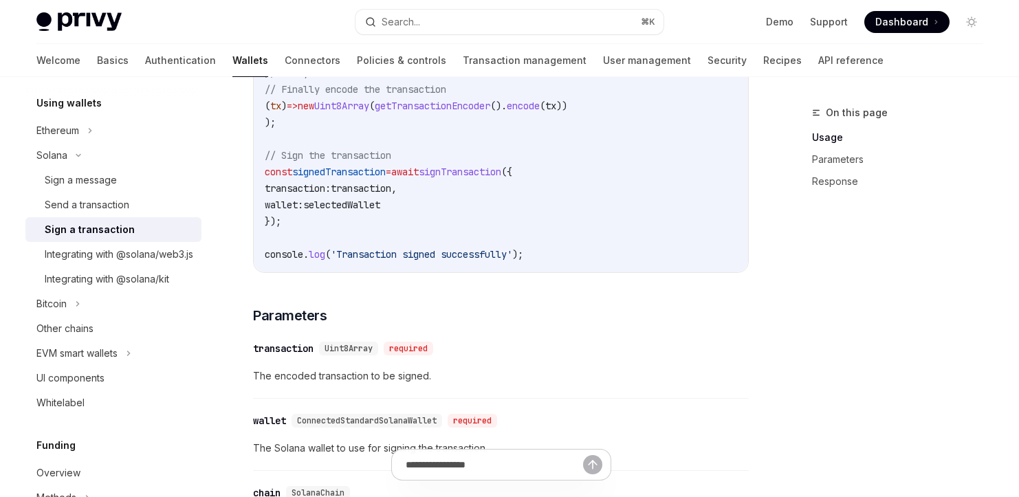
scroll to position [812, 0]
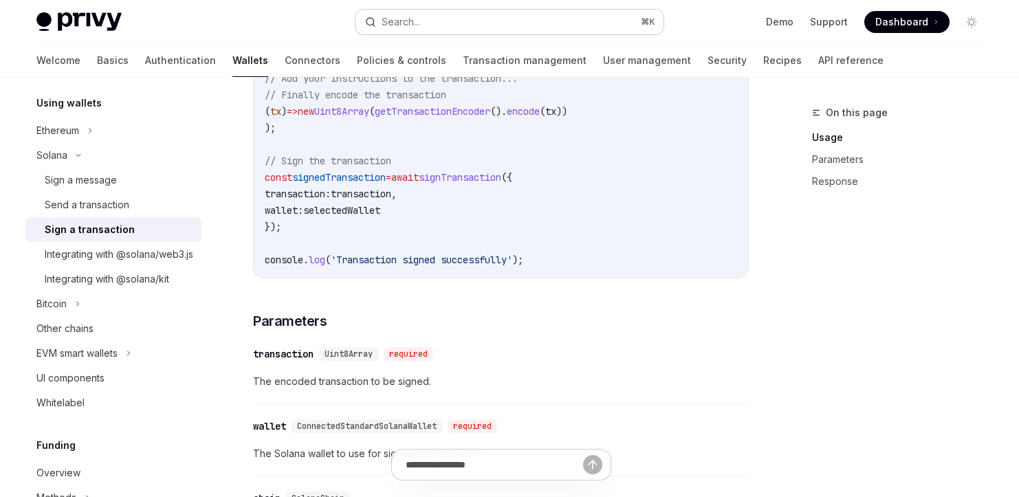
click at [444, 23] on button "Search... ⌘ K" at bounding box center [510, 22] width 308 height 25
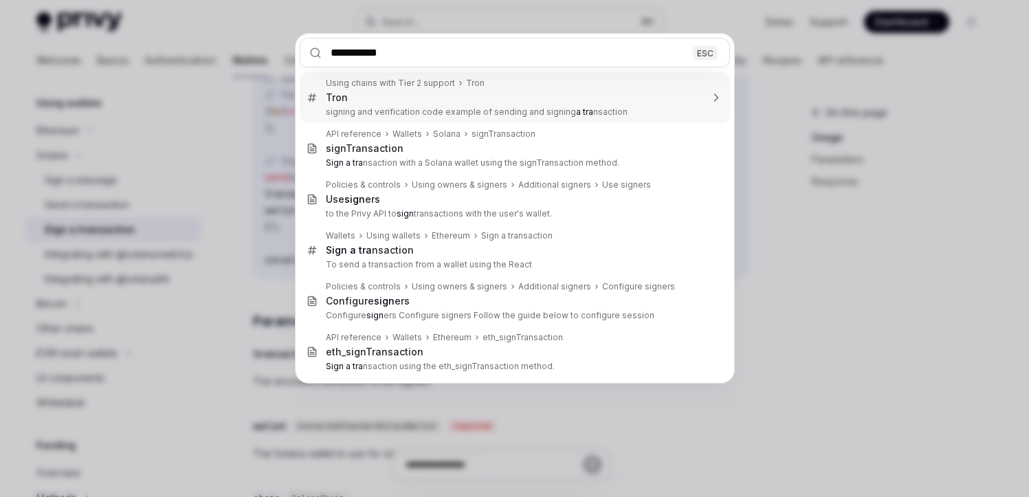
type input "**********"
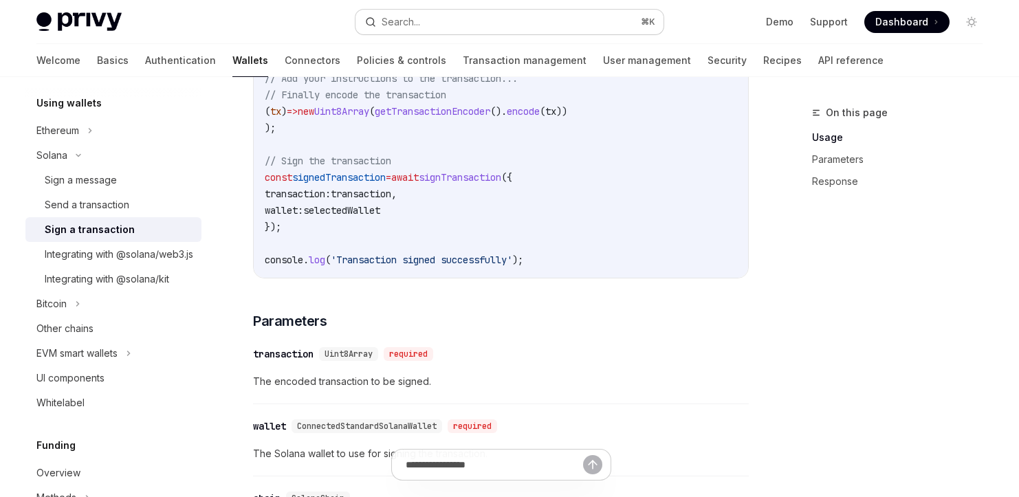
type textarea "*"
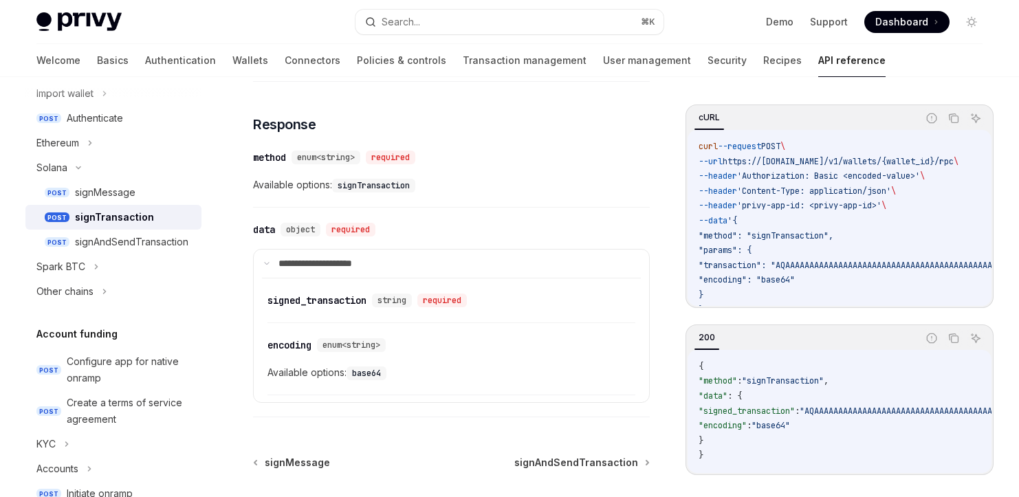
scroll to position [1001, 0]
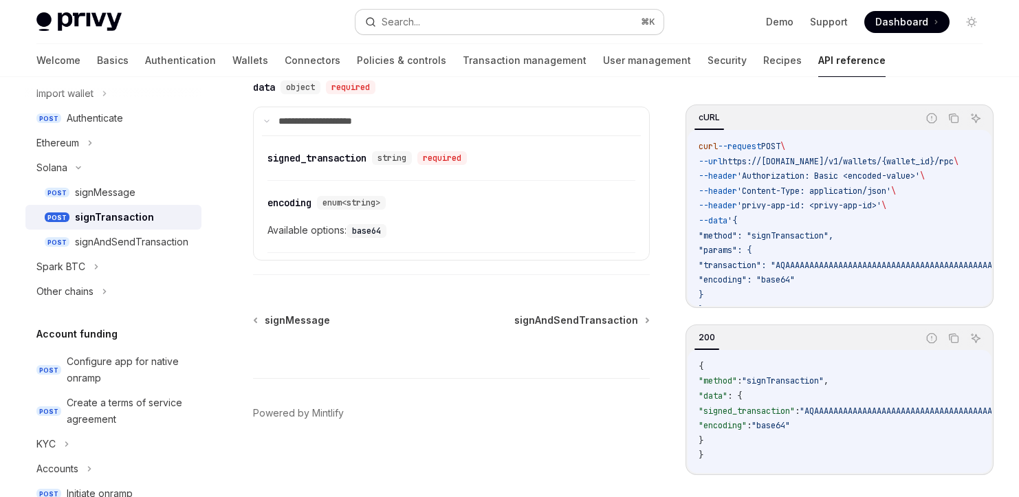
click at [428, 19] on button "Search... ⌘ K" at bounding box center [510, 22] width 308 height 25
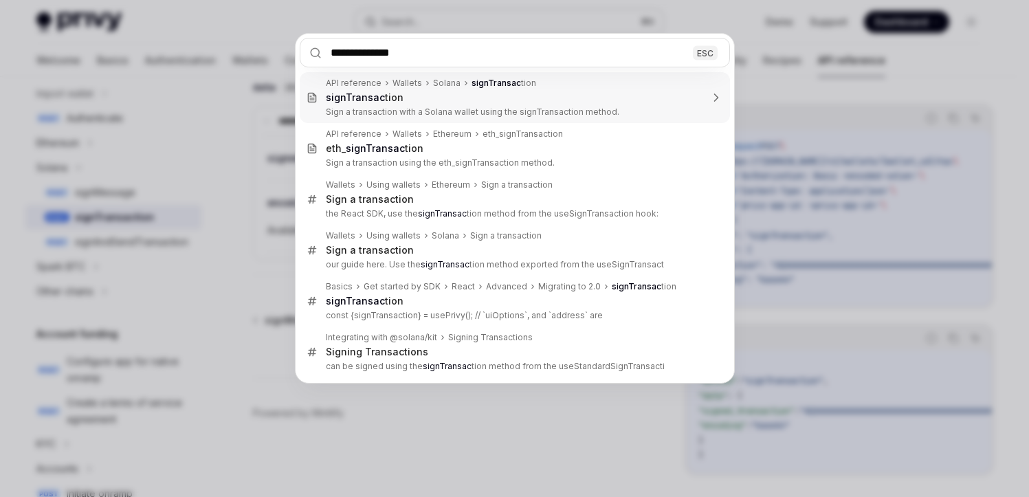
type input "**********"
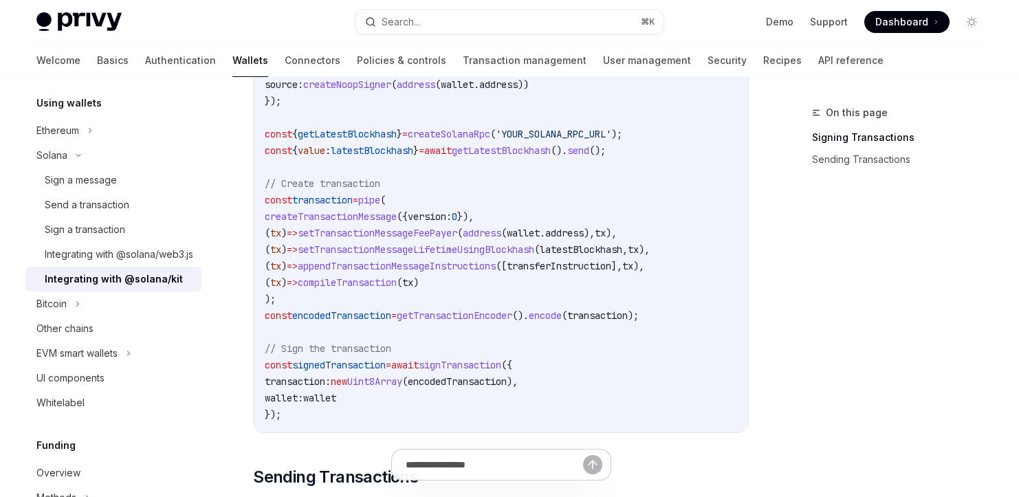
scroll to position [825, 0]
click at [135, 263] on div "Integrating with @solana/web3.js" at bounding box center [119, 254] width 149 height 17
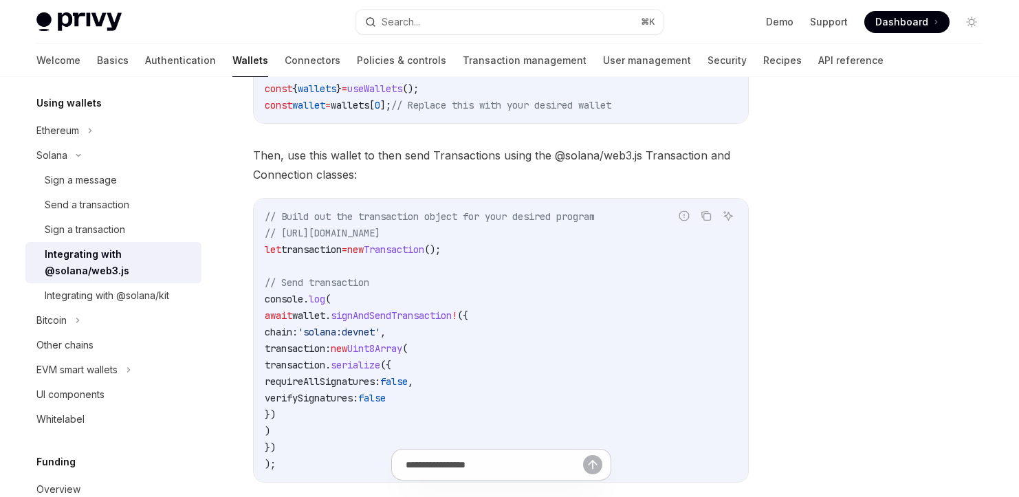
scroll to position [378, 0]
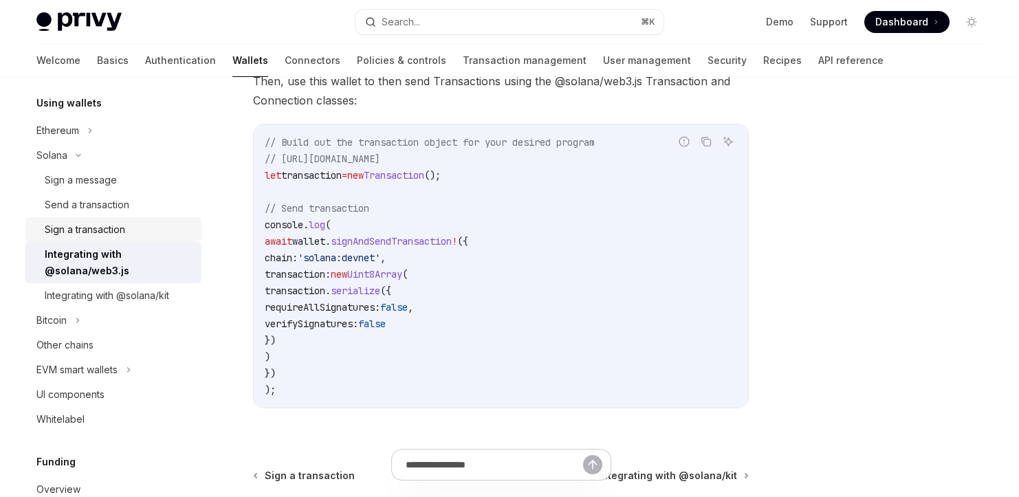
click at [87, 236] on div "Sign a transaction" at bounding box center [85, 229] width 80 height 17
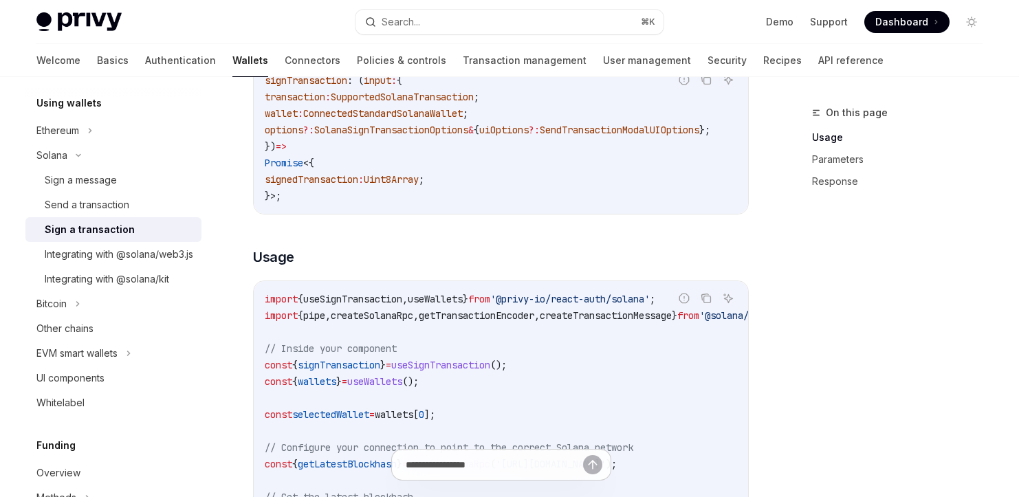
scroll to position [248, 0]
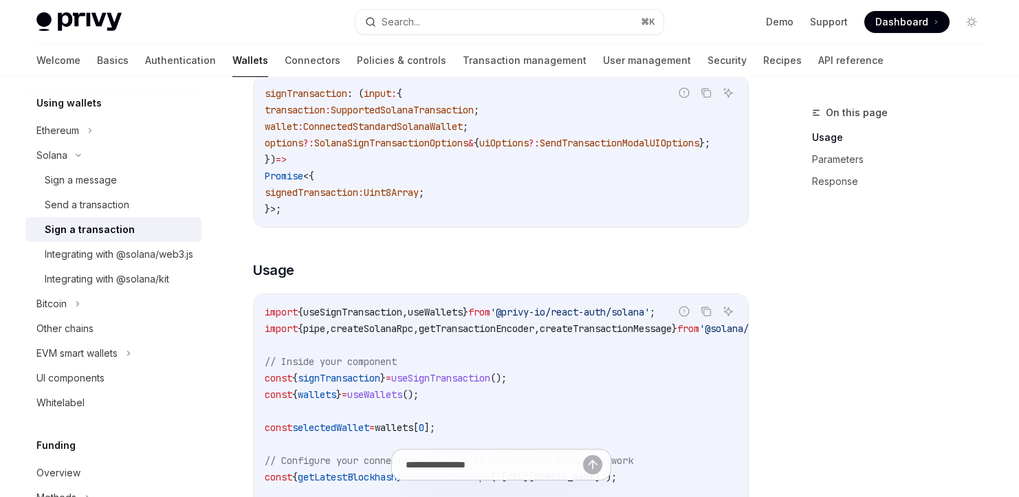
drag, startPoint x: 351, startPoint y: 121, endPoint x: 499, endPoint y: 116, distance: 147.9
click at [474, 116] on span "SupportedSolanaTransaction" at bounding box center [402, 110] width 143 height 12
copy span "SupportedSolanaTransaction"
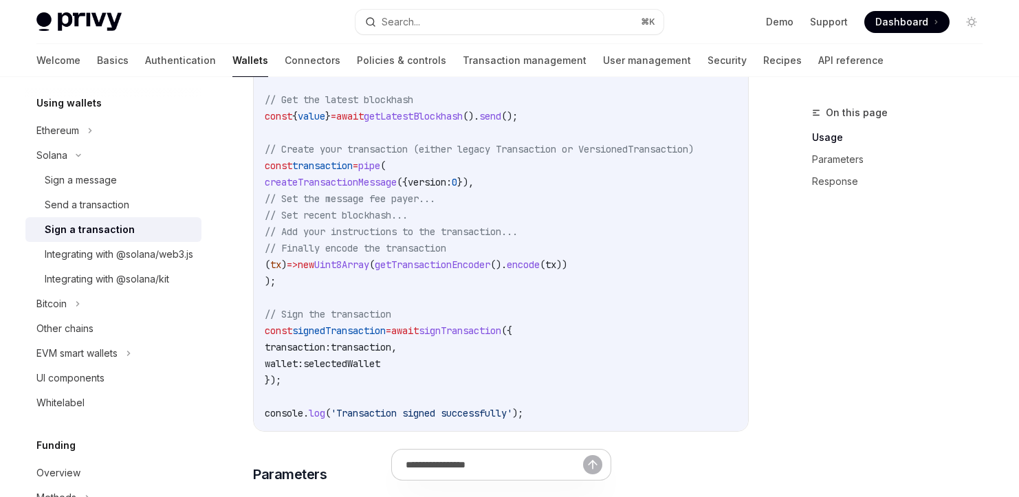
scroll to position [669, 0]
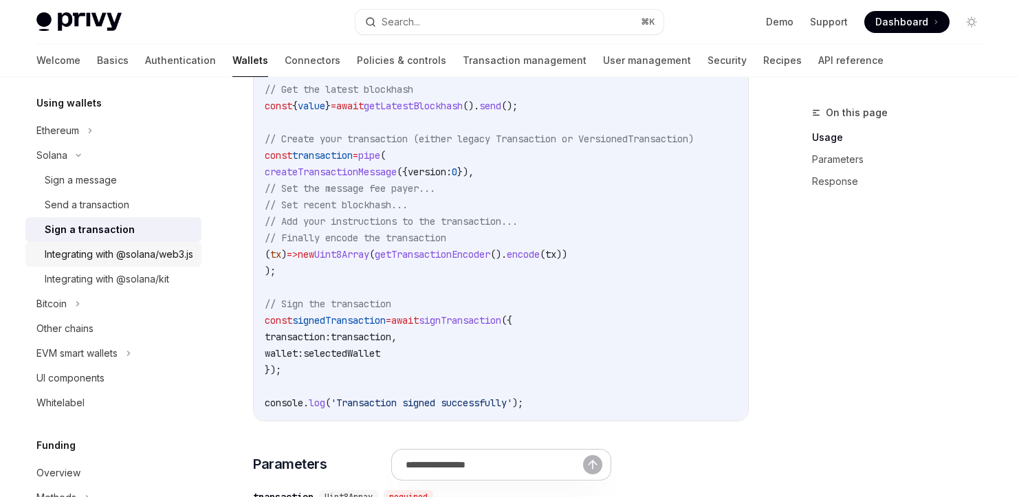
click at [104, 263] on div "Integrating with @solana/web3.js" at bounding box center [119, 254] width 149 height 17
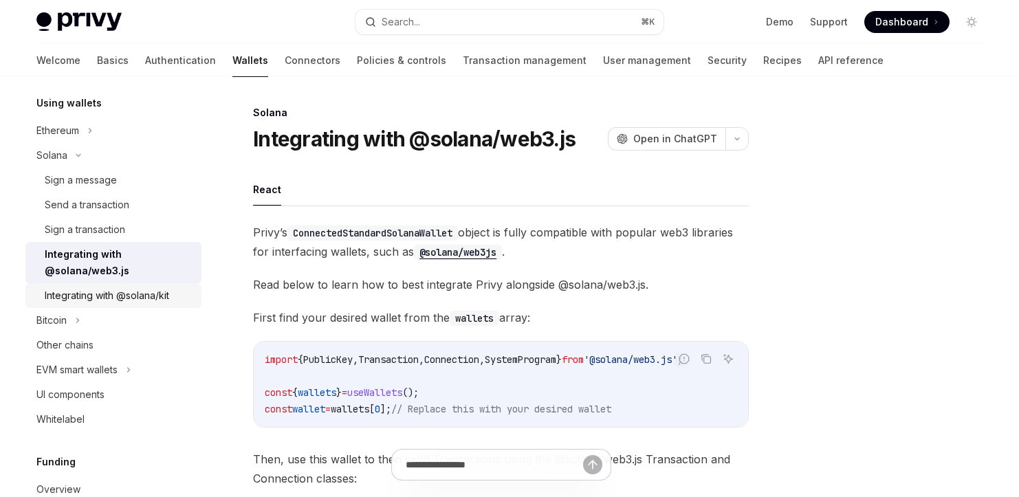
click at [123, 299] on div "Integrating with @solana/kit" at bounding box center [107, 295] width 124 height 17
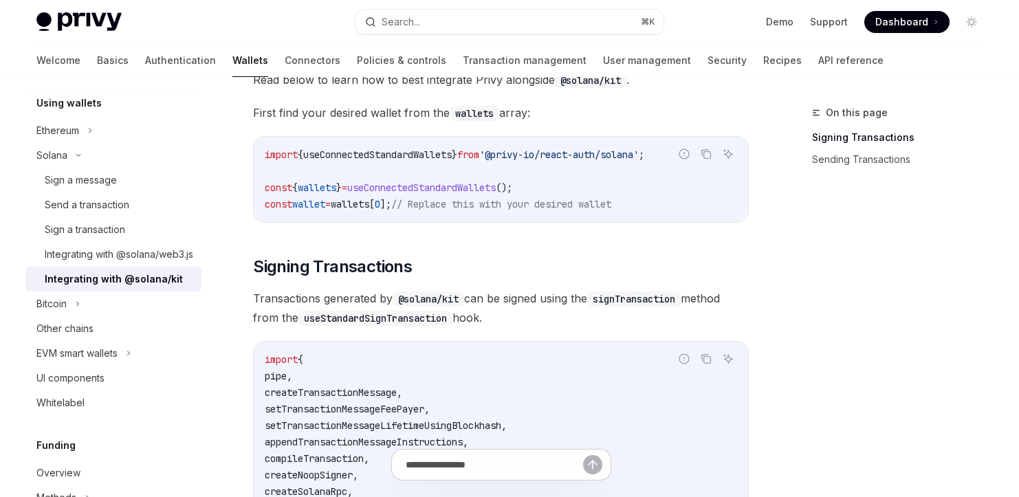
scroll to position [236, 0]
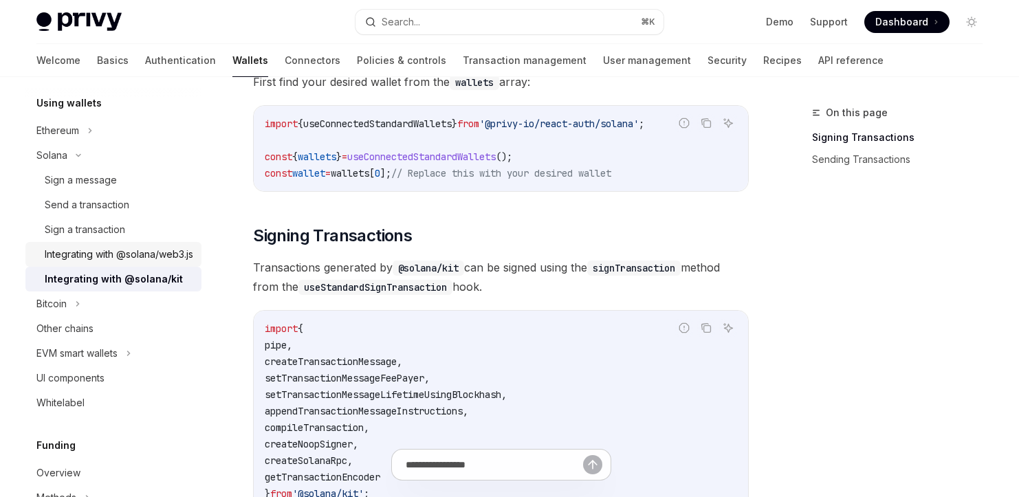
click at [153, 267] on link "Integrating with @solana/web3.js" at bounding box center [113, 254] width 176 height 25
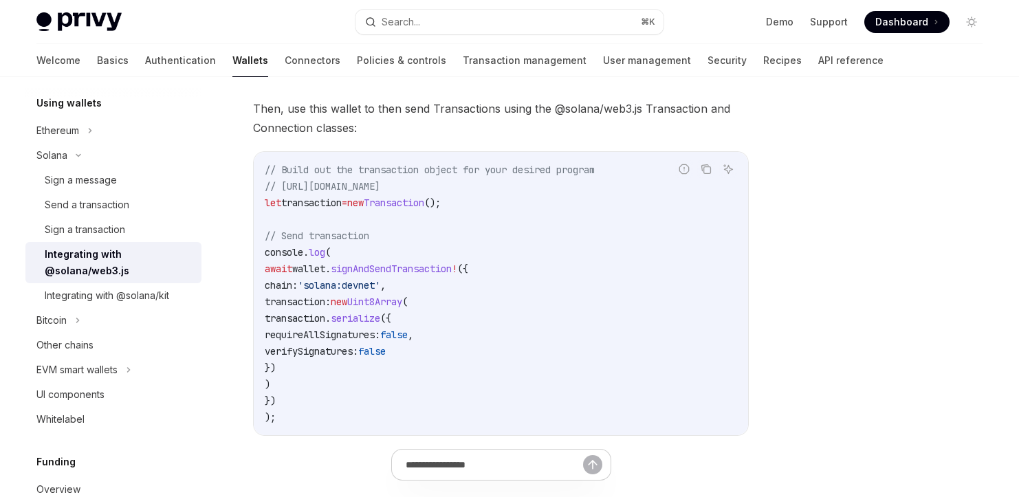
scroll to position [348, 0]
click at [129, 216] on link "Send a transaction" at bounding box center [113, 205] width 176 height 25
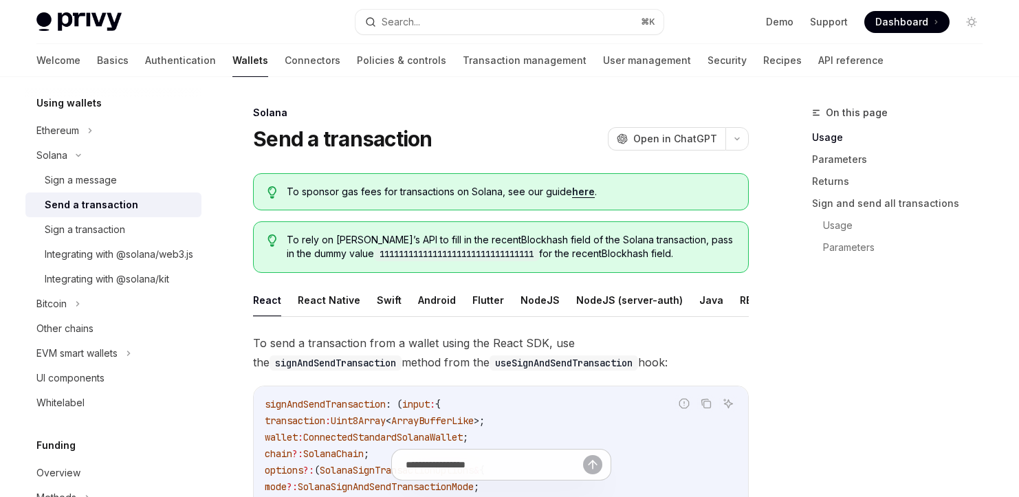
click at [151, 194] on link "Send a transaction" at bounding box center [113, 205] width 176 height 25
click at [153, 172] on div "Sign a message" at bounding box center [119, 180] width 149 height 17
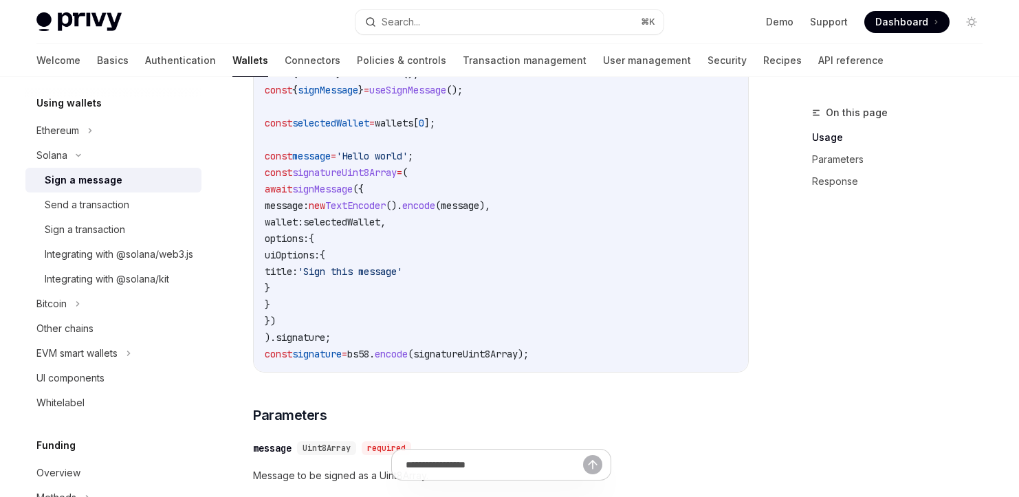
scroll to position [573, 0]
click at [123, 235] on div "Sign a transaction" at bounding box center [85, 229] width 80 height 17
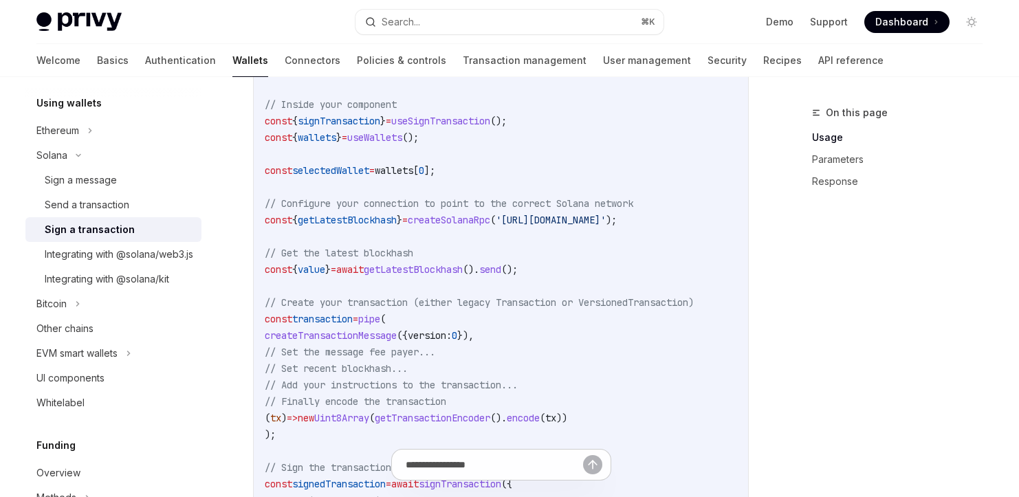
scroll to position [679, 0]
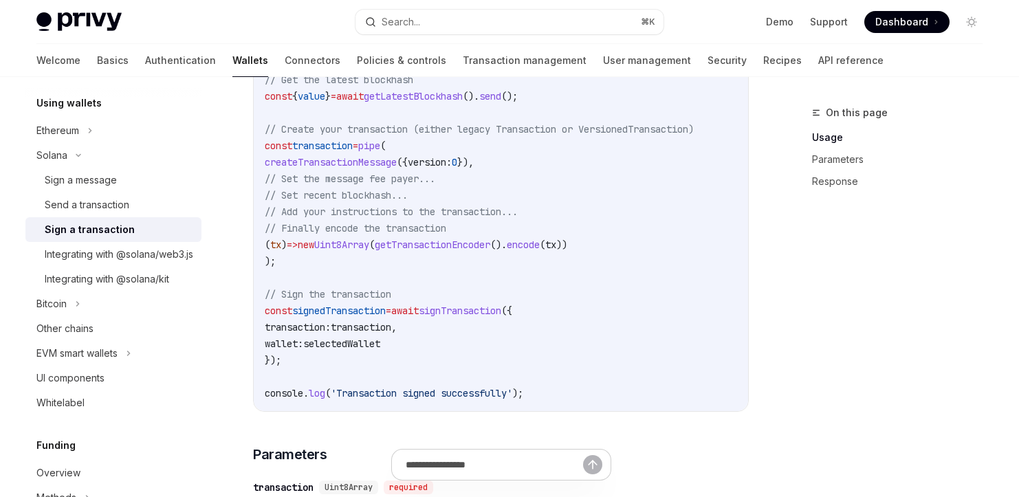
click at [412, 251] on span "getTransactionEncoder" at bounding box center [433, 245] width 116 height 12
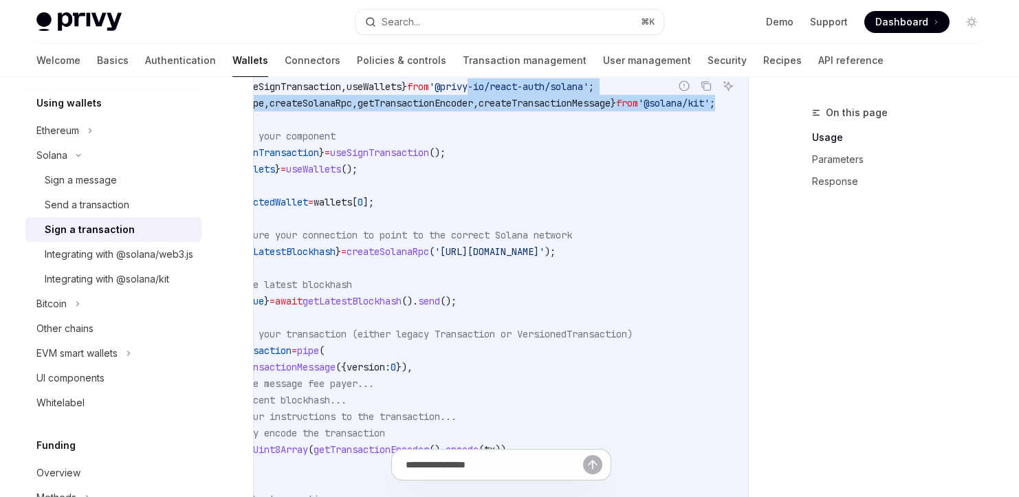
scroll to position [0, 121]
drag, startPoint x: 559, startPoint y: 109, endPoint x: 759, endPoint y: 113, distance: 200.2
click at [759, 113] on div "On this page Usage Parameters Response Solana Sign a transaction OpenAI Open in…" at bounding box center [509, 479] width 968 height 1752
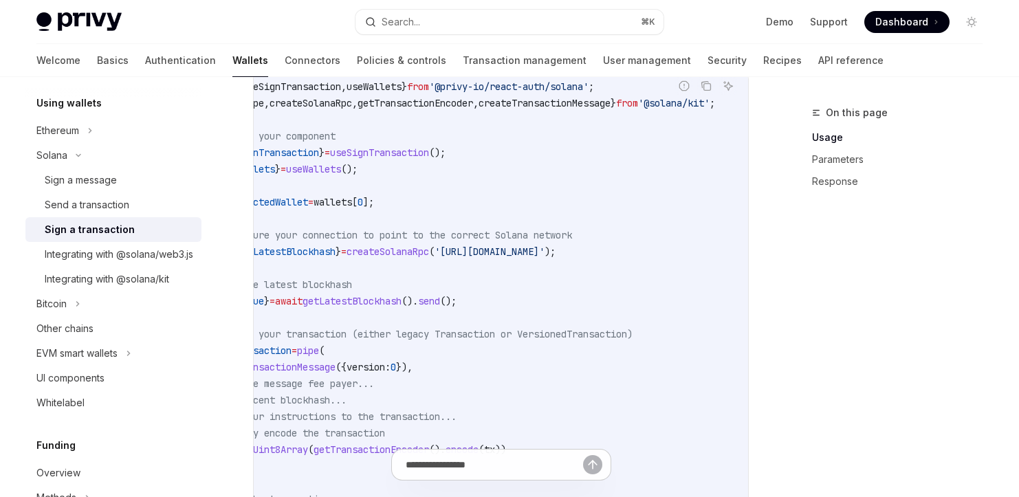
click at [596, 131] on code "import { useSignTransaction , useWallets } from '@privy-io/react-auth/solana' ;…" at bounding box center [476, 342] width 545 height 528
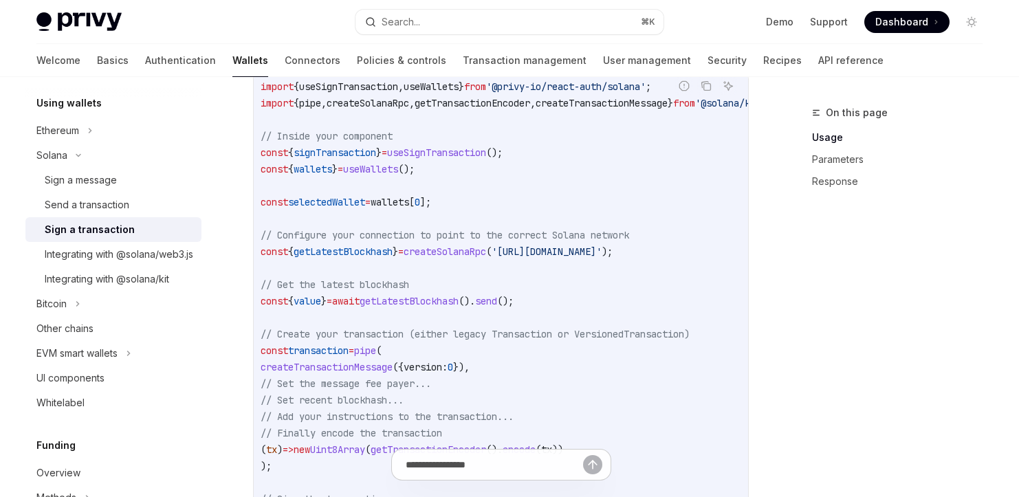
scroll to position [0, 6]
click at [131, 262] on div "Integrating with @solana/web3.js" at bounding box center [119, 254] width 149 height 17
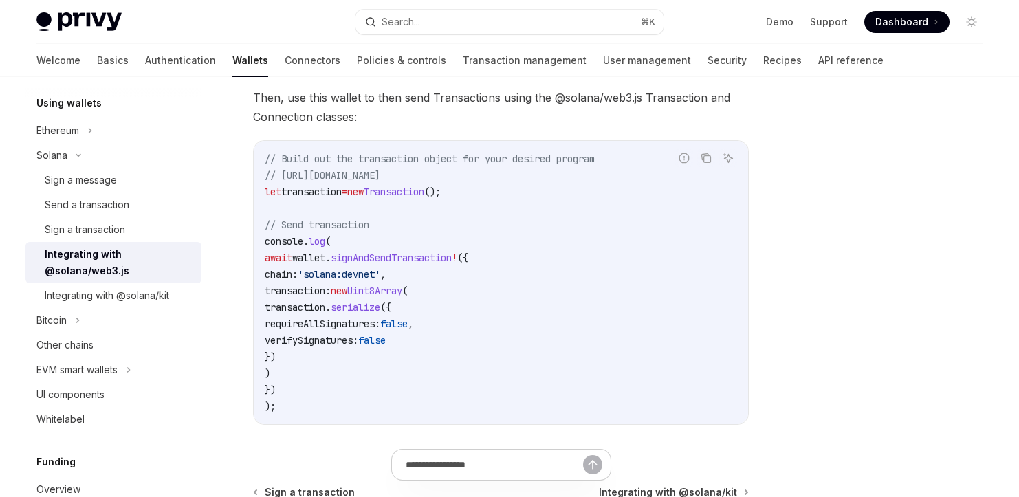
scroll to position [388, 0]
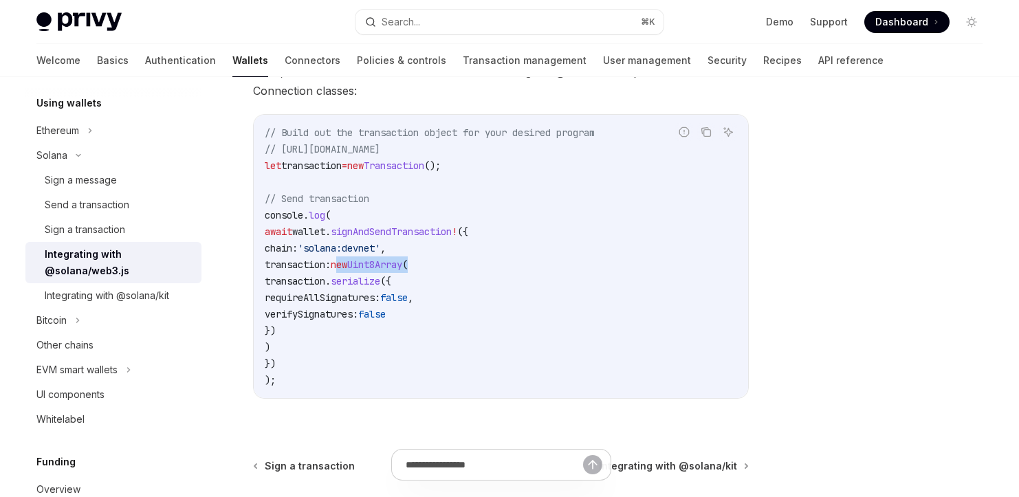
drag, startPoint x: 362, startPoint y: 273, endPoint x: 447, endPoint y: 270, distance: 85.3
click at [408, 270] on span "transaction: new Uint8Array (" at bounding box center [336, 265] width 143 height 12
copy span "new Uint8Array ("
click at [117, 235] on div "Sign a transaction" at bounding box center [85, 229] width 80 height 17
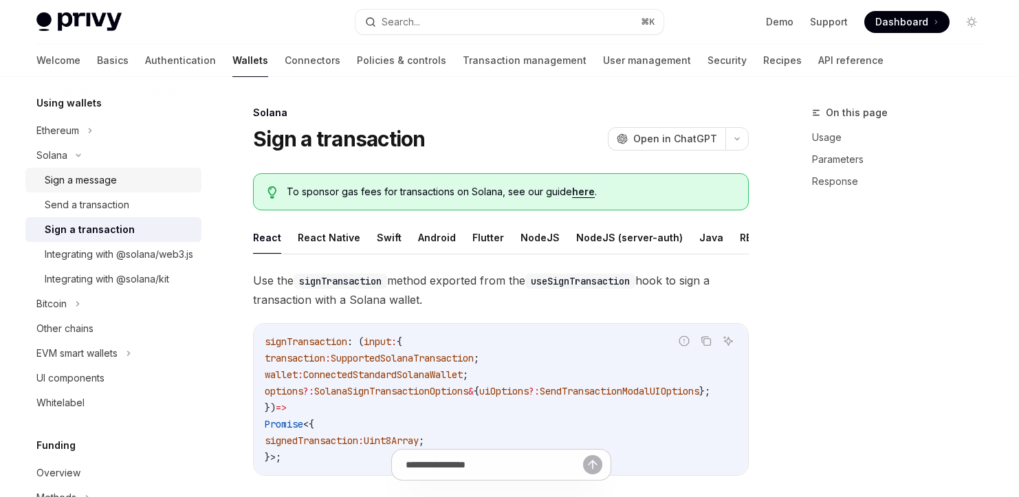
type textarea "*"
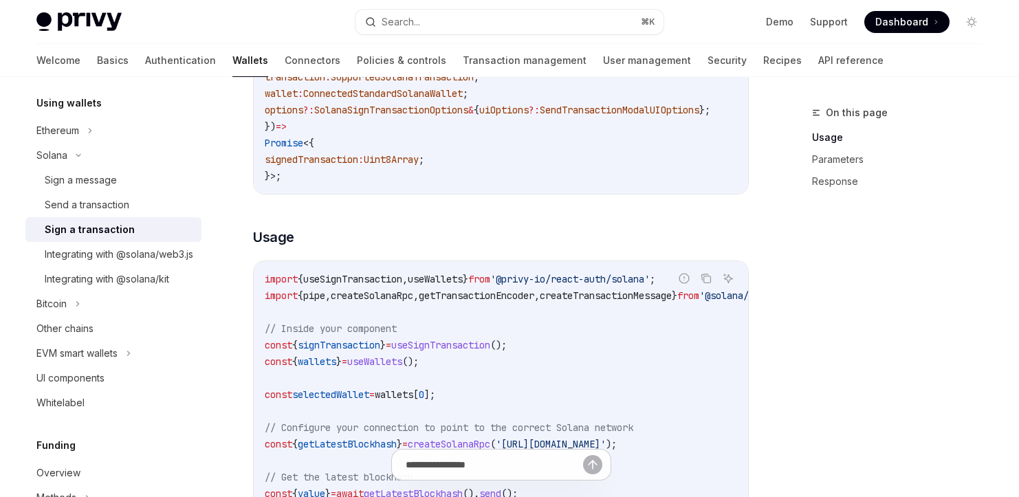
scroll to position [285, 0]
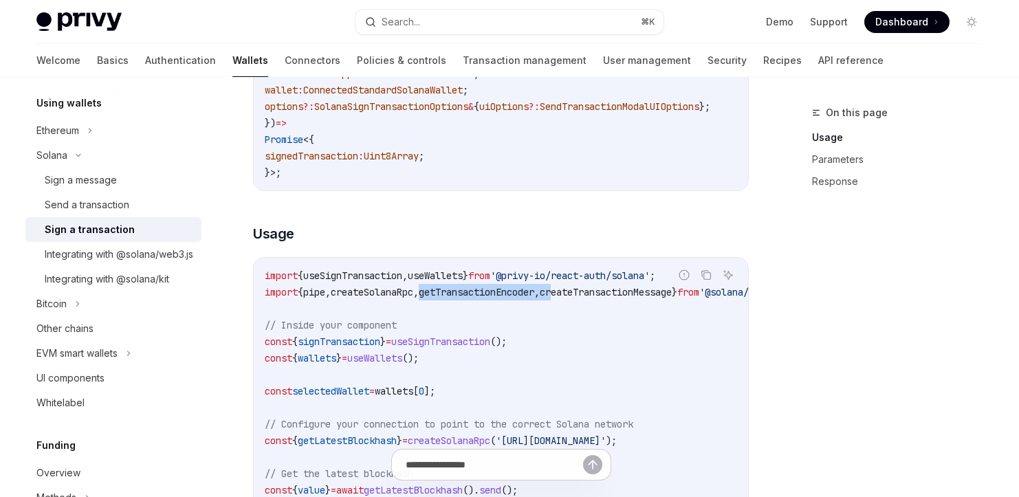
drag, startPoint x: 446, startPoint y: 307, endPoint x: 591, endPoint y: 309, distance: 144.4
click at [591, 298] on span "import { pipe , createSolanaRpc , getTransactionEncoder , createTransactionMess…" at bounding box center [521, 292] width 512 height 12
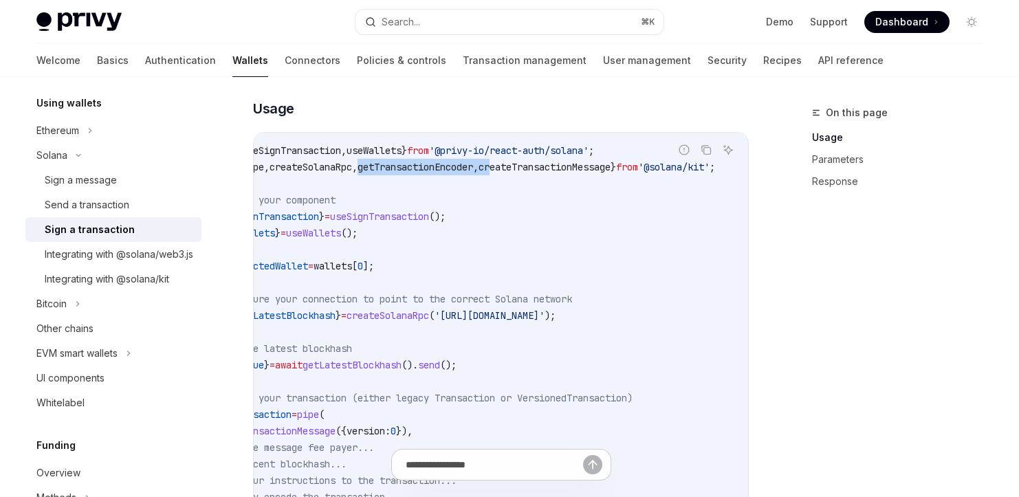
scroll to position [0, 84]
click at [442, 188] on code "import { useSignTransaction , useWallets } from '@privy-io/react-auth/solana' ;…" at bounding box center [476, 406] width 545 height 528
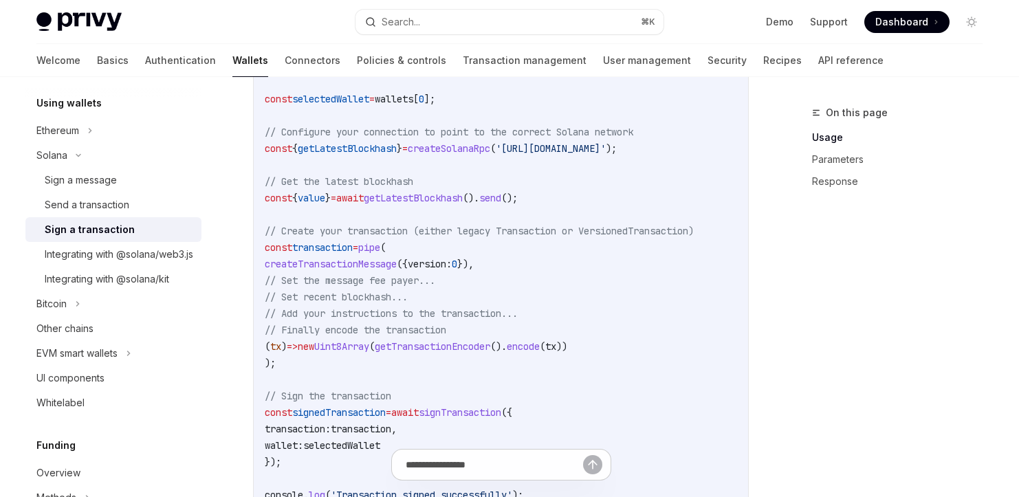
scroll to position [576, 0]
drag, startPoint x: 321, startPoint y: 366, endPoint x: 624, endPoint y: 356, distance: 303.4
click at [624, 356] on code "import { useSignTransaction , useWallets } from '@privy-io/react-auth/solana' ;…" at bounding box center [537, 241] width 545 height 528
copy span "new Uint8Array ( getTransactionEncoder (). encode ( tx ))"
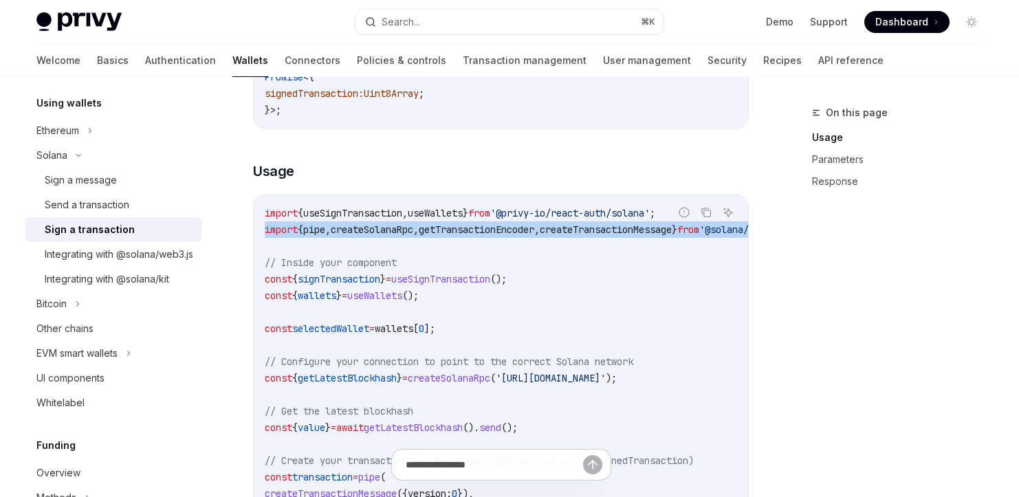
scroll to position [0, 121]
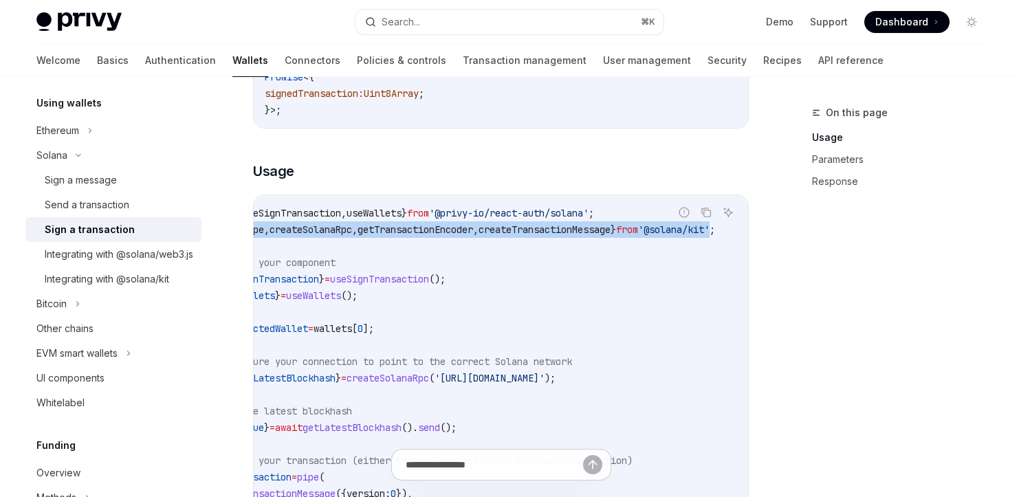
drag, startPoint x: 263, startPoint y: 248, endPoint x: 701, endPoint y: 241, distance: 438.1
click at [701, 241] on div "import { useSignTransaction , useWallets } from '@privy-io/react-auth/solana' ;…" at bounding box center [501, 468] width 494 height 547
copy span "import { pipe , createSolanaRpc , getTransactionEncoder , createTransactionMess…"
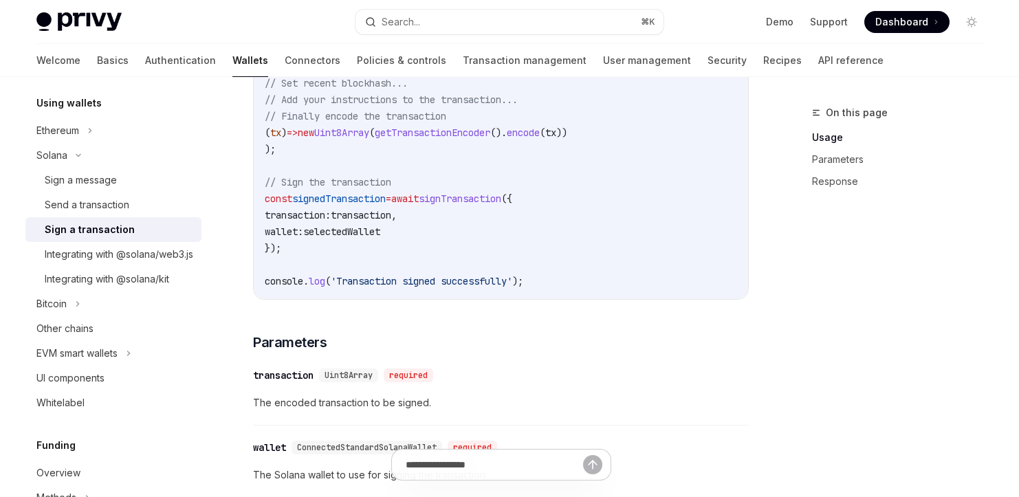
scroll to position [997, 0]
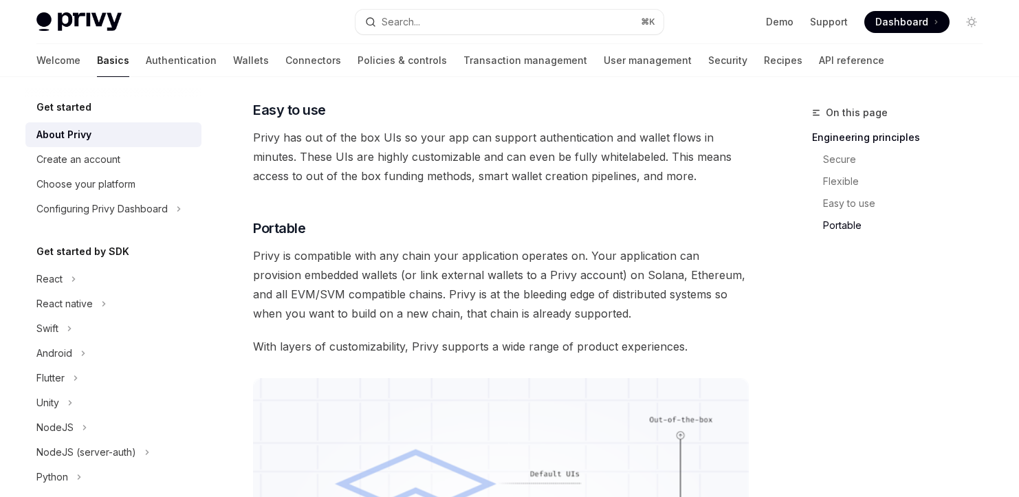
scroll to position [1311, 0]
